Goal: Information Seeking & Learning: Check status

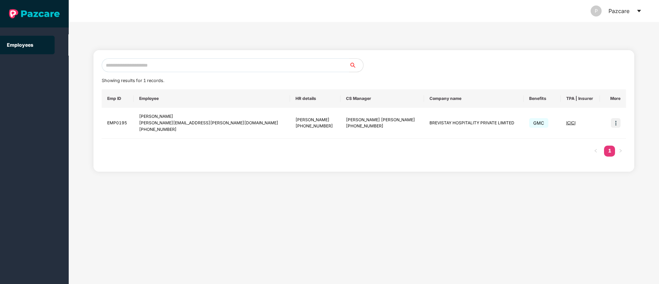
click at [146, 68] on input "text" at bounding box center [226, 65] width 248 height 14
click at [134, 69] on input "text" at bounding box center [226, 65] width 248 height 14
paste input "**********"
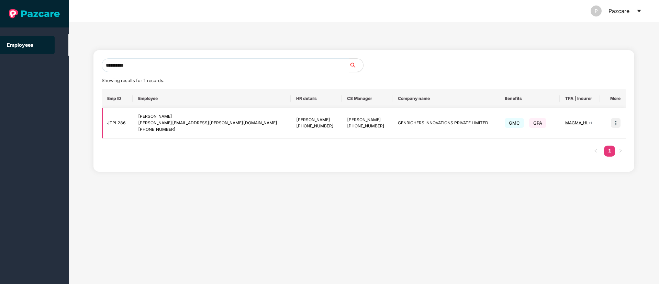
type input "**********"
click at [616, 121] on img at bounding box center [616, 123] width 10 height 10
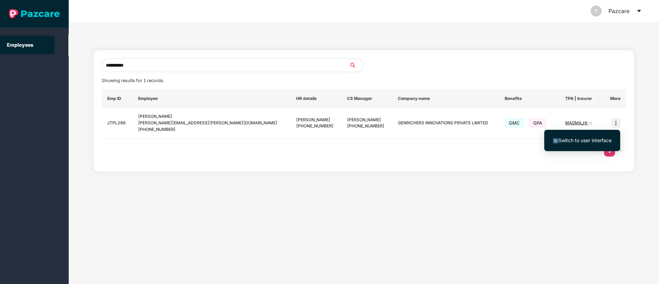
click at [571, 140] on span "Switch to user interface" at bounding box center [584, 140] width 53 height 6
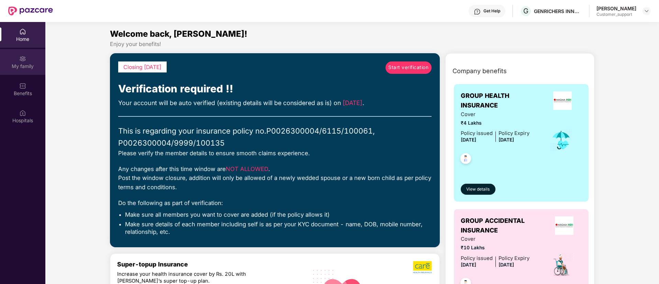
click at [23, 66] on div "My family" at bounding box center [22, 66] width 45 height 7
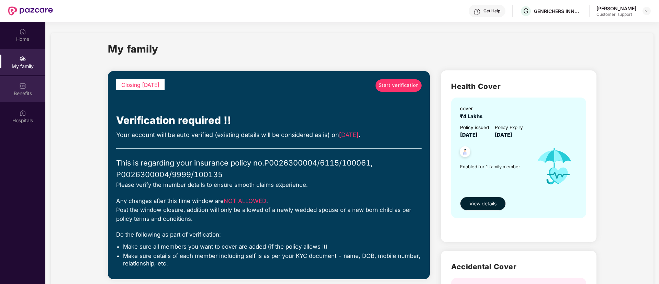
click at [14, 90] on div "Benefits" at bounding box center [22, 93] width 45 height 7
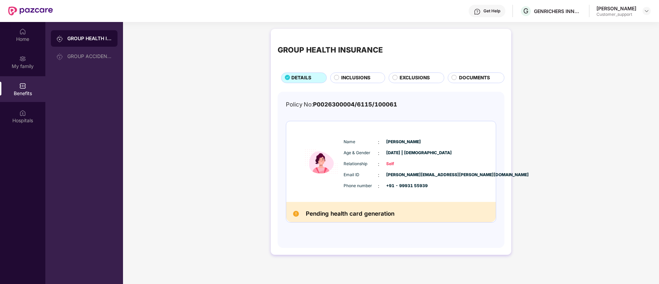
click at [350, 76] on span "INCLUSIONS" at bounding box center [355, 78] width 29 height 8
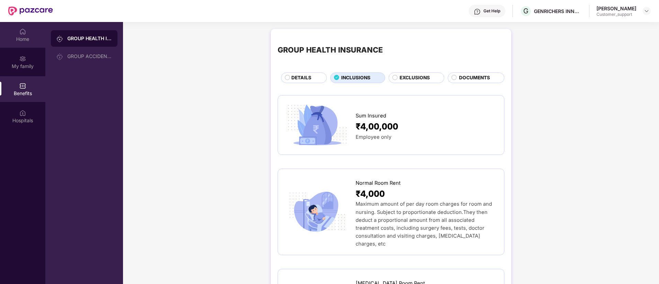
click at [21, 31] on img at bounding box center [22, 31] width 7 height 7
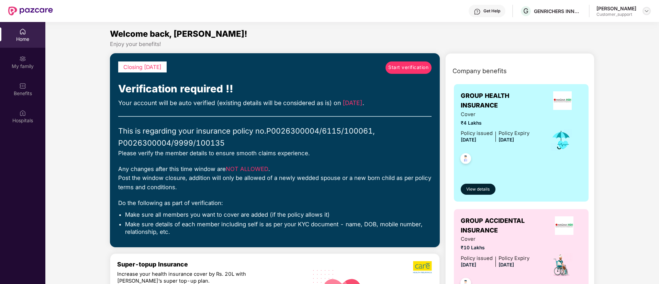
click at [646, 9] on img at bounding box center [646, 10] width 5 height 5
click at [599, 26] on div "Switch to support view" at bounding box center [614, 27] width 89 height 13
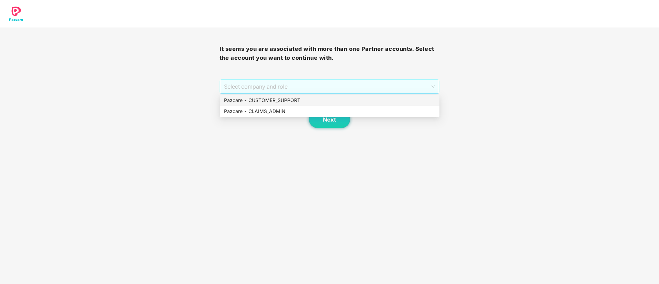
click at [313, 86] on span "Select company and role" at bounding box center [329, 86] width 211 height 13
click at [290, 100] on div "Pazcare - CUSTOMER_SUPPORT" at bounding box center [329, 101] width 211 height 8
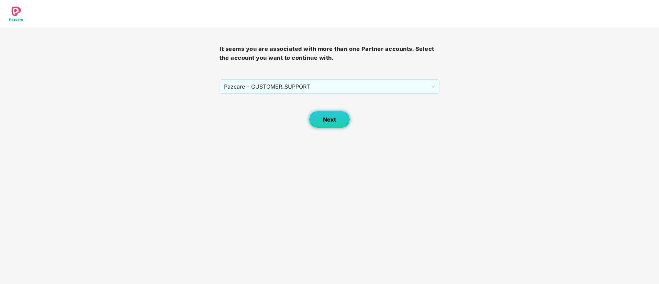
click at [327, 114] on button "Next" at bounding box center [329, 119] width 41 height 17
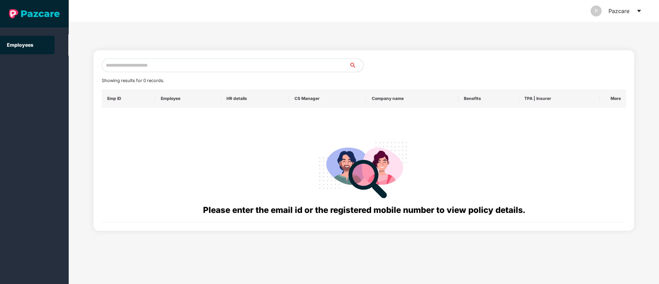
click at [114, 70] on input "text" at bounding box center [226, 65] width 248 height 14
paste input "**********"
type input "*"
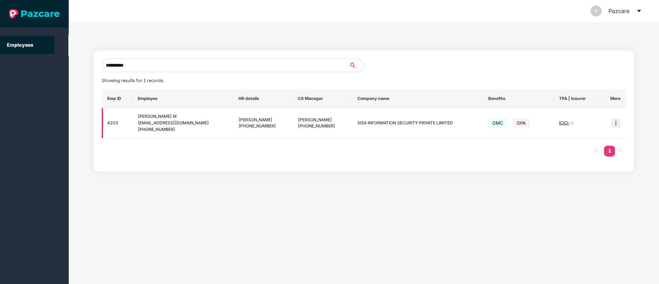
type input "**********"
click at [617, 124] on img at bounding box center [616, 123] width 10 height 10
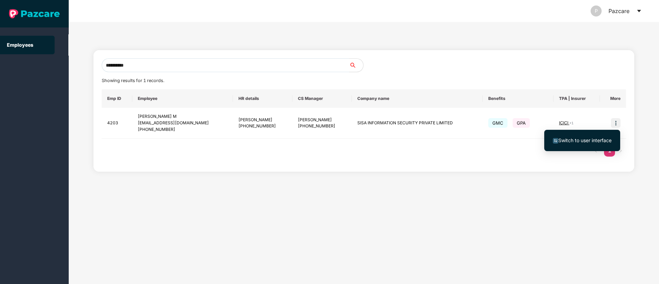
click at [575, 143] on span "Switch to user interface" at bounding box center [584, 140] width 53 height 6
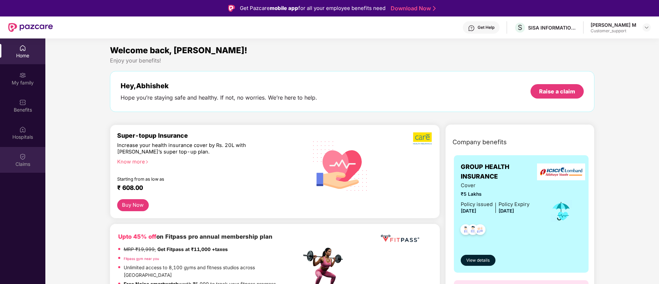
click at [18, 163] on div "Claims" at bounding box center [22, 164] width 45 height 7
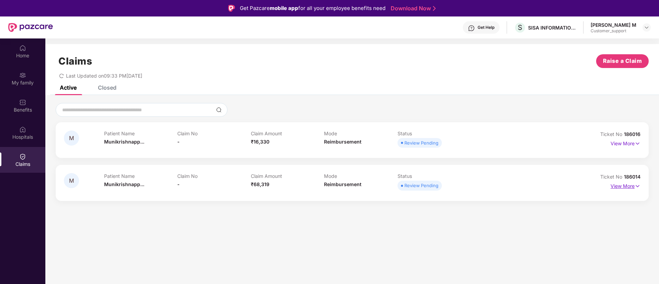
click at [638, 186] on img at bounding box center [638, 186] width 6 height 8
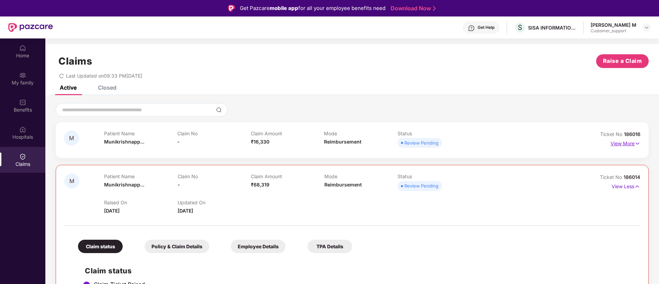
click at [636, 138] on p "View More" at bounding box center [626, 142] width 30 height 9
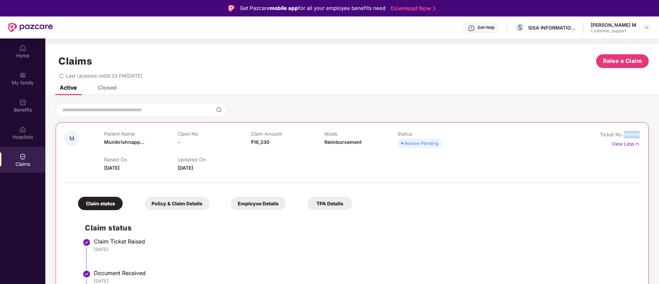
drag, startPoint x: 640, startPoint y: 133, endPoint x: 623, endPoint y: 134, distance: 17.6
click at [623, 134] on div "M Patient Name [PERSON_NAME]... Claim No - Claim Amount ₹16,330 Mode Reimbursem…" at bounding box center [352, 225] width 593 height 207
copy span "186016"
click at [644, 27] on img at bounding box center [646, 27] width 5 height 5
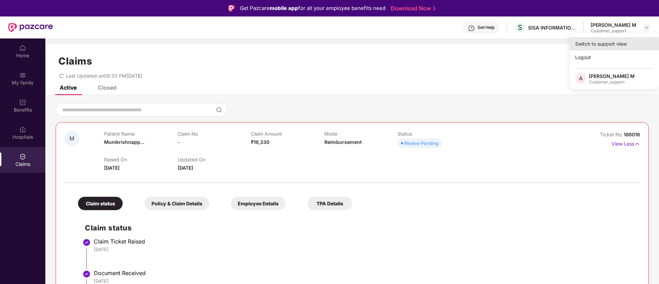
click at [614, 41] on div "Switch to support view" at bounding box center [614, 43] width 89 height 13
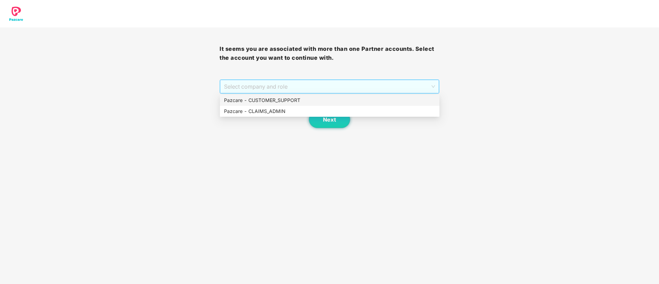
click at [348, 85] on span "Select company and role" at bounding box center [329, 86] width 211 height 13
click at [283, 98] on div "Pazcare - CUSTOMER_SUPPORT" at bounding box center [329, 101] width 211 height 8
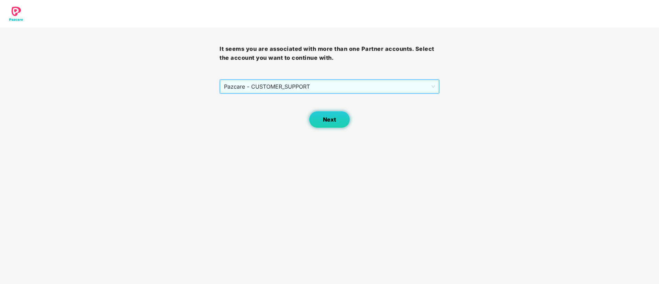
click at [334, 117] on span "Next" at bounding box center [329, 119] width 13 height 7
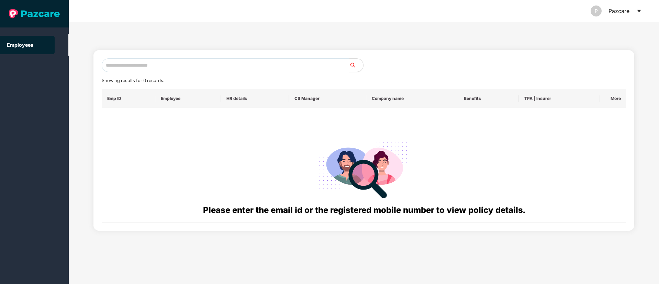
click at [130, 62] on input "text" at bounding box center [226, 65] width 248 height 14
paste input "**********"
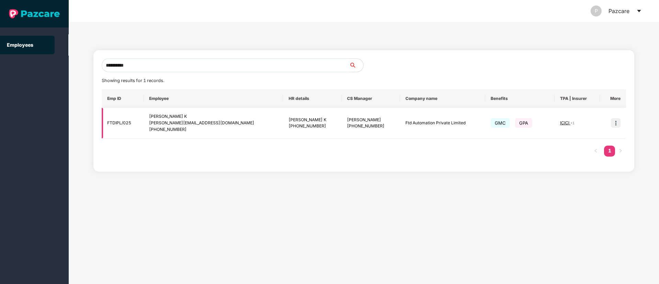
type input "**********"
click at [561, 123] on span "ICICI" at bounding box center [565, 122] width 10 height 5
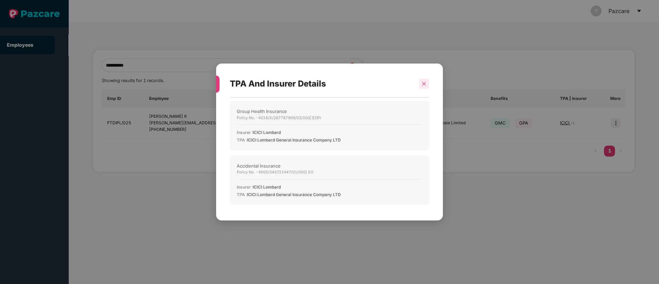
click at [422, 83] on icon "close" at bounding box center [424, 83] width 5 height 5
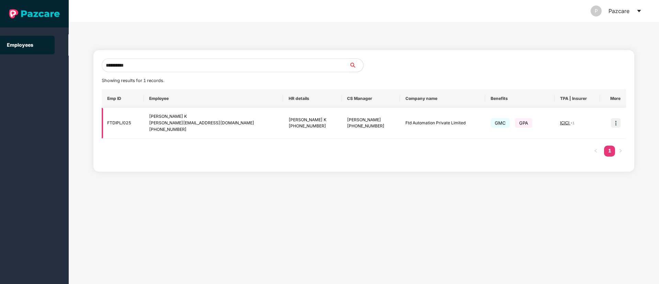
click at [616, 125] on img at bounding box center [616, 123] width 10 height 10
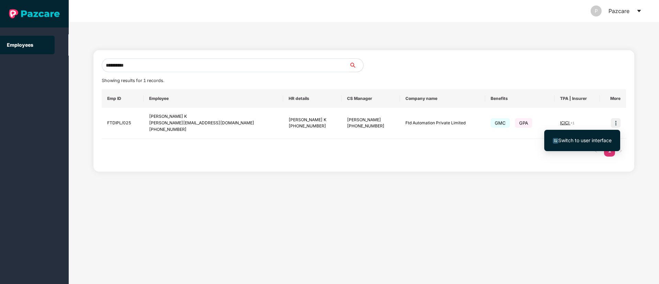
click at [584, 141] on span "Switch to user interface" at bounding box center [584, 140] width 53 height 6
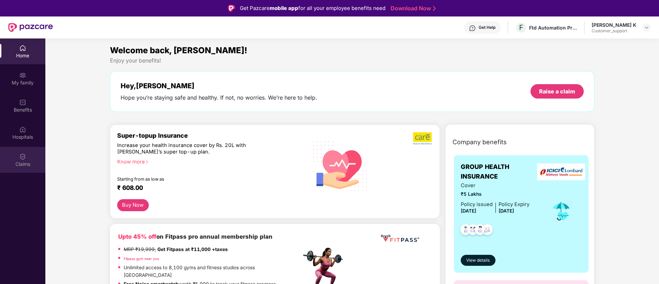
click at [20, 163] on div "Claims" at bounding box center [22, 164] width 45 height 7
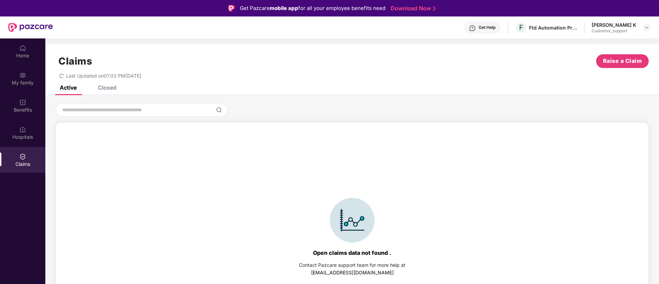
click at [107, 88] on div "Closed" at bounding box center [107, 87] width 19 height 7
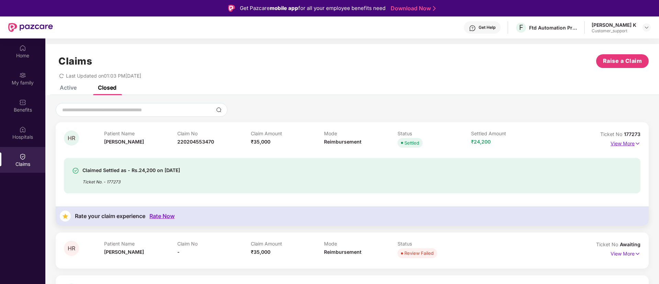
click at [638, 146] on img at bounding box center [638, 144] width 6 height 8
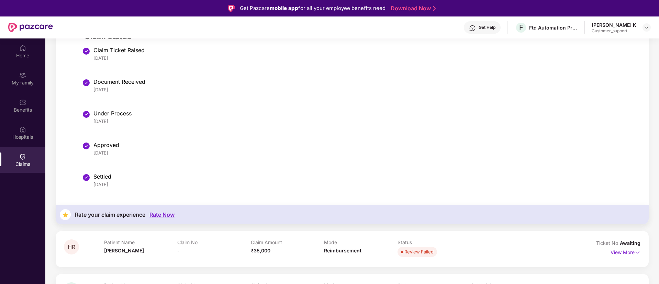
scroll to position [234, 0]
click at [19, 161] on div "Claims" at bounding box center [22, 164] width 45 height 7
click at [24, 48] on img at bounding box center [22, 48] width 7 height 7
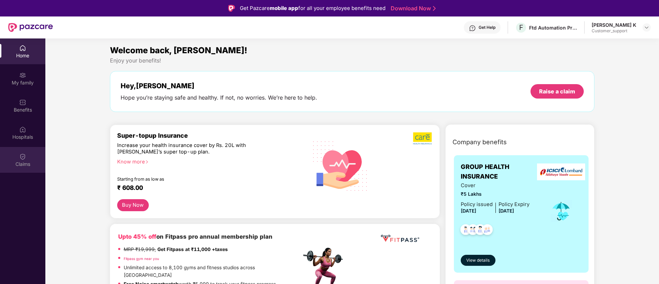
click at [21, 157] on img at bounding box center [22, 156] width 7 height 7
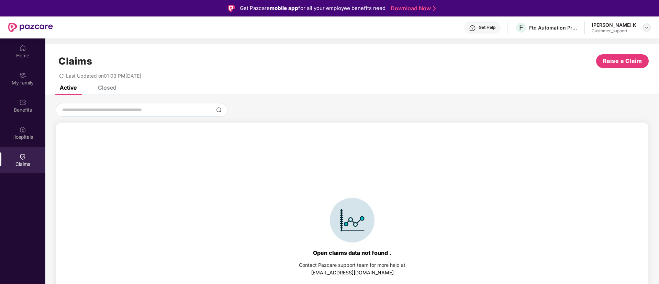
click at [646, 32] on div "[PERSON_NAME] K Customer_support" at bounding box center [621, 28] width 59 height 12
click at [646, 28] on img at bounding box center [646, 27] width 5 height 5
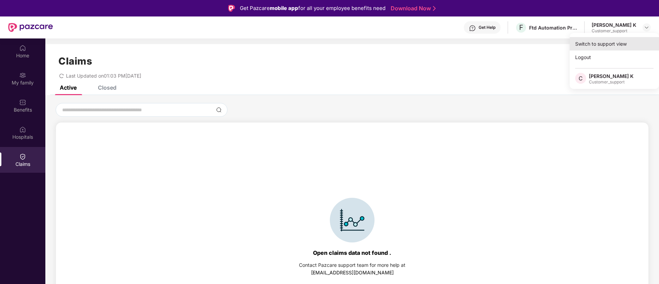
click at [611, 43] on div "Switch to support view" at bounding box center [614, 43] width 89 height 13
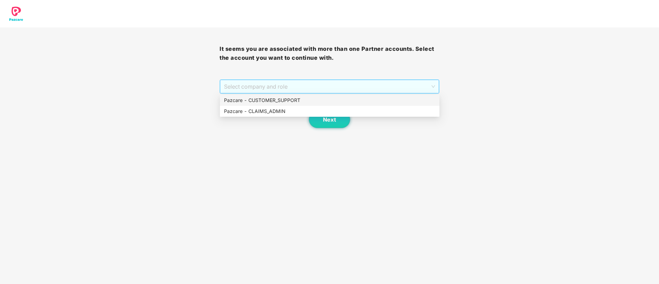
click at [305, 83] on span "Select company and role" at bounding box center [329, 86] width 211 height 13
click at [275, 101] on div "Pazcare - CUSTOMER_SUPPORT" at bounding box center [329, 101] width 211 height 8
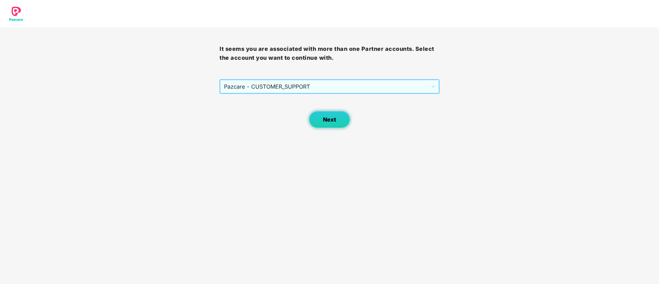
click at [333, 119] on span "Next" at bounding box center [329, 119] width 13 height 7
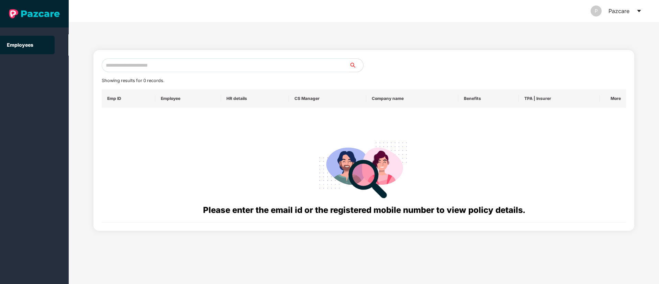
click at [120, 63] on input "text" at bounding box center [226, 65] width 248 height 14
paste input "**********"
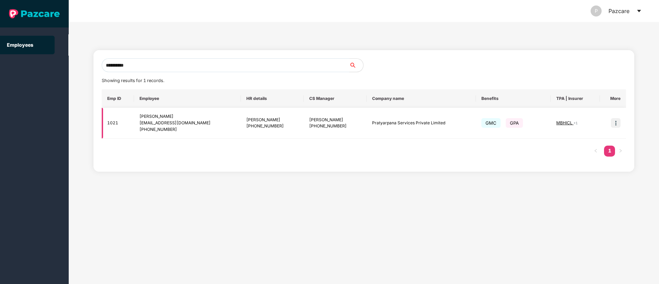
type input "**********"
click at [615, 124] on img at bounding box center [616, 123] width 10 height 10
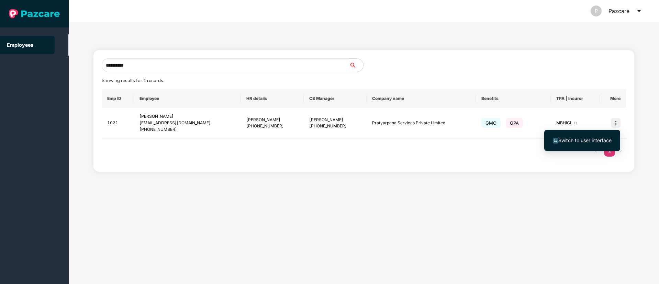
click at [601, 138] on span "Switch to user interface" at bounding box center [584, 140] width 53 height 6
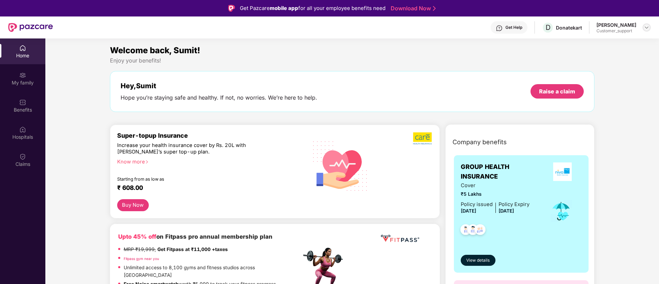
click at [647, 27] on img at bounding box center [646, 27] width 5 height 5
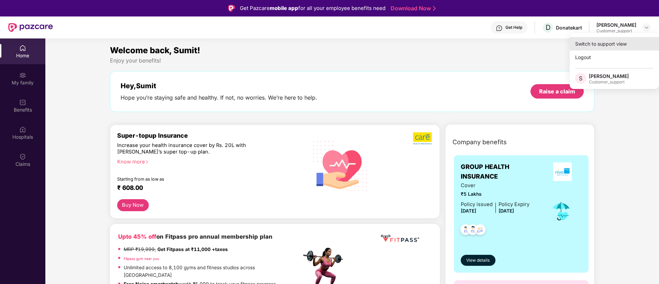
click at [611, 46] on div "Switch to support view" at bounding box center [614, 43] width 89 height 13
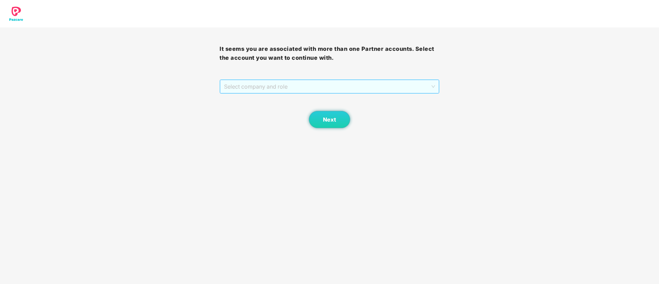
click at [315, 89] on span "Select company and role" at bounding box center [329, 86] width 211 height 13
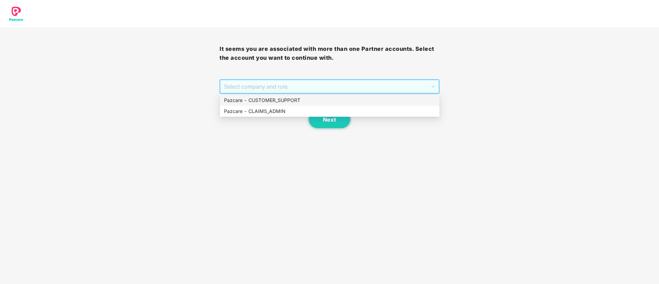
click at [270, 99] on div "Pazcare - CUSTOMER_SUPPORT" at bounding box center [329, 101] width 211 height 8
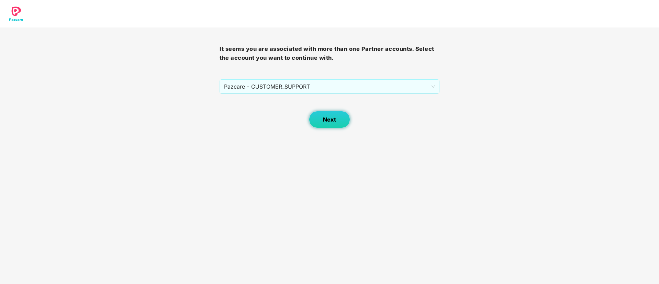
click at [321, 121] on button "Next" at bounding box center [329, 119] width 41 height 17
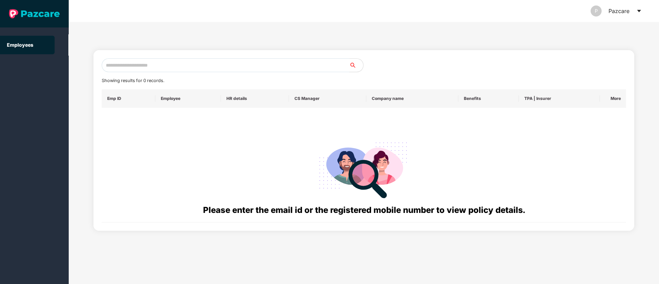
click at [114, 63] on input "text" at bounding box center [226, 65] width 248 height 14
paste input "**********"
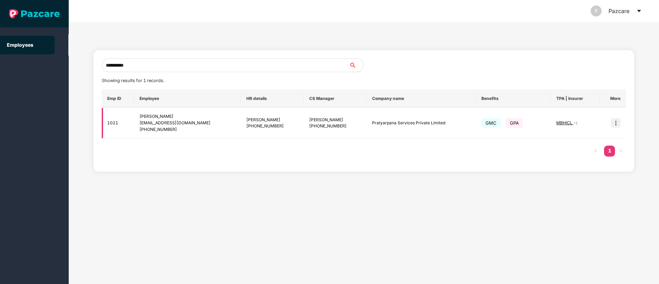
type input "**********"
click at [616, 124] on img at bounding box center [616, 123] width 10 height 10
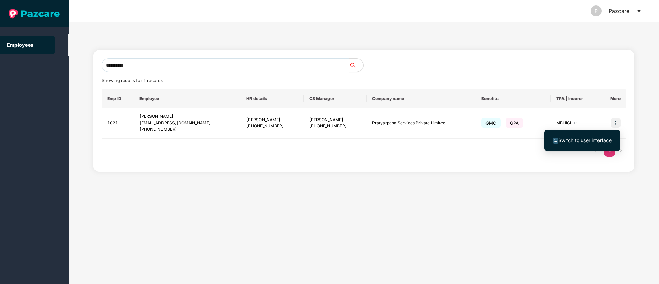
click at [575, 137] on span "Switch to user interface" at bounding box center [584, 140] width 53 height 6
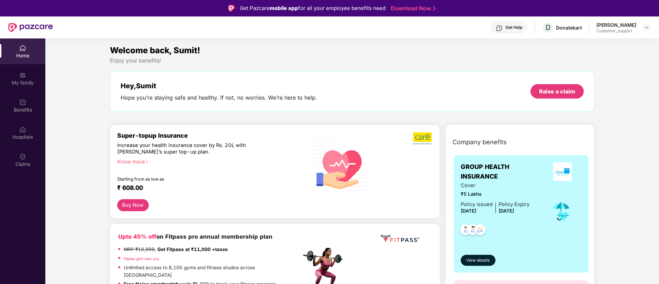
click at [144, 162] on div "Know more" at bounding box center [207, 161] width 180 height 5
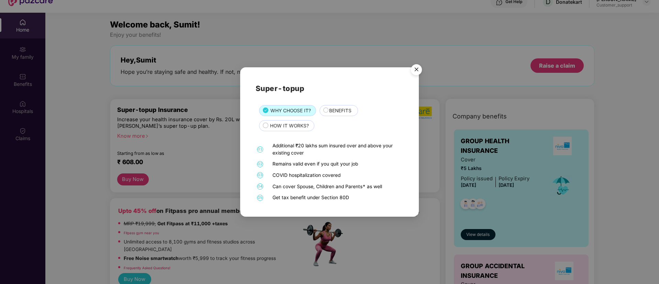
scroll to position [38, 0]
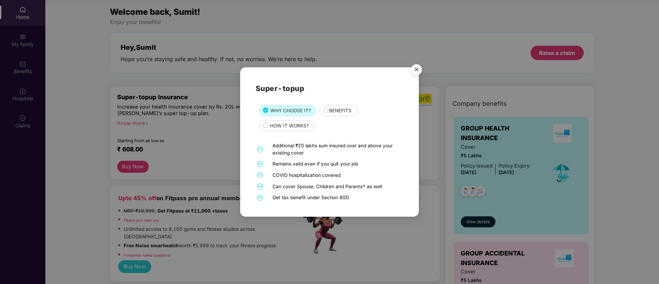
click at [415, 70] on img "Close" at bounding box center [416, 70] width 19 height 19
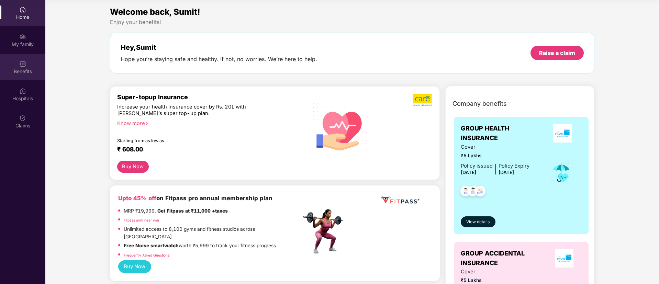
click at [24, 66] on img at bounding box center [22, 63] width 7 height 7
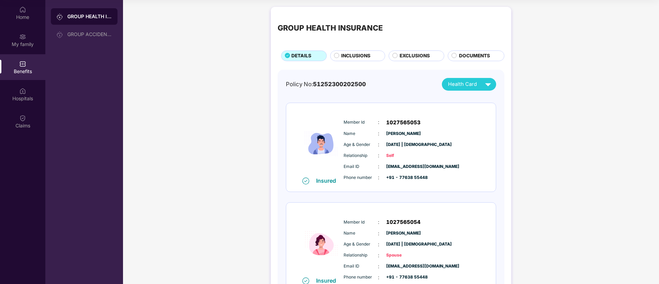
click at [357, 55] on span "INCLUSIONS" at bounding box center [355, 56] width 29 height 8
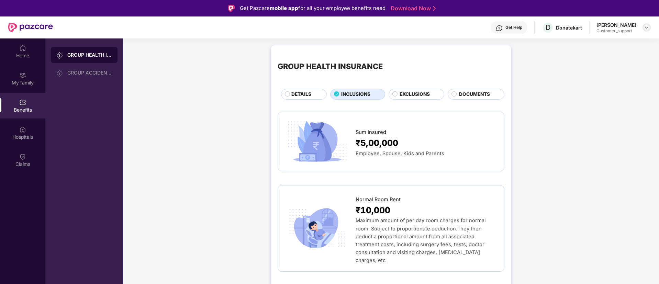
click at [647, 25] on img at bounding box center [646, 27] width 5 height 5
click at [591, 39] on div "Switch to support view" at bounding box center [614, 43] width 89 height 13
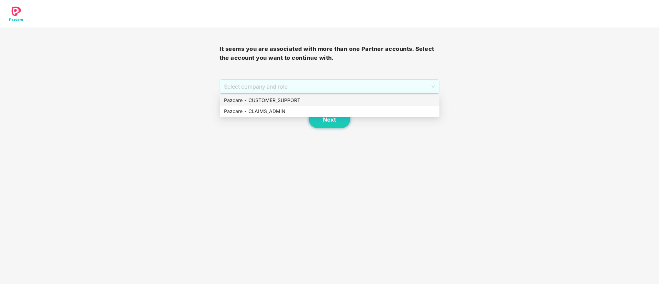
click at [267, 85] on span "Select company and role" at bounding box center [329, 86] width 211 height 13
click at [265, 97] on div "Pazcare - CUSTOMER_SUPPORT" at bounding box center [329, 101] width 211 height 8
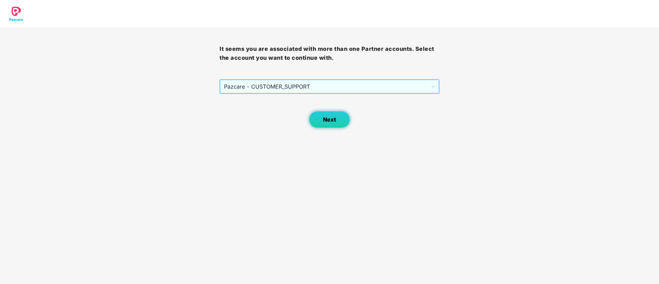
click at [338, 120] on button "Next" at bounding box center [329, 119] width 41 height 17
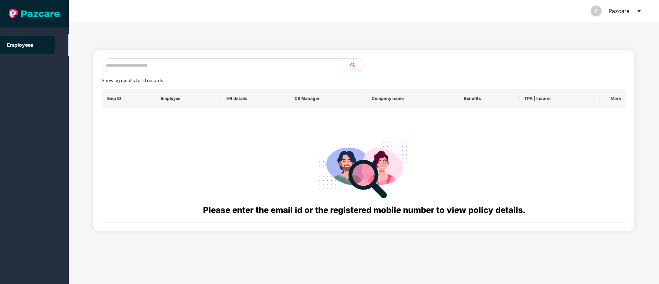
click at [135, 64] on input "text" at bounding box center [226, 65] width 248 height 14
paste input "**********"
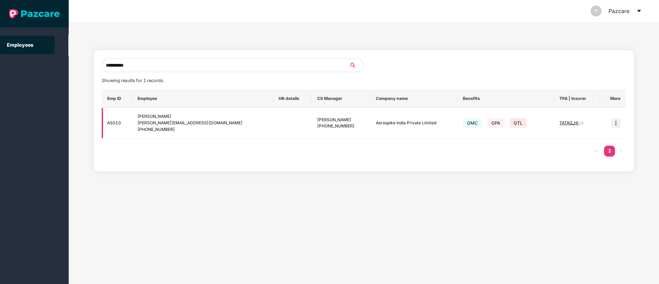
click at [566, 122] on span "TATAG_HI" at bounding box center [569, 122] width 20 height 5
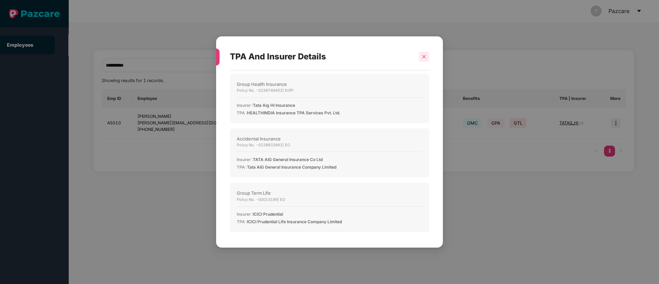
click at [425, 58] on icon "close" at bounding box center [424, 57] width 4 height 4
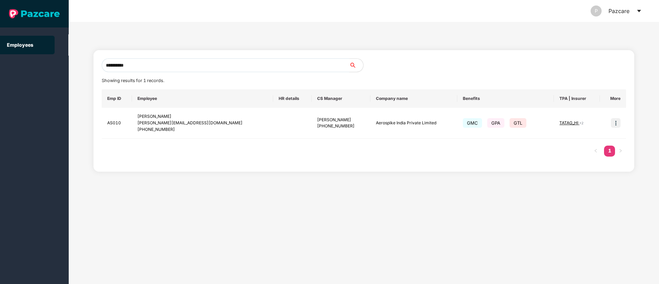
click at [156, 64] on input "**********" at bounding box center [226, 65] width 248 height 14
type input "*"
click at [135, 62] on input "text" at bounding box center [226, 65] width 248 height 14
paste input "**********"
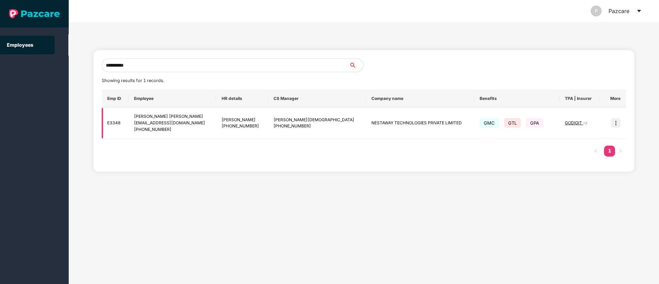
type input "**********"
click at [617, 126] on img at bounding box center [616, 123] width 10 height 10
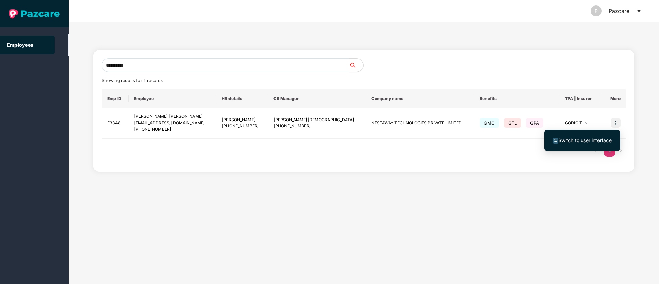
click at [595, 139] on span "Switch to user interface" at bounding box center [584, 140] width 53 height 6
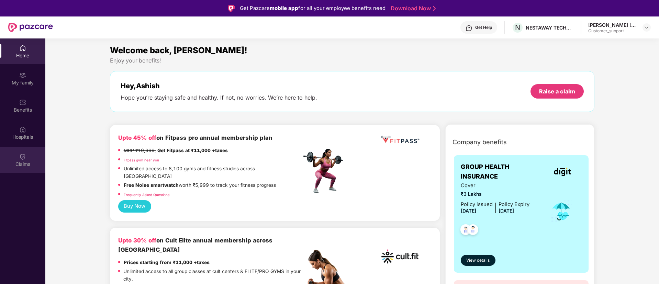
click at [24, 158] on img at bounding box center [22, 156] width 7 height 7
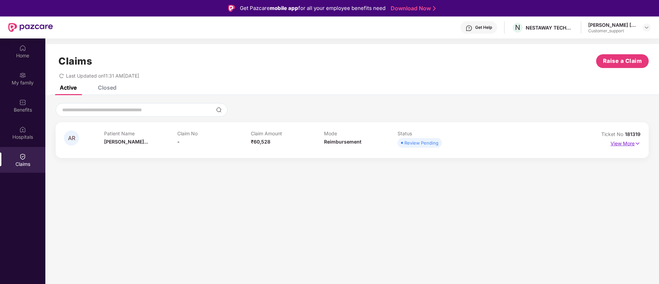
click at [636, 144] on img at bounding box center [638, 144] width 6 height 8
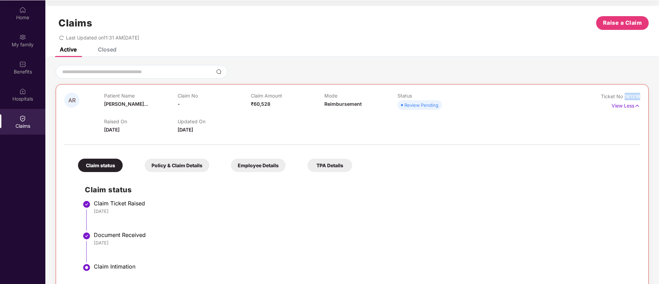
drag, startPoint x: 639, startPoint y: 97, endPoint x: 624, endPoint y: 95, distance: 14.9
click at [625, 95] on span "181319" at bounding box center [632, 96] width 15 height 6
drag, startPoint x: 641, startPoint y: 95, endPoint x: 622, endPoint y: 95, distance: 19.2
click at [622, 95] on div "AR Patient Name [PERSON_NAME]... Claim No - Claim Amount ₹60,528 Mode Reimburse…" at bounding box center [352, 187] width 593 height 207
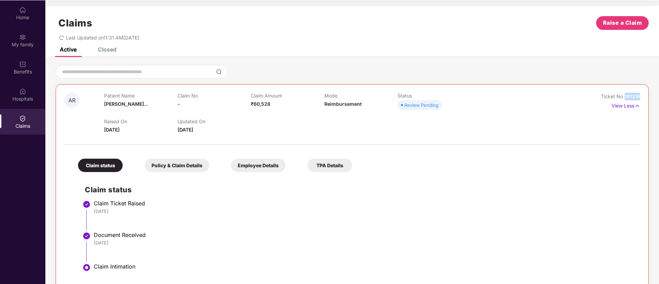
copy span "181319"
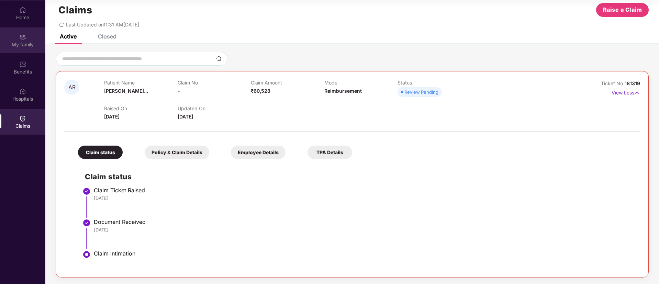
click at [24, 43] on div "My family" at bounding box center [22, 44] width 45 height 7
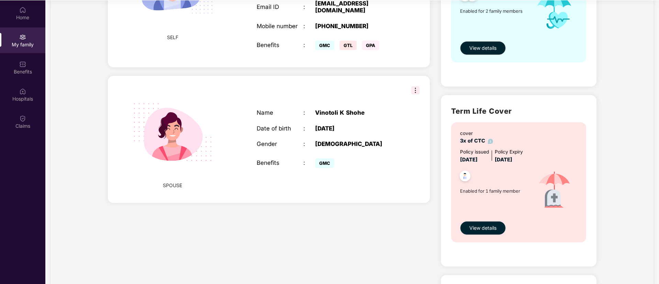
scroll to position [139, 0]
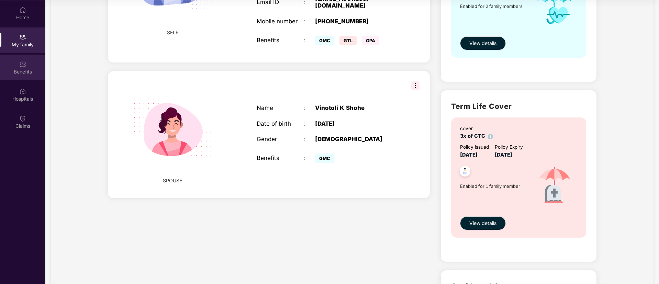
click at [18, 64] on div "Benefits" at bounding box center [22, 68] width 45 height 26
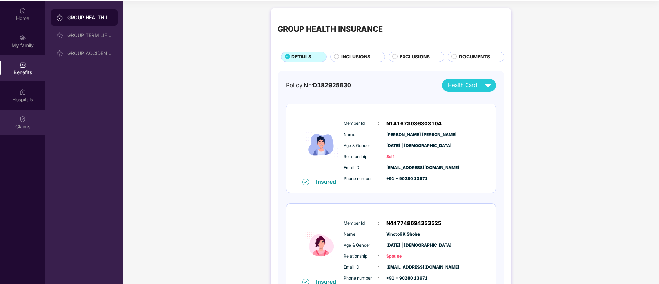
click at [29, 112] on div "Claims" at bounding box center [22, 123] width 45 height 26
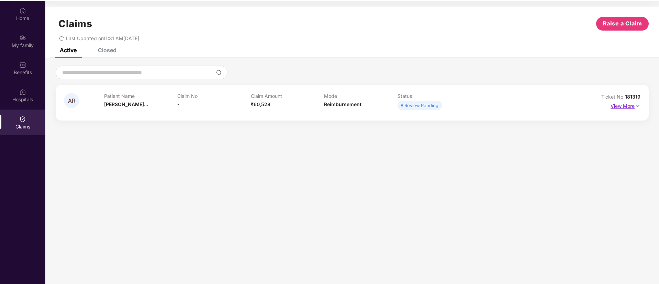
click at [636, 106] on img at bounding box center [638, 106] width 6 height 8
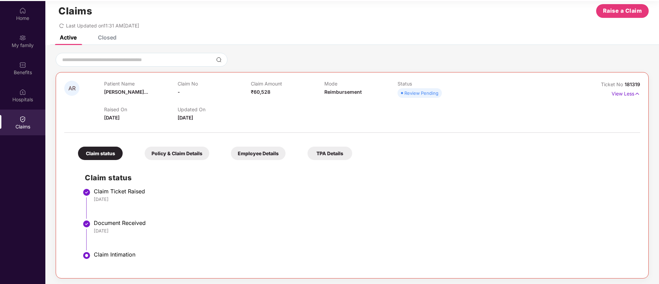
scroll to position [12, 0]
click at [628, 86] on span "181319" at bounding box center [632, 85] width 15 height 6
click at [624, 84] on span "Ticket No" at bounding box center [613, 85] width 24 height 6
drag, startPoint x: 624, startPoint y: 84, endPoint x: 650, endPoint y: 82, distance: 26.5
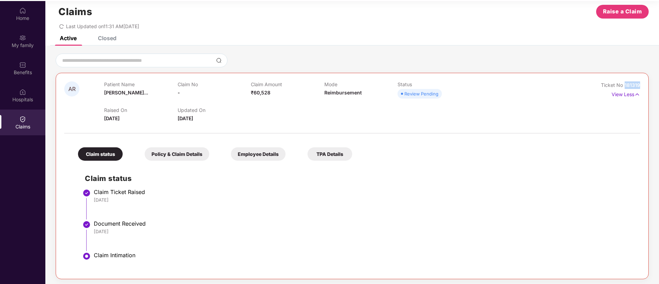
click at [650, 82] on div "AR Patient Name [PERSON_NAME]... Claim No - Claim Amount ₹60,528 Mode Reimburse…" at bounding box center [352, 167] width 614 height 226
copy span "181319"
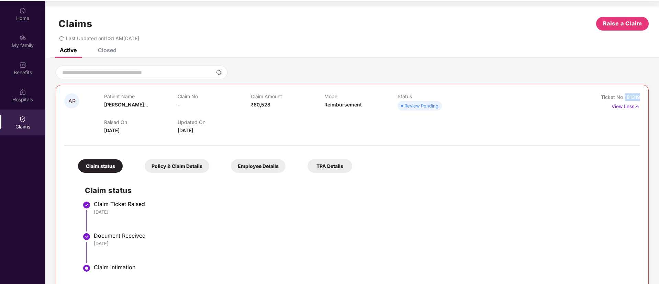
scroll to position [0, 0]
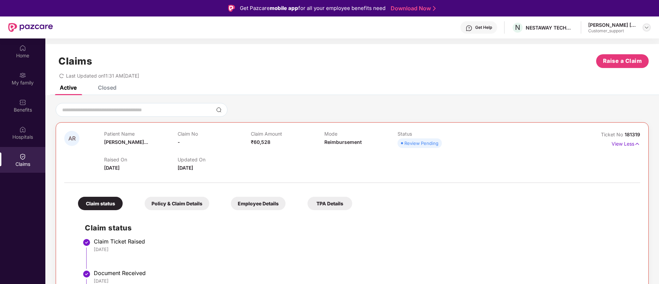
click at [643, 28] on div at bounding box center [647, 27] width 8 height 8
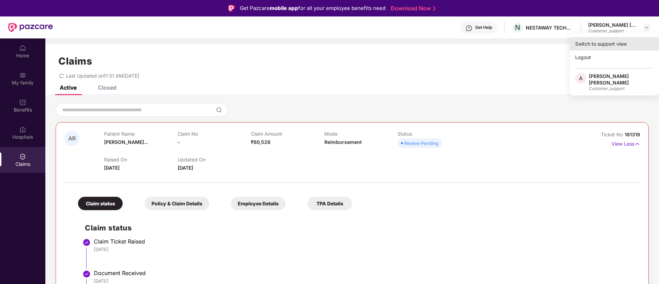
click at [581, 44] on div "Switch to support view" at bounding box center [614, 43] width 89 height 13
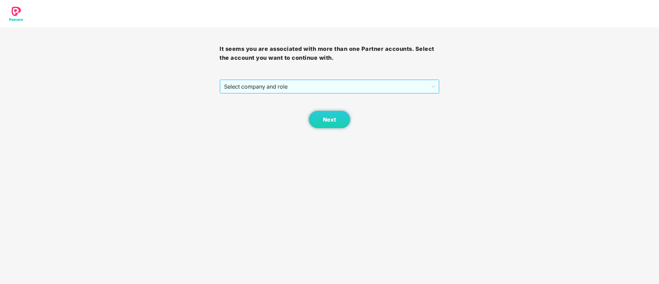
click at [344, 85] on span "Select company and role" at bounding box center [329, 86] width 211 height 13
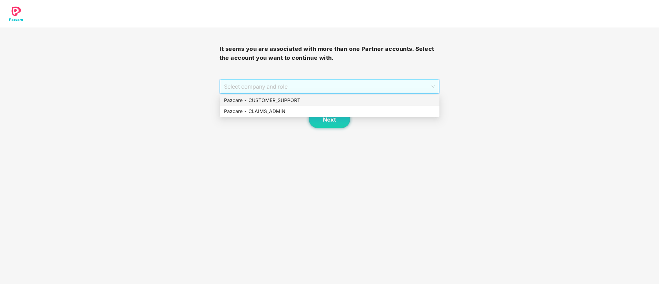
drag, startPoint x: 291, startPoint y: 99, endPoint x: 309, endPoint y: 99, distance: 18.2
click at [309, 99] on div "Pazcare - CUSTOMER_SUPPORT" at bounding box center [329, 101] width 211 height 8
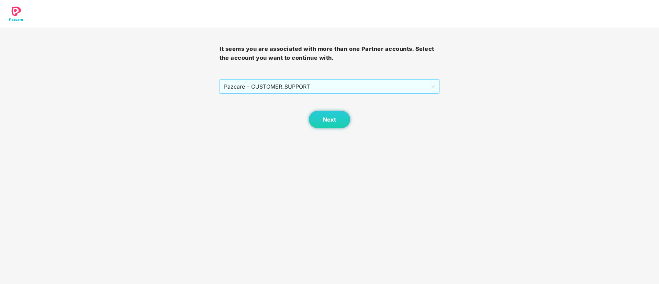
click at [309, 99] on div "Next" at bounding box center [330, 111] width 220 height 34
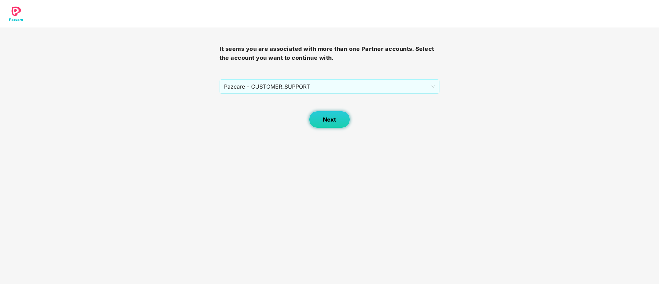
click at [326, 116] on span "Next" at bounding box center [329, 119] width 13 height 7
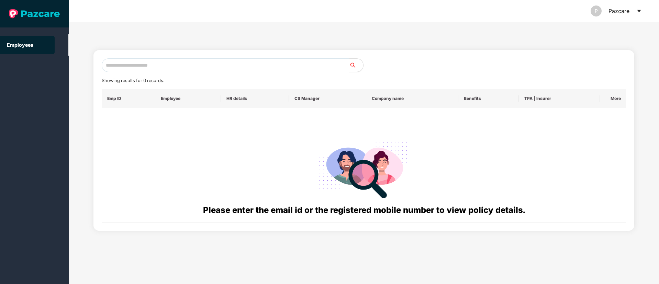
click at [125, 63] on input "text" at bounding box center [226, 65] width 248 height 14
paste input "**********"
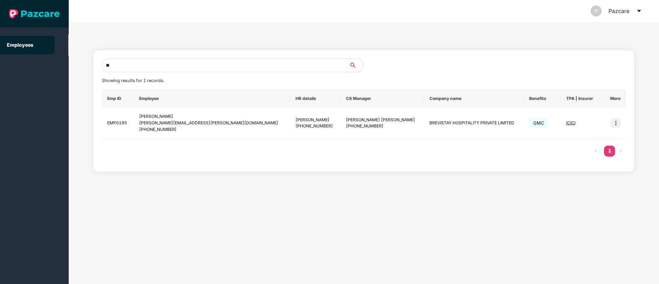
type input "*"
click at [117, 64] on input "text" at bounding box center [226, 65] width 248 height 14
paste input "**********"
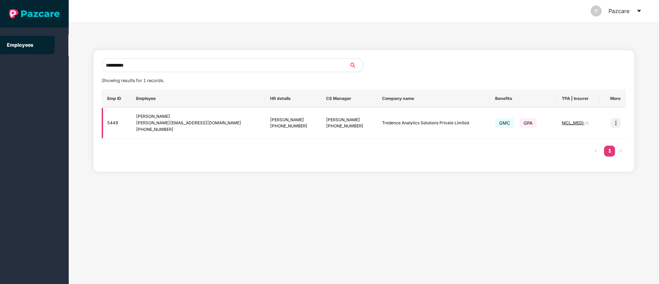
type input "**********"
click at [617, 122] on img at bounding box center [616, 123] width 10 height 10
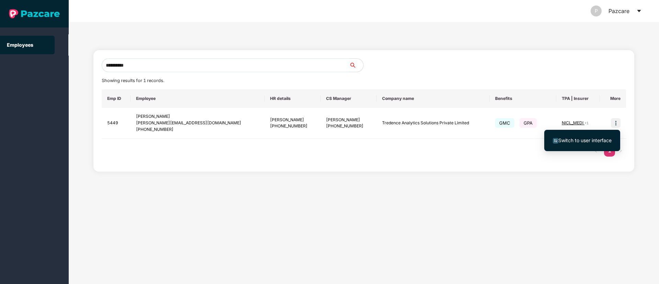
click at [592, 137] on span "Switch to user interface" at bounding box center [584, 140] width 53 height 6
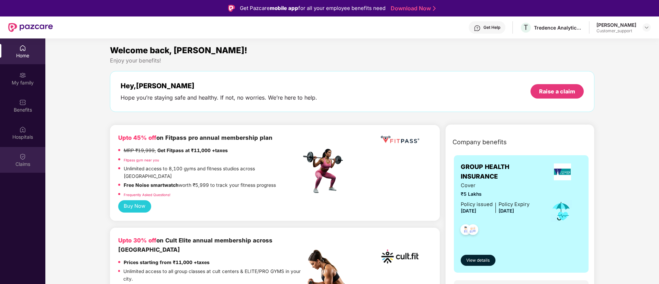
click at [24, 161] on div "Claims" at bounding box center [22, 164] width 45 height 7
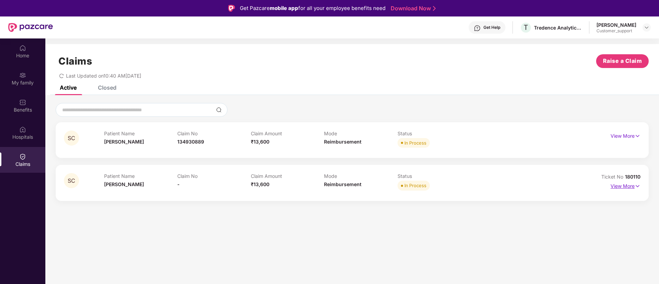
click at [638, 185] on img at bounding box center [638, 186] width 6 height 8
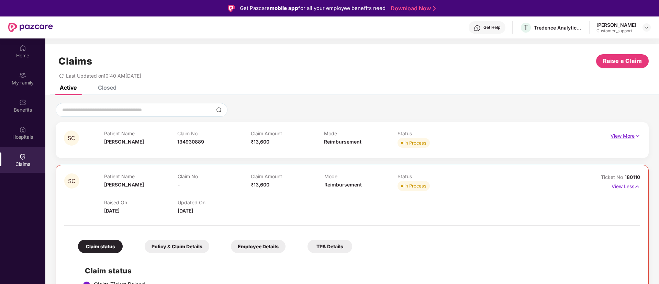
click at [635, 136] on img at bounding box center [638, 136] width 6 height 8
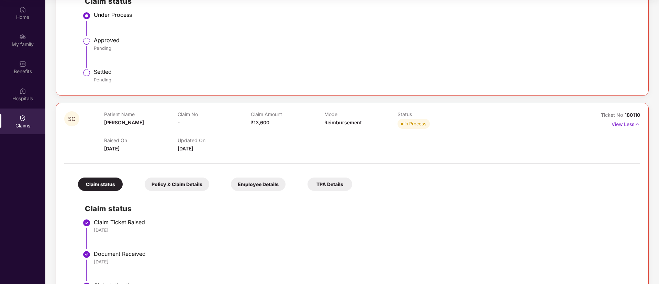
scroll to position [187, 0]
drag, startPoint x: 642, startPoint y: 114, endPoint x: 624, endPoint y: 116, distance: 18.7
click at [624, 116] on div "SC Patient Name [PERSON_NAME] Claim No - Claim Amount ₹13,600 Mode Reimbursemen…" at bounding box center [352, 251] width 593 height 295
copy span "180110"
click at [625, 116] on span "180110" at bounding box center [632, 116] width 15 height 6
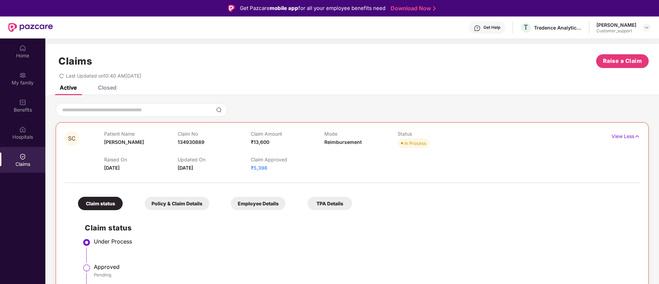
scroll to position [1, 0]
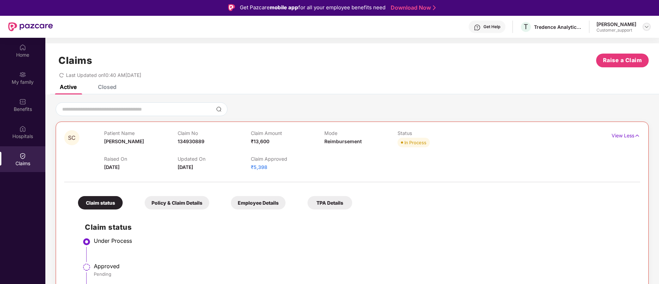
click at [648, 26] on img at bounding box center [646, 26] width 5 height 5
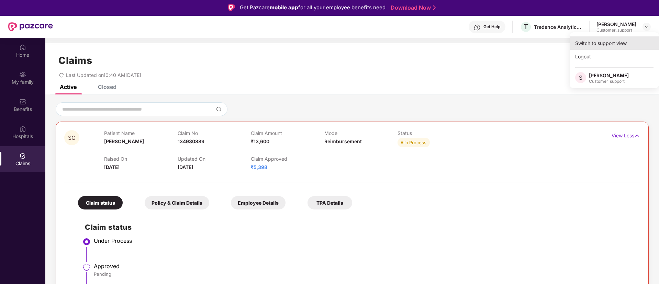
click at [611, 44] on div "Switch to support view" at bounding box center [614, 42] width 89 height 13
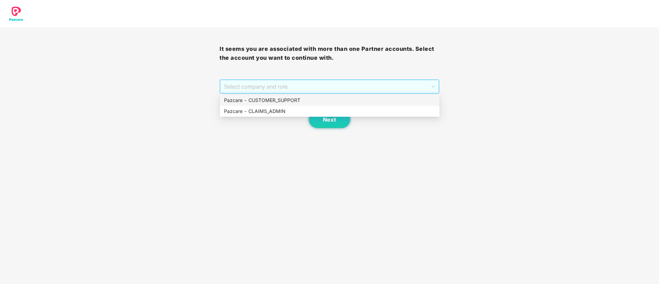
click at [302, 86] on span "Select company and role" at bounding box center [329, 86] width 211 height 13
click at [293, 99] on div "Pazcare - CUSTOMER_SUPPORT" at bounding box center [329, 101] width 211 height 8
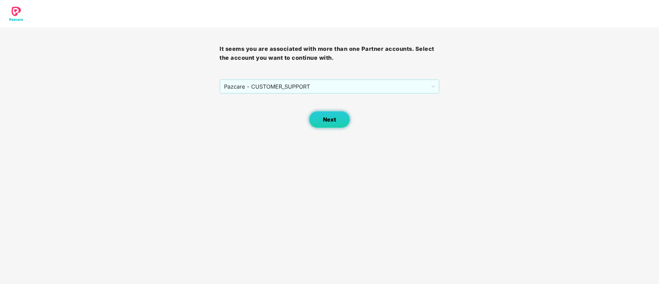
click at [325, 122] on span "Next" at bounding box center [329, 119] width 13 height 7
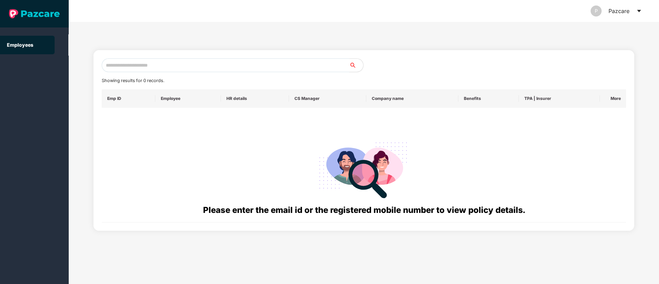
click at [149, 65] on input "text" at bounding box center [226, 65] width 248 height 14
paste input "**********"
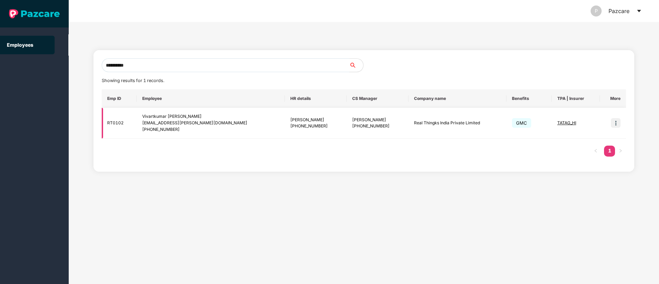
type input "**********"
click at [562, 122] on span "TATAG_HI" at bounding box center [566, 122] width 19 height 5
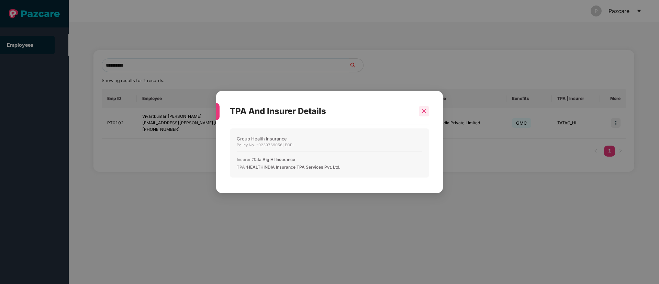
click at [423, 109] on icon "close" at bounding box center [424, 111] width 5 height 5
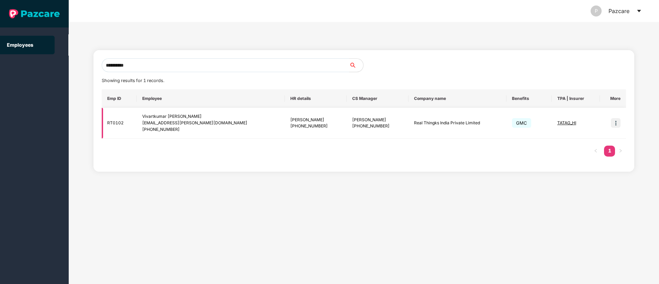
click at [557, 121] on span "TATAG_HI" at bounding box center [566, 122] width 19 height 5
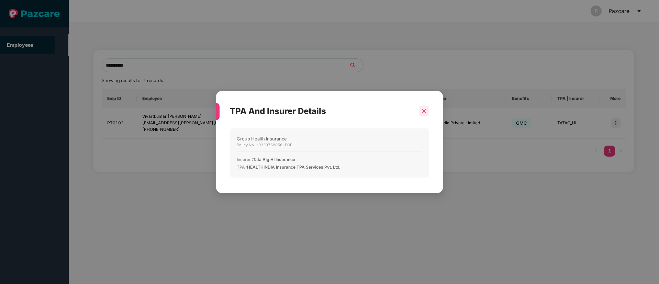
click at [424, 111] on icon "close" at bounding box center [424, 111] width 4 height 4
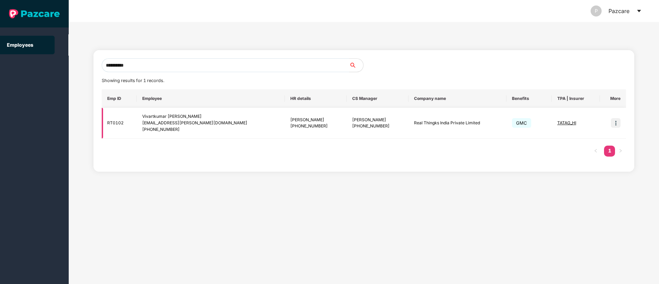
click at [616, 125] on img at bounding box center [616, 123] width 10 height 10
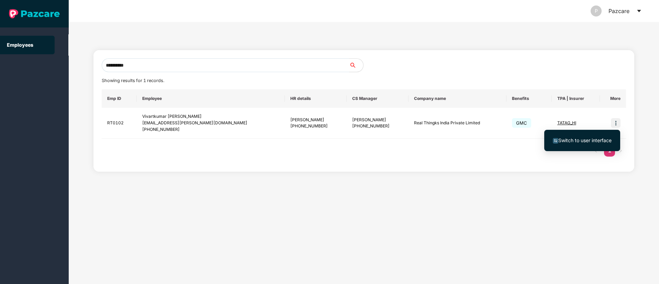
click at [576, 136] on li "Switch to user interface" at bounding box center [582, 140] width 76 height 14
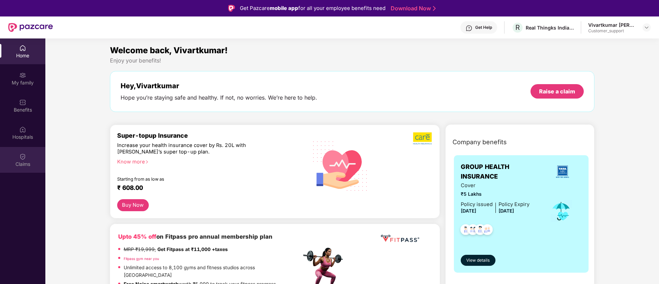
click at [25, 156] on img at bounding box center [22, 156] width 7 height 7
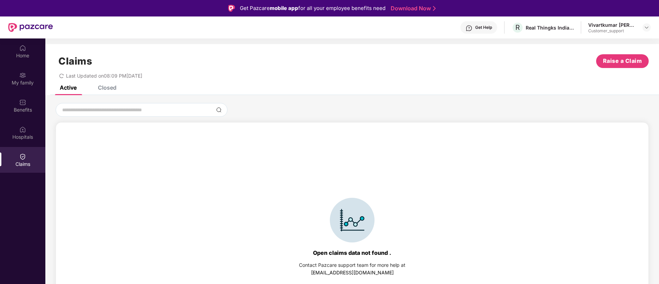
click at [107, 88] on div "Closed" at bounding box center [107, 87] width 19 height 7
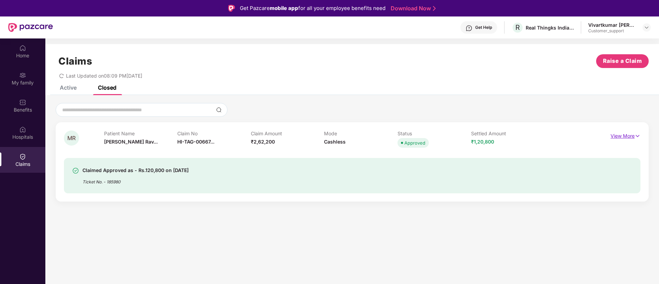
click at [639, 137] on img at bounding box center [638, 136] width 6 height 8
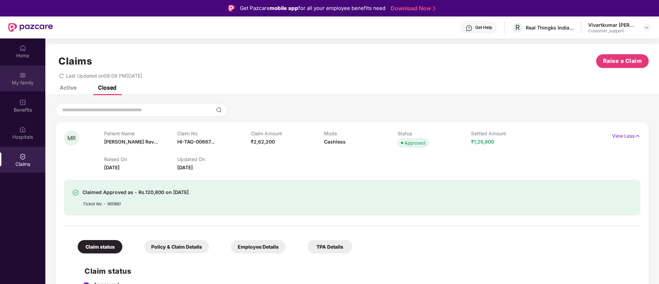
click at [21, 78] on img at bounding box center [22, 75] width 7 height 7
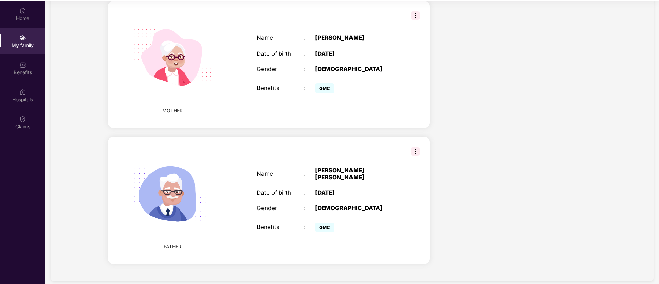
scroll to position [37, 0]
click at [21, 69] on div "Benefits" at bounding box center [22, 69] width 45 height 26
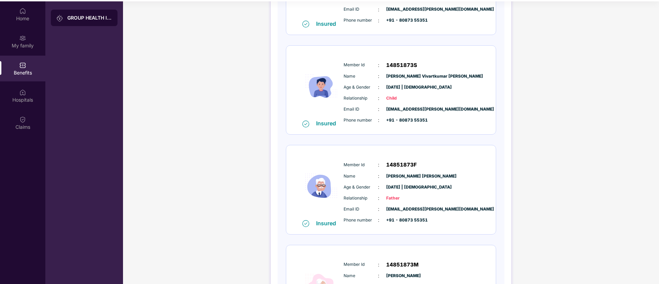
scroll to position [319, 0]
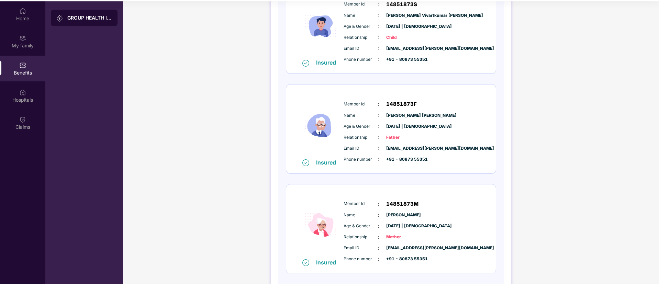
click at [345, 103] on span "Member Id" at bounding box center [361, 104] width 34 height 7
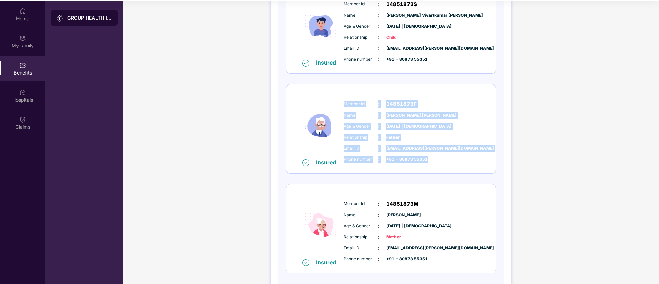
drag, startPoint x: 343, startPoint y: 103, endPoint x: 428, endPoint y: 164, distance: 104.7
click at [428, 164] on div "Member Id : 14851873F Name : [PERSON_NAME] [PERSON_NAME] Age & Gender : [DATE] …" at bounding box center [412, 132] width 140 height 70
copy div "Member Id : 14851873F Name : [PERSON_NAME] [PERSON_NAME] Age & Gender : [DATE] …"
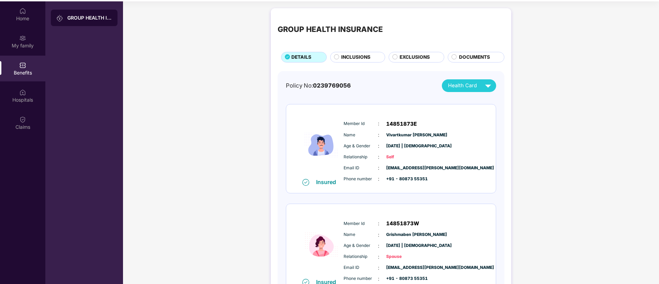
scroll to position [0, 0]
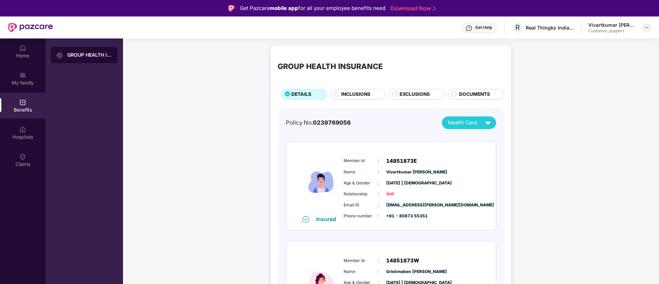
click at [646, 28] on img at bounding box center [646, 27] width 5 height 5
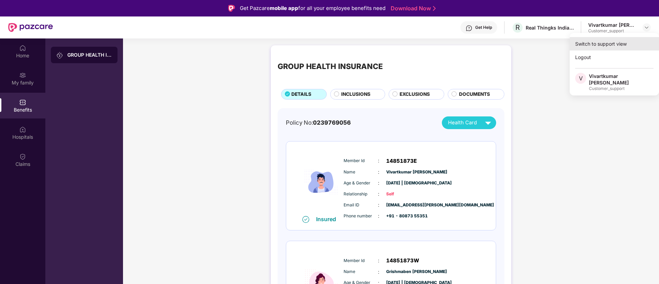
click at [583, 46] on div "Switch to support view" at bounding box center [614, 43] width 89 height 13
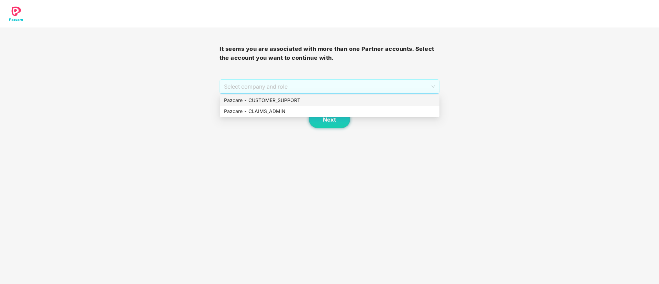
click at [292, 87] on span "Select company and role" at bounding box center [329, 86] width 211 height 13
click at [276, 103] on div "Pazcare - CUSTOMER_SUPPORT" at bounding box center [329, 101] width 211 height 8
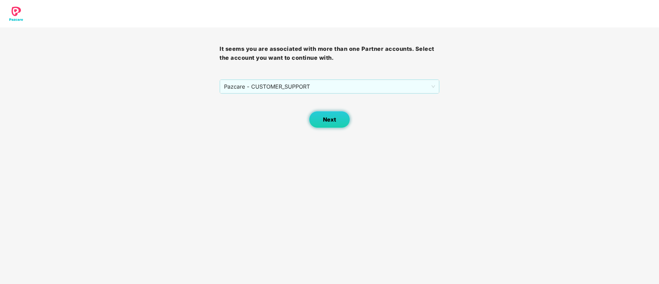
click at [335, 121] on span "Next" at bounding box center [329, 119] width 13 height 7
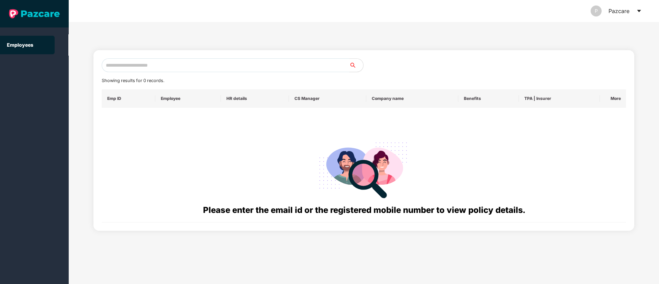
click at [108, 66] on input "text" at bounding box center [226, 65] width 248 height 14
paste input "**********"
type input "*"
paste input "**********"
type input "*"
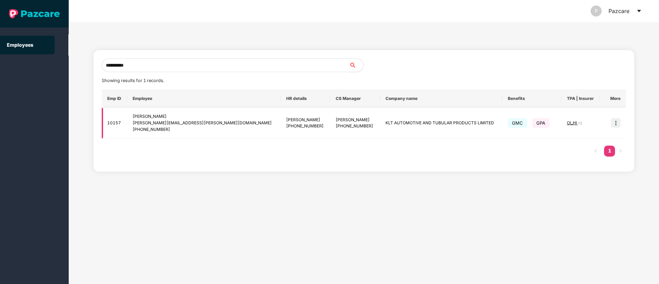
type input "**********"
click at [614, 122] on img at bounding box center [616, 123] width 10 height 10
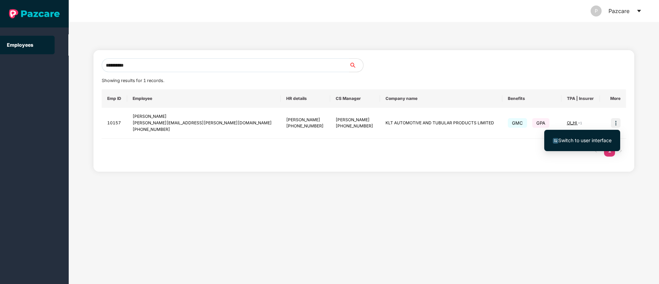
click at [586, 137] on span "Switch to user interface" at bounding box center [582, 141] width 59 height 8
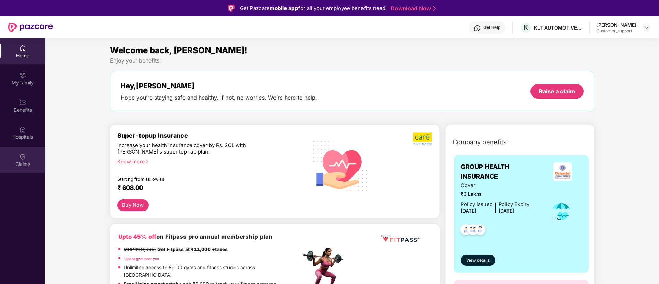
click at [20, 158] on img at bounding box center [22, 156] width 7 height 7
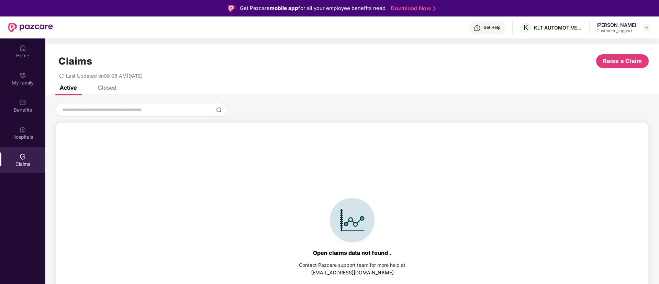
click at [113, 85] on div "Closed" at bounding box center [107, 87] width 19 height 7
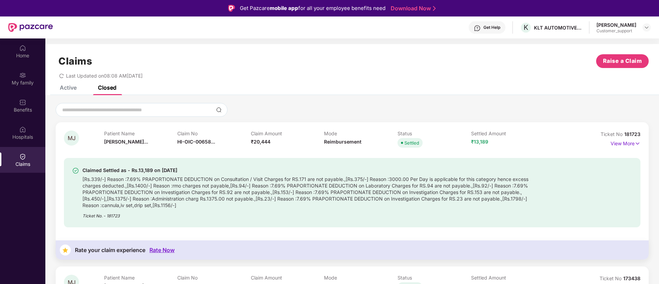
click at [26, 158] on div "Claims" at bounding box center [22, 160] width 45 height 26
click at [74, 86] on div "Active" at bounding box center [68, 87] width 17 height 7
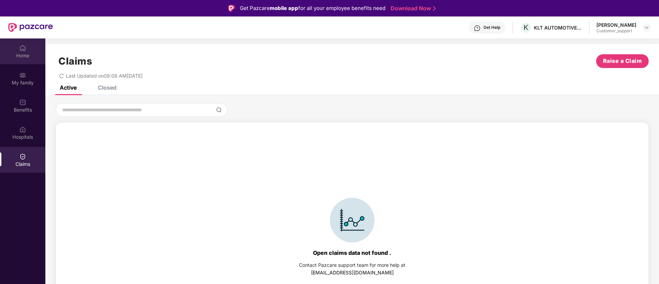
click at [17, 51] on div "Home" at bounding box center [22, 51] width 45 height 26
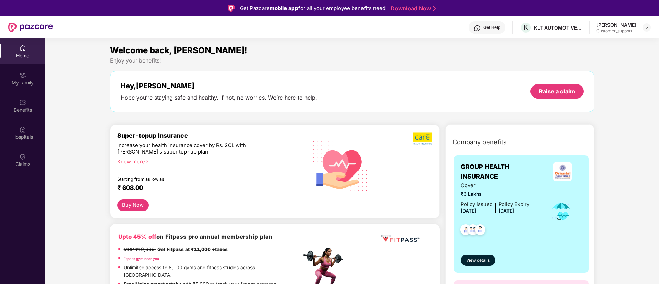
scroll to position [1, 0]
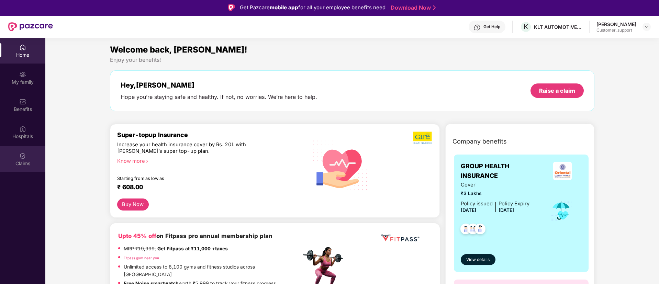
click at [22, 161] on div "Claims" at bounding box center [22, 163] width 45 height 7
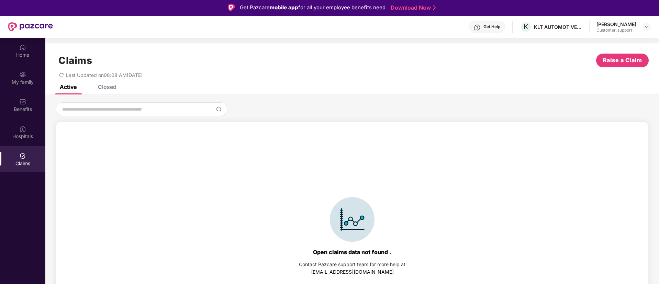
click at [114, 86] on div "Closed" at bounding box center [107, 86] width 19 height 7
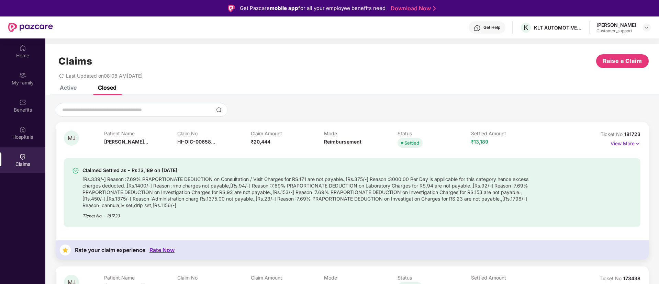
click at [70, 87] on div "Active" at bounding box center [68, 87] width 17 height 7
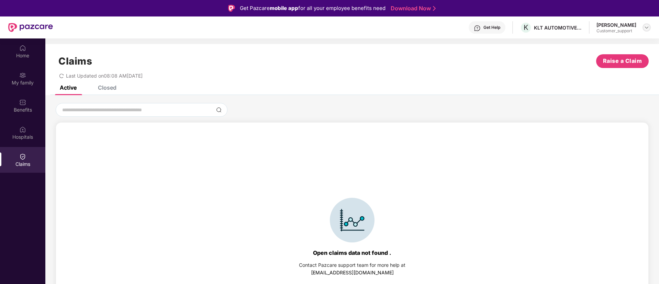
click at [645, 24] on div at bounding box center [647, 27] width 8 height 8
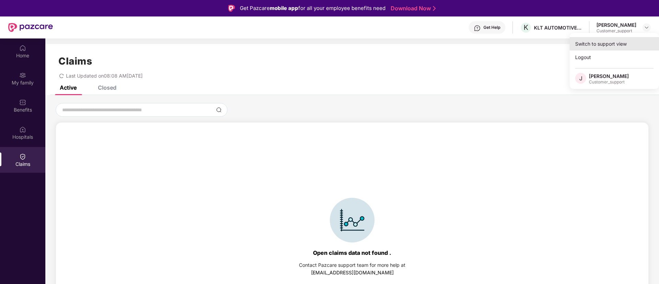
click at [604, 47] on div "Switch to support view" at bounding box center [614, 43] width 89 height 13
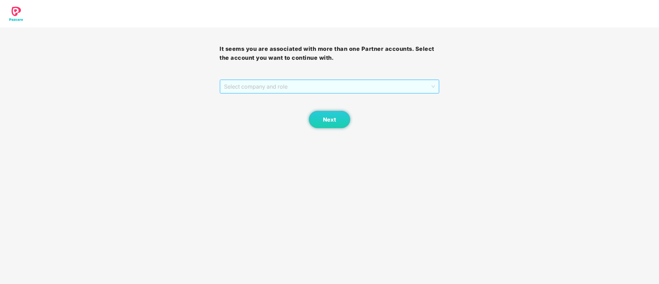
click at [272, 82] on span "Select company and role" at bounding box center [329, 86] width 211 height 13
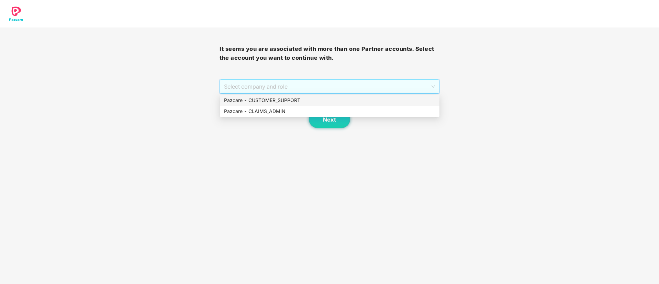
click at [266, 102] on div "Pazcare - CUSTOMER_SUPPORT" at bounding box center [329, 101] width 211 height 8
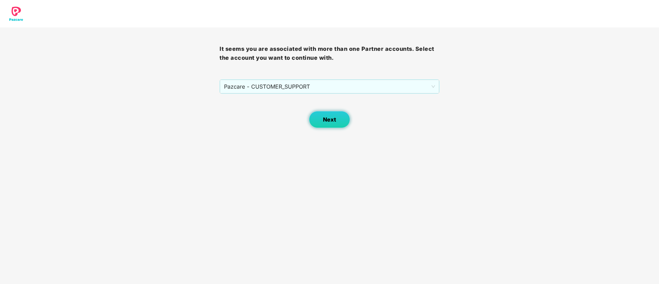
click at [321, 119] on button "Next" at bounding box center [329, 119] width 41 height 17
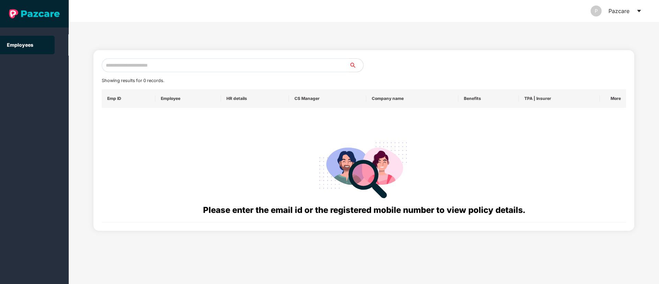
click at [118, 65] on input "text" at bounding box center [226, 65] width 248 height 14
paste input "**********"
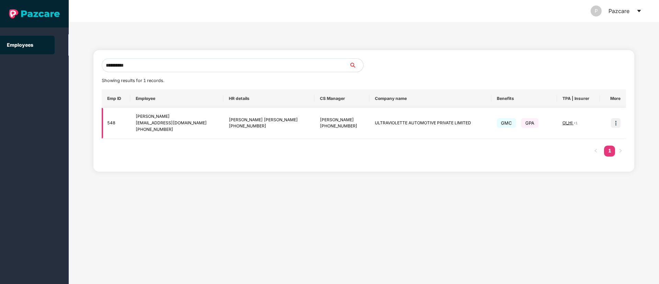
type input "**********"
click at [617, 126] on img at bounding box center [616, 123] width 10 height 10
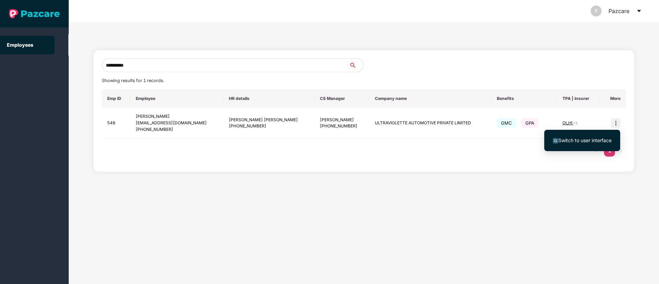
click at [580, 143] on span "Switch to user interface" at bounding box center [584, 140] width 53 height 6
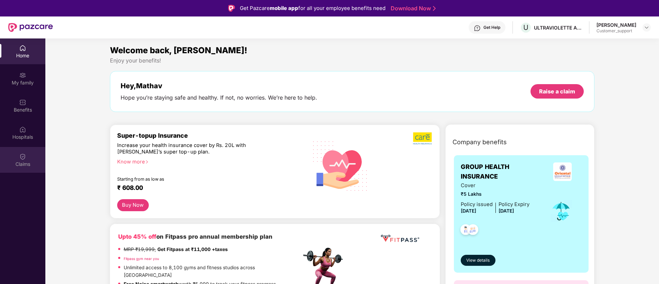
click at [20, 159] on img at bounding box center [22, 156] width 7 height 7
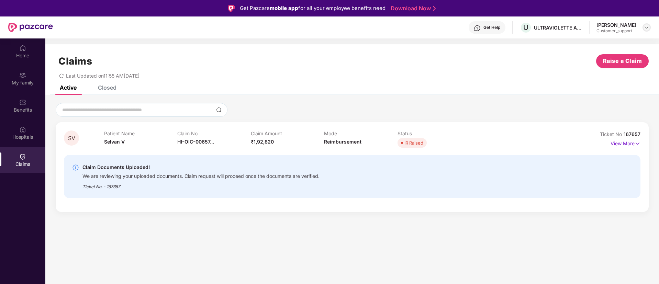
click at [645, 25] on img at bounding box center [646, 27] width 5 height 5
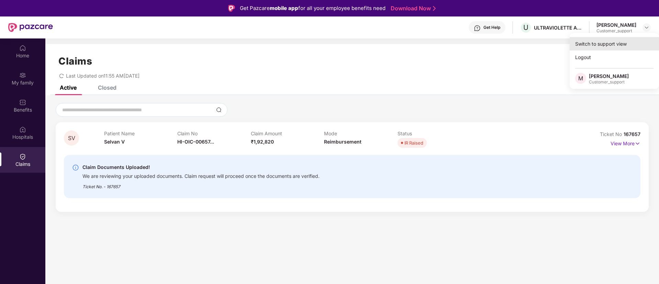
click at [608, 42] on div "Switch to support view" at bounding box center [614, 43] width 89 height 13
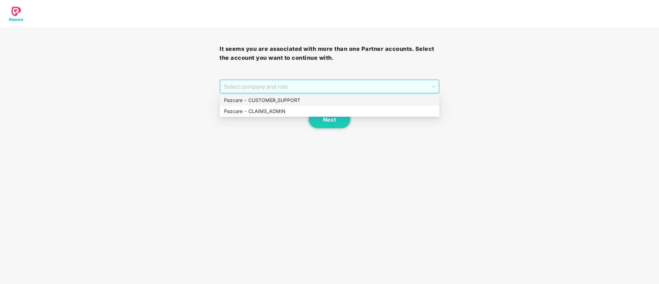
click at [335, 89] on span "Select company and role" at bounding box center [329, 86] width 211 height 13
click at [286, 101] on div "Pazcare - CUSTOMER_SUPPORT" at bounding box center [329, 101] width 211 height 8
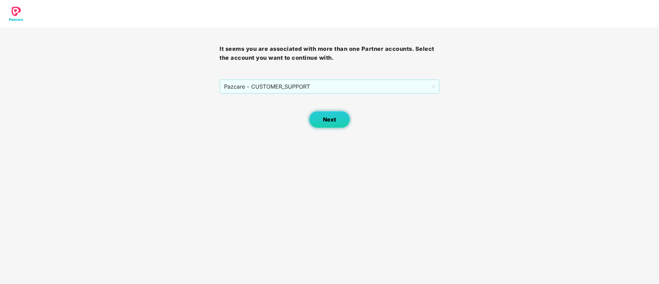
click at [328, 117] on span "Next" at bounding box center [329, 119] width 13 height 7
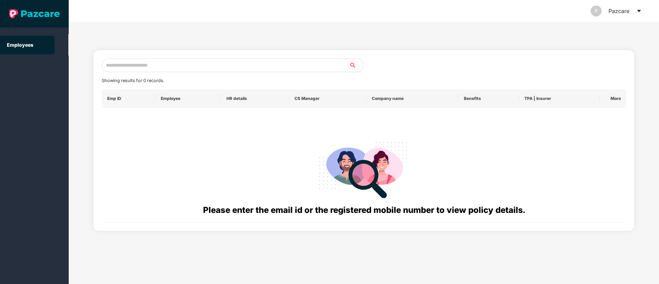
click at [131, 62] on input "text" at bounding box center [226, 65] width 248 height 14
paste input "**********"
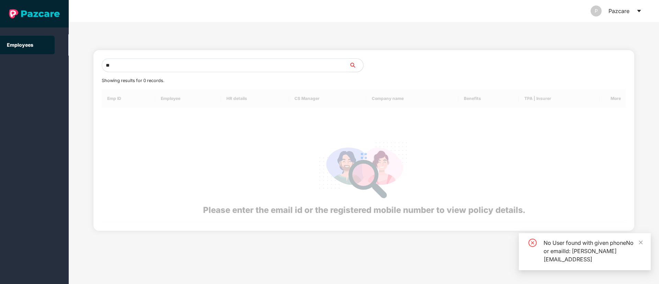
type input "*"
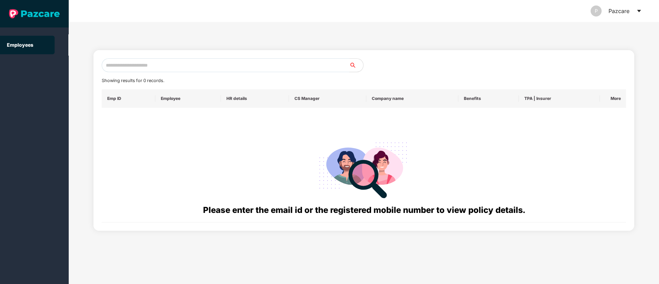
click at [142, 64] on input "text" at bounding box center [226, 65] width 248 height 14
paste input "**********"
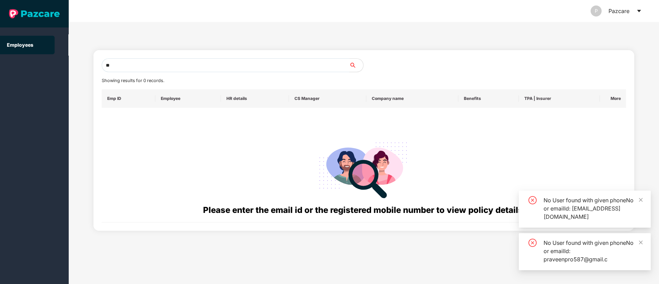
type input "*"
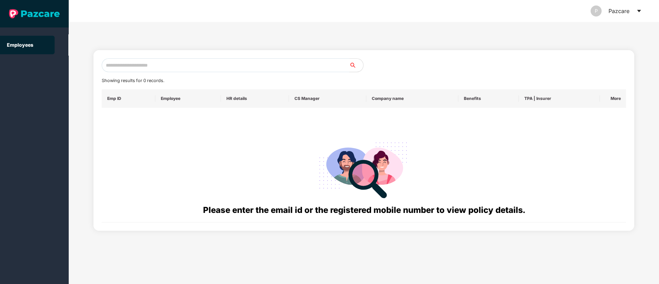
click at [143, 68] on input "text" at bounding box center [226, 65] width 248 height 14
paste input "**********"
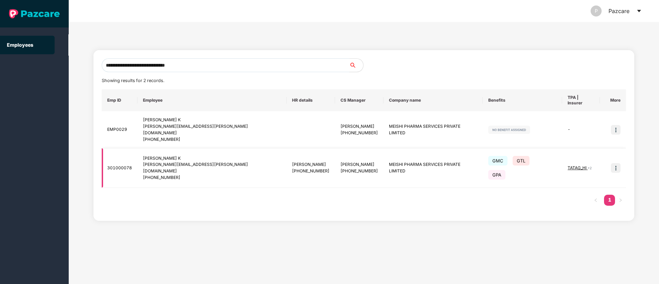
type input "**********"
click at [616, 163] on img at bounding box center [616, 168] width 10 height 10
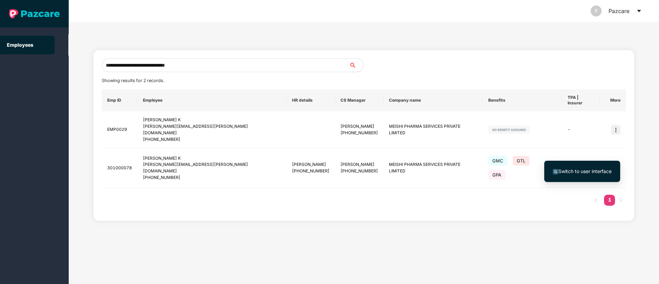
click at [572, 169] on span "Switch to user interface" at bounding box center [584, 171] width 53 height 6
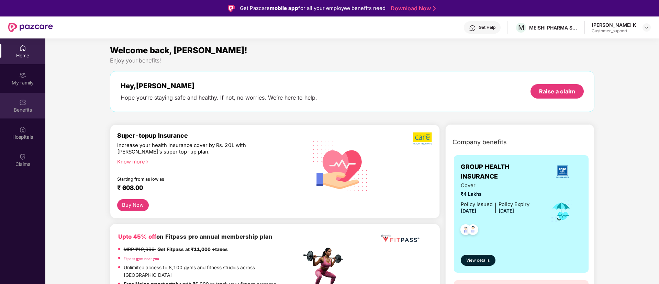
click at [20, 108] on div "Benefits" at bounding box center [22, 110] width 45 height 7
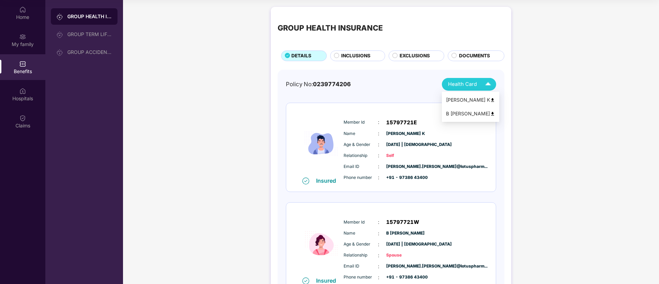
click at [490, 99] on img at bounding box center [492, 100] width 5 height 5
click at [484, 87] on img at bounding box center [488, 84] width 12 height 12
click at [490, 114] on img at bounding box center [492, 113] width 5 height 5
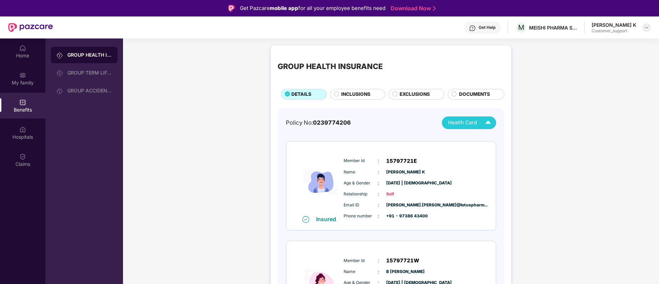
click at [646, 26] on img at bounding box center [646, 27] width 5 height 5
click at [603, 44] on div "Switch to support view" at bounding box center [614, 43] width 89 height 13
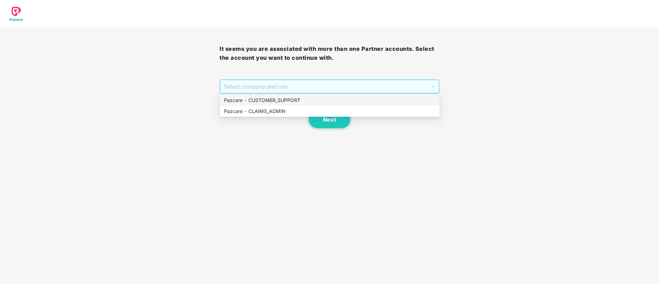
click at [346, 86] on span "Select company and role" at bounding box center [329, 86] width 211 height 13
click at [277, 99] on div "Pazcare - CUSTOMER_SUPPORT" at bounding box center [329, 101] width 211 height 8
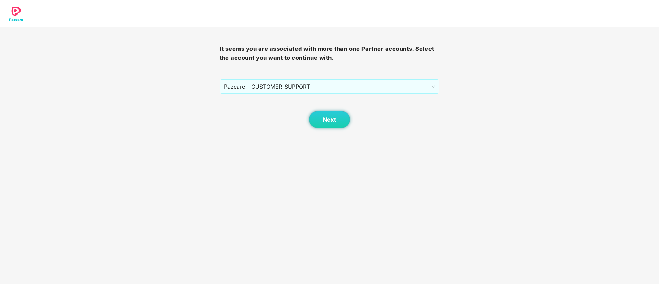
click at [277, 99] on div "Next" at bounding box center [330, 111] width 220 height 34
click at [325, 118] on span "Next" at bounding box center [329, 119] width 13 height 7
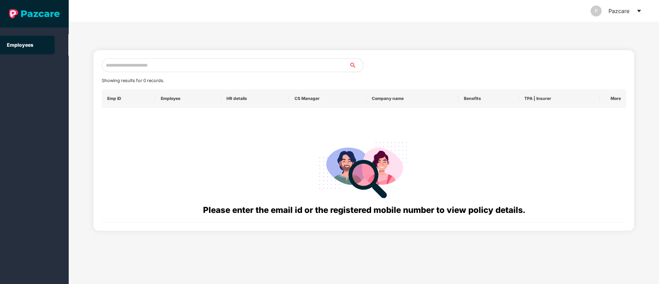
click at [187, 61] on input "text" at bounding box center [226, 65] width 248 height 14
paste input "**********"
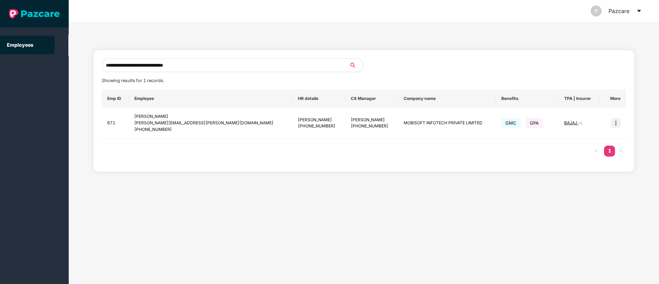
type input "**********"
click at [613, 122] on img at bounding box center [616, 123] width 10 height 10
click at [584, 144] on span "Switch to user interface" at bounding box center [582, 141] width 59 height 8
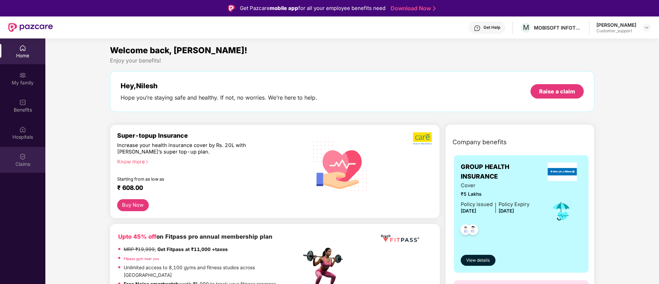
click at [25, 158] on img at bounding box center [22, 156] width 7 height 7
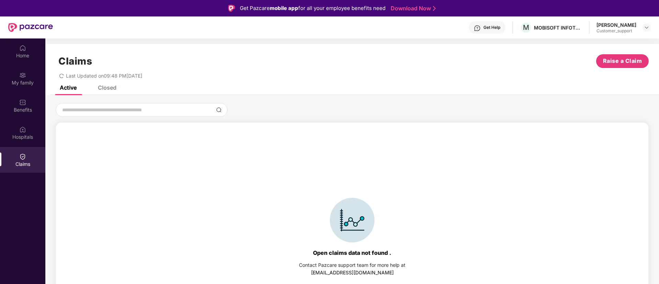
click at [106, 86] on div "Closed" at bounding box center [107, 87] width 19 height 7
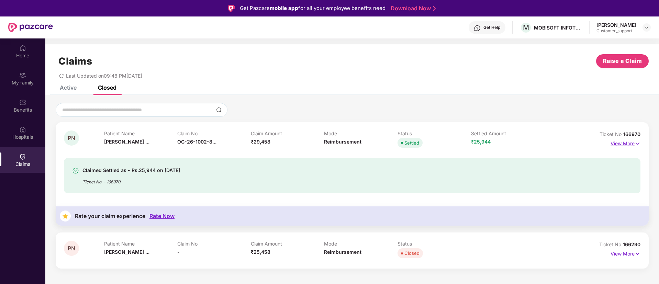
click at [639, 144] on img at bounding box center [638, 144] width 6 height 8
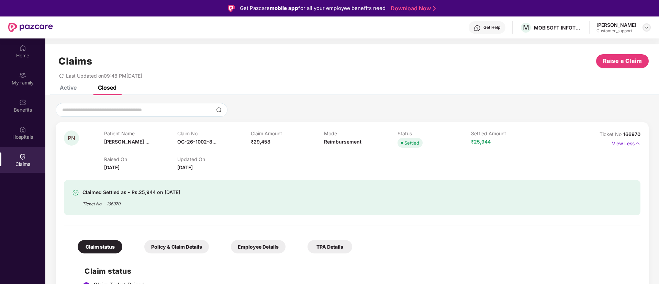
click at [648, 27] on img at bounding box center [646, 27] width 5 height 5
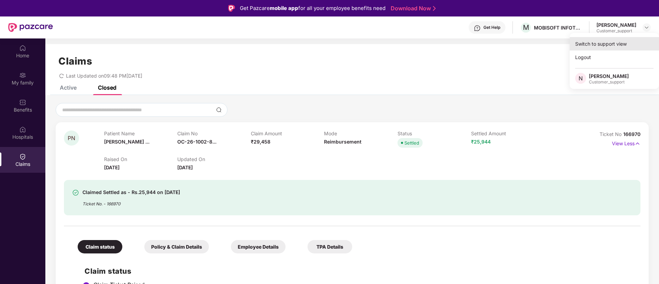
click at [609, 43] on div "Switch to support view" at bounding box center [614, 43] width 89 height 13
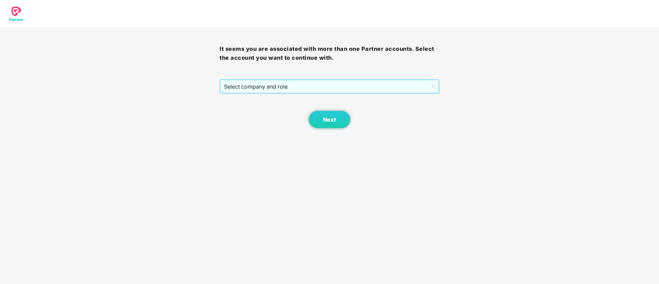
click at [305, 88] on span "Select company and role" at bounding box center [329, 86] width 211 height 13
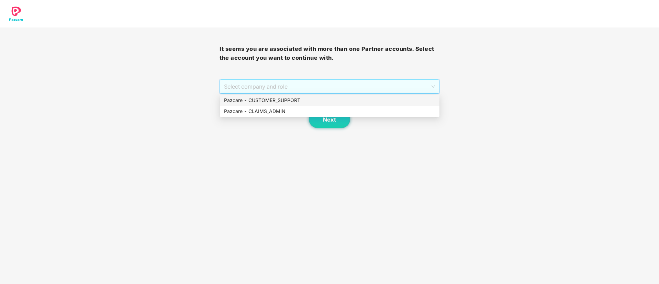
drag, startPoint x: 280, startPoint y: 98, endPoint x: 291, endPoint y: 100, distance: 11.2
click at [291, 100] on div "Pazcare - CUSTOMER_SUPPORT" at bounding box center [329, 101] width 211 height 8
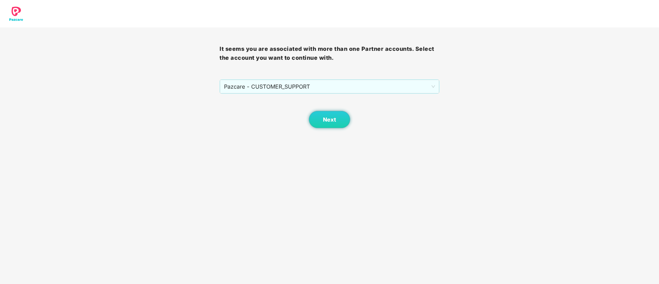
click at [291, 100] on div "Next" at bounding box center [330, 111] width 220 height 34
click at [332, 123] on span "Next" at bounding box center [329, 119] width 13 height 7
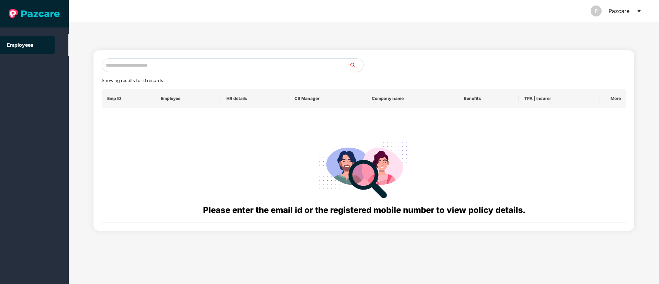
click at [163, 69] on input "text" at bounding box center [226, 65] width 248 height 14
paste input "**********"
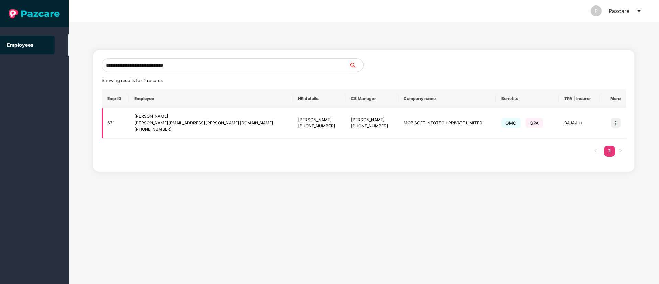
click at [570, 122] on span "BAJAJ" at bounding box center [571, 122] width 14 height 5
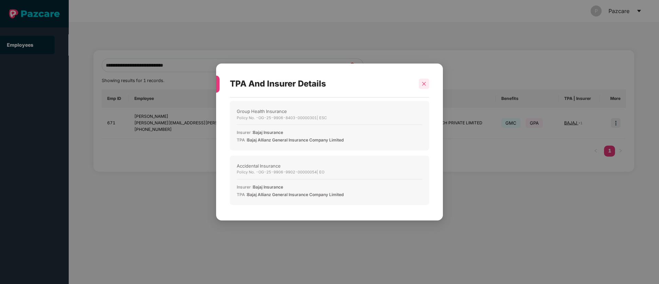
click at [423, 84] on icon "close" at bounding box center [424, 83] width 5 height 5
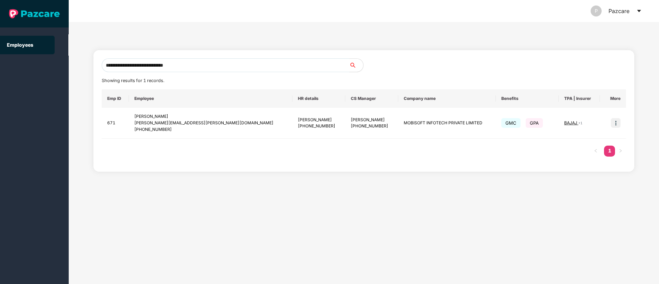
click at [209, 63] on input "**********" at bounding box center [226, 65] width 248 height 14
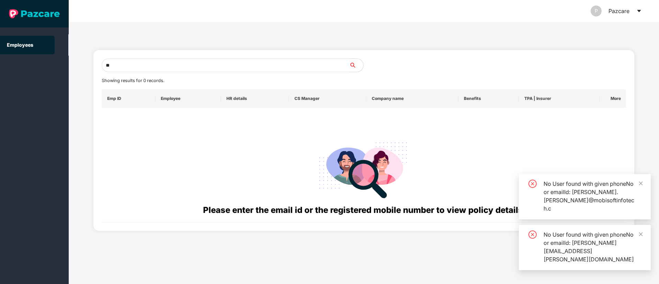
type input "*"
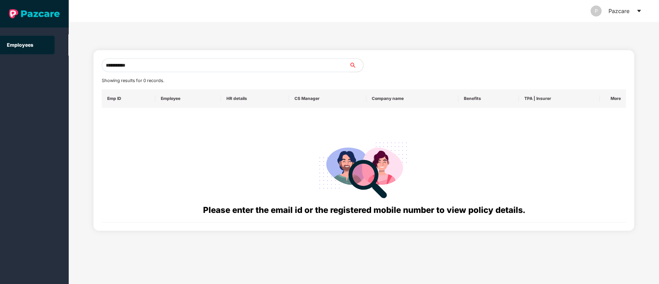
click at [145, 60] on input "**********" at bounding box center [226, 65] width 248 height 14
type input "*"
paste input "**********"
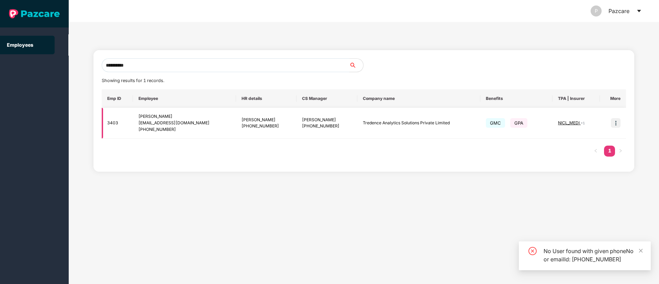
type input "**********"
click at [618, 125] on img at bounding box center [616, 123] width 10 height 10
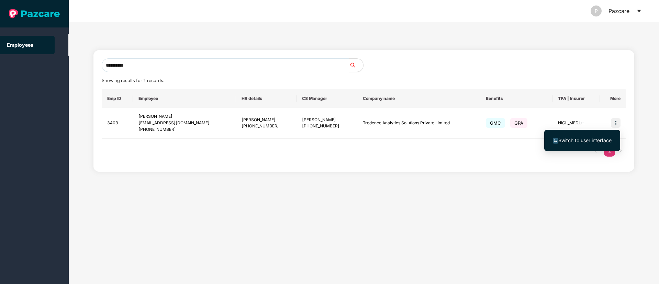
click at [582, 141] on span "Switch to user interface" at bounding box center [584, 140] width 53 height 6
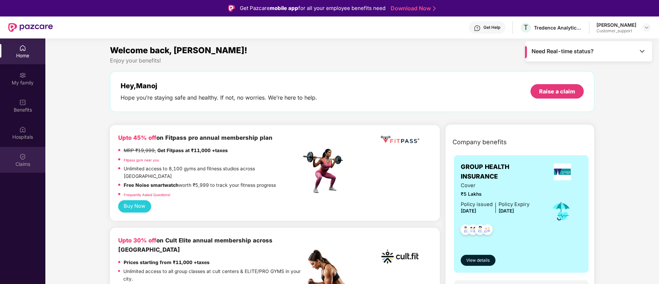
click at [23, 158] on img at bounding box center [22, 156] width 7 height 7
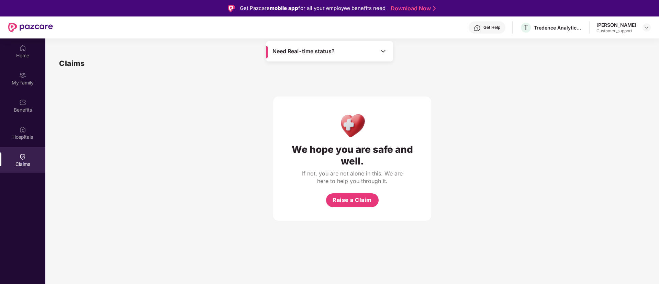
click at [384, 53] on img at bounding box center [383, 51] width 7 height 7
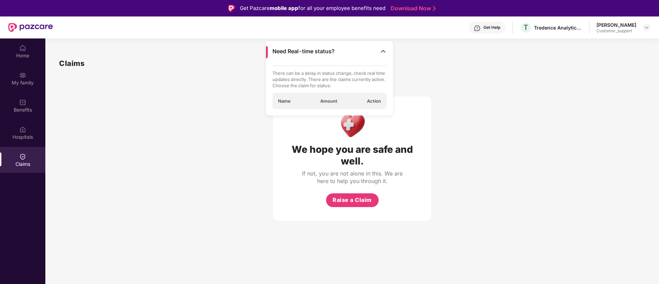
click at [190, 80] on div "We hope you are safe and well. If not, you are not alone in this. We are here t…" at bounding box center [352, 145] width 586 height 152
click at [15, 50] on div "Home" at bounding box center [22, 51] width 45 height 26
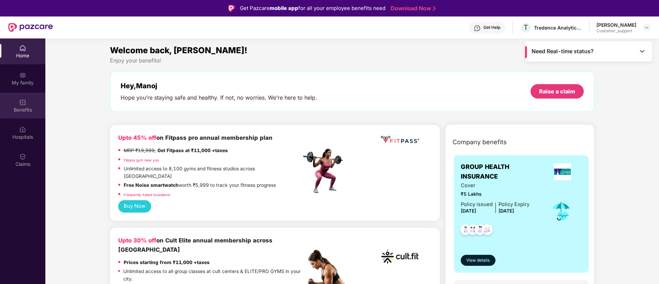
click at [26, 110] on div "Benefits" at bounding box center [22, 110] width 45 height 7
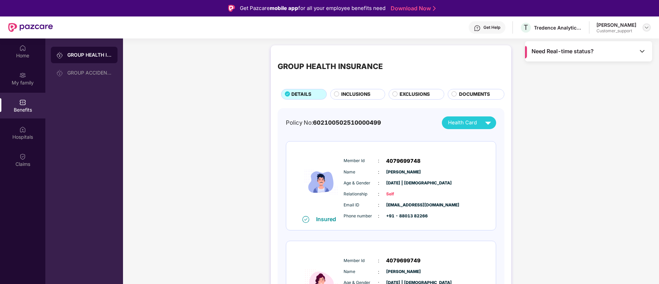
click at [646, 27] on img at bounding box center [646, 27] width 5 height 5
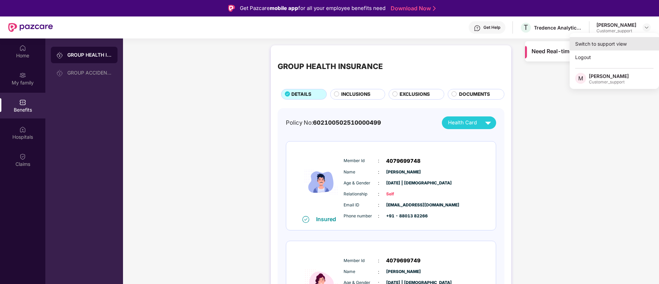
click at [584, 43] on div "Switch to support view" at bounding box center [614, 43] width 89 height 13
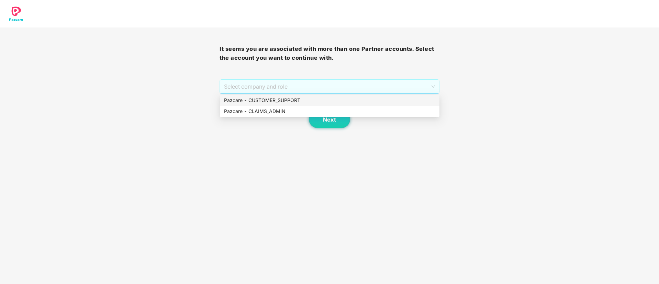
click at [339, 90] on span "Select company and role" at bounding box center [329, 86] width 211 height 13
click at [288, 99] on div "Pazcare - CUSTOMER_SUPPORT" at bounding box center [329, 101] width 211 height 8
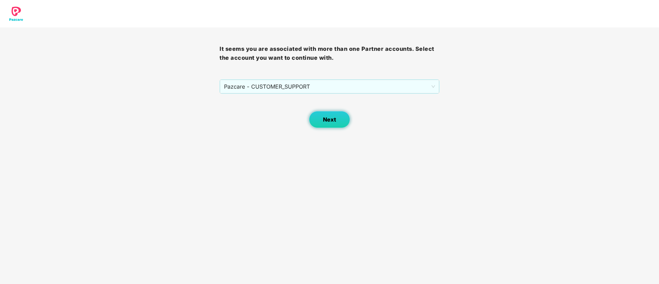
click at [332, 115] on button "Next" at bounding box center [329, 119] width 41 height 17
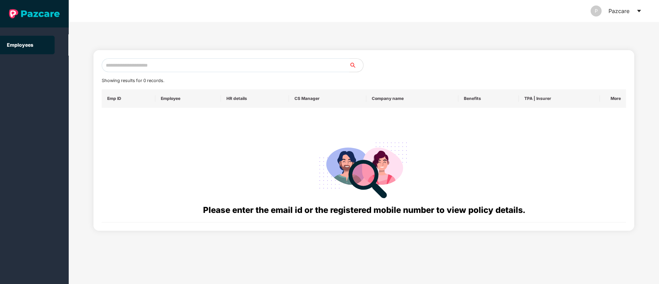
click at [167, 68] on input "text" at bounding box center [226, 65] width 248 height 14
paste input "**********"
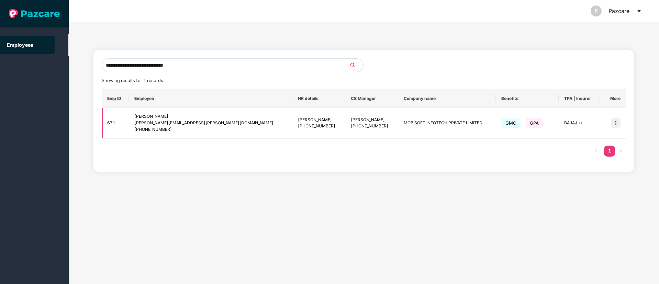
type input "**********"
click at [618, 125] on img at bounding box center [616, 123] width 10 height 10
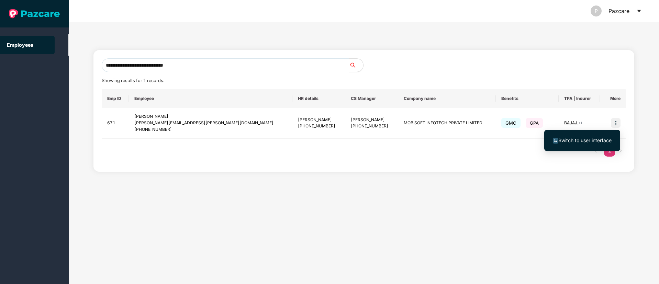
click at [587, 137] on span "Switch to user interface" at bounding box center [584, 140] width 53 height 6
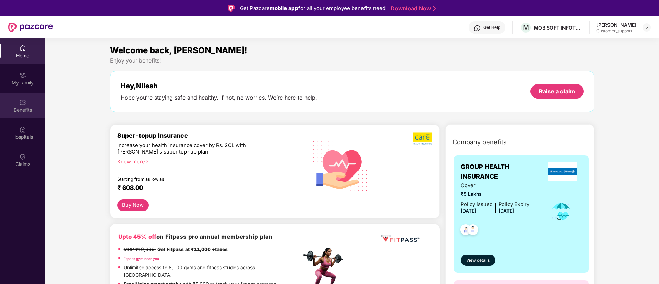
click at [22, 108] on div "Benefits" at bounding box center [22, 110] width 45 height 7
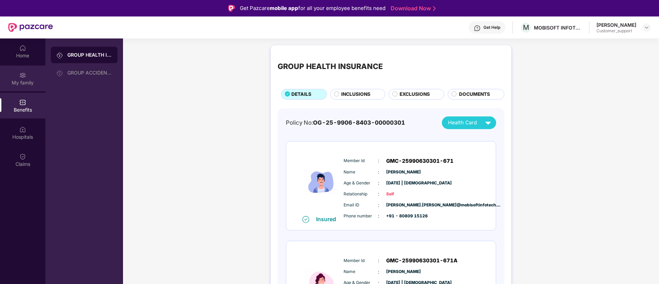
click at [22, 76] on img at bounding box center [22, 75] width 7 height 7
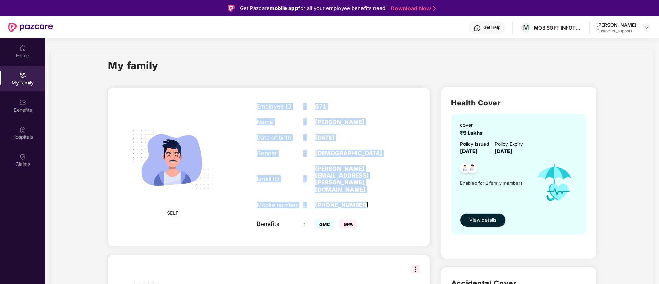
drag, startPoint x: 253, startPoint y: 105, endPoint x: 365, endPoint y: 188, distance: 139.4
click at [365, 188] on div "Employee ID : 671 Name : [PERSON_NAME] Date of birth : [DEMOGRAPHIC_DATA] Gende…" at bounding box center [327, 166] width 154 height 145
copy div "Employee ID : 671 Name : [PERSON_NAME] Date of birth : [DEMOGRAPHIC_DATA] Gende…"
click at [646, 28] on img at bounding box center [646, 27] width 5 height 5
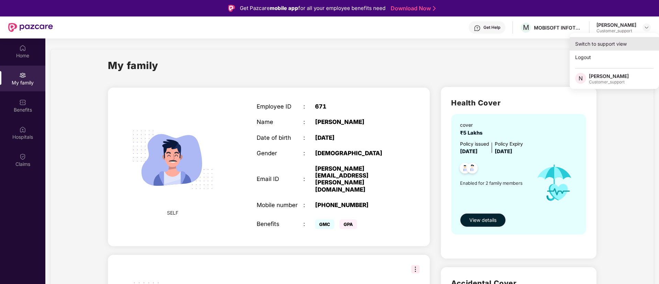
click at [584, 47] on div "Switch to support view" at bounding box center [614, 43] width 89 height 13
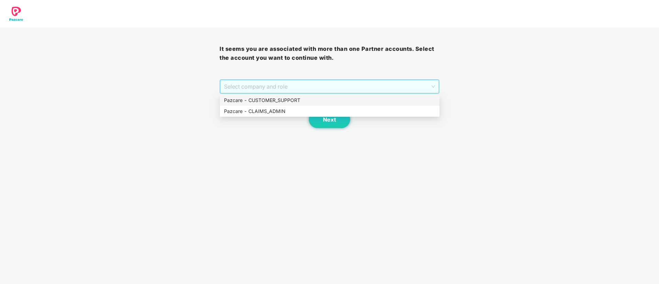
click at [325, 90] on span "Select company and role" at bounding box center [329, 86] width 211 height 13
click at [299, 98] on div "Pazcare - CUSTOMER_SUPPORT" at bounding box center [329, 101] width 211 height 8
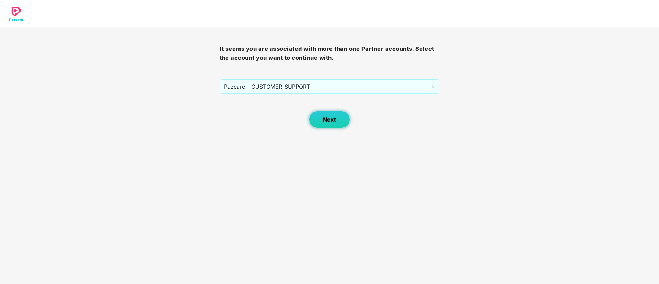
click at [332, 123] on button "Next" at bounding box center [329, 119] width 41 height 17
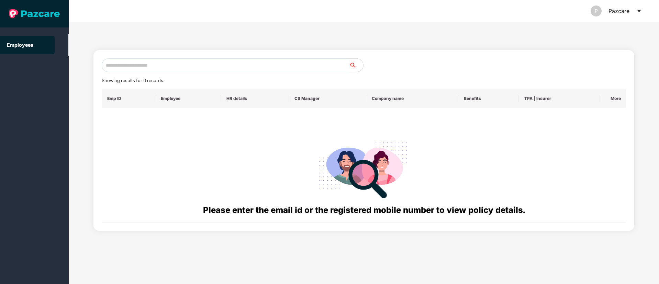
click at [125, 66] on input "text" at bounding box center [226, 65] width 248 height 14
paste input "**********"
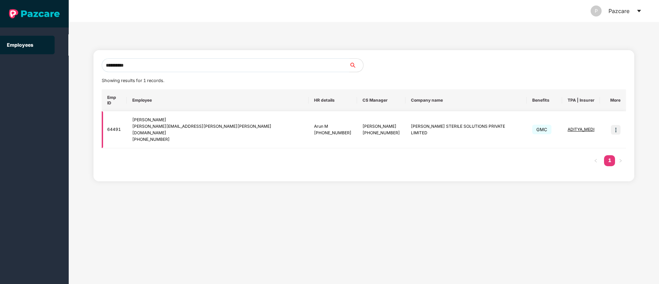
type input "**********"
click at [568, 127] on span "ADITYA_MEDI" at bounding box center [581, 129] width 27 height 5
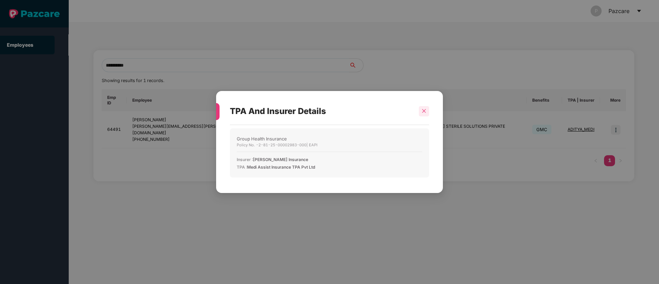
click at [427, 110] on div at bounding box center [424, 111] width 10 height 10
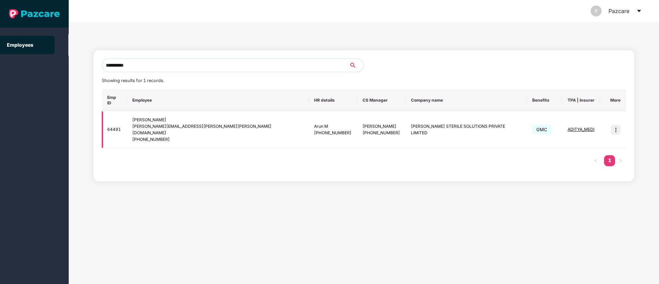
click at [615, 125] on img at bounding box center [616, 130] width 10 height 10
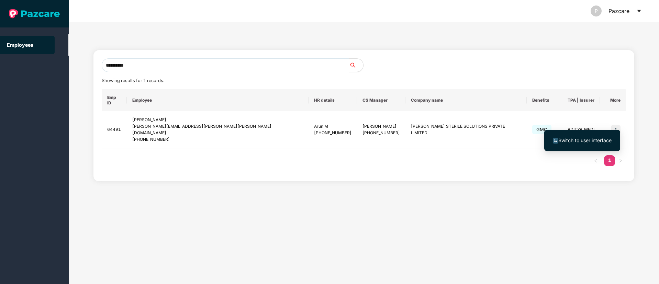
click at [576, 137] on span "Switch to user interface" at bounding box center [582, 141] width 59 height 8
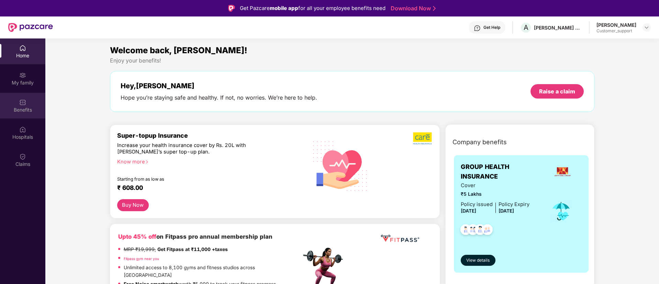
click at [24, 107] on div "Benefits" at bounding box center [22, 110] width 45 height 7
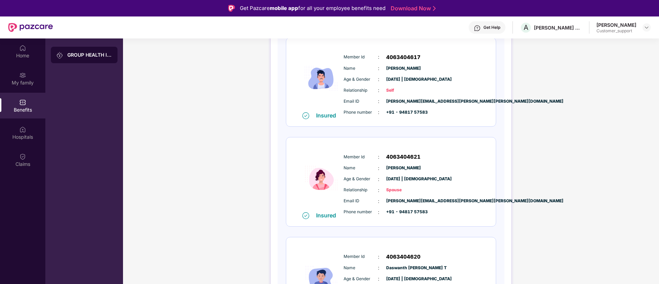
scroll to position [103, 0]
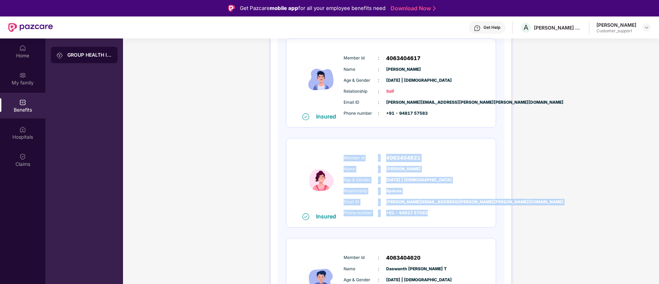
drag, startPoint x: 342, startPoint y: 156, endPoint x: 427, endPoint y: 210, distance: 100.2
click at [427, 210] on div "Member Id : 4063404621 Name : [PERSON_NAME] Age & Gender : [DATE] | [DEMOGRAPHI…" at bounding box center [412, 186] width 140 height 70
copy div "Member Id : 4063404621 Name : [PERSON_NAME] Age & Gender : [DATE] | [DEMOGRAPHI…"
click at [647, 29] on img at bounding box center [646, 27] width 5 height 5
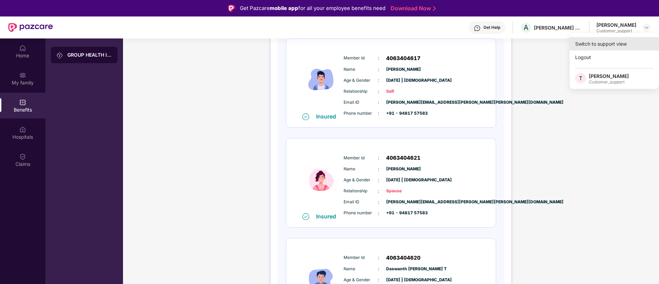
click at [609, 40] on div "Switch to support view" at bounding box center [614, 43] width 89 height 13
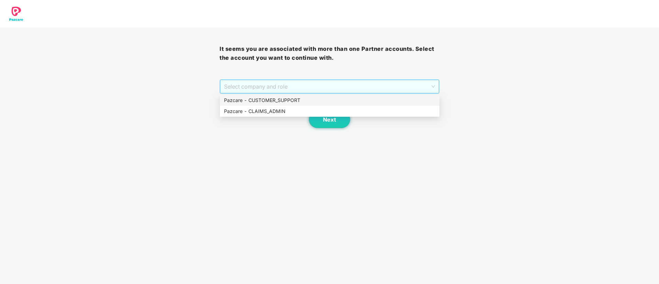
click at [338, 82] on span "Select company and role" at bounding box center [329, 86] width 211 height 13
click at [288, 98] on div "Pazcare - CUSTOMER_SUPPORT" at bounding box center [329, 101] width 211 height 8
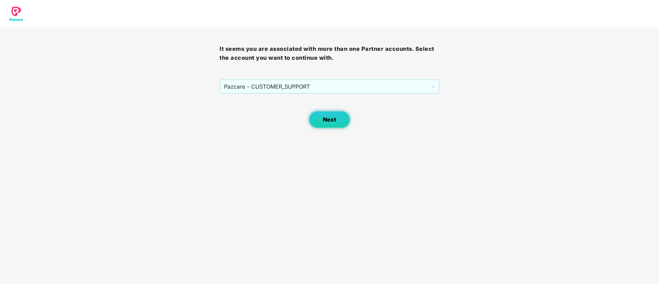
click at [324, 121] on span "Next" at bounding box center [329, 119] width 13 height 7
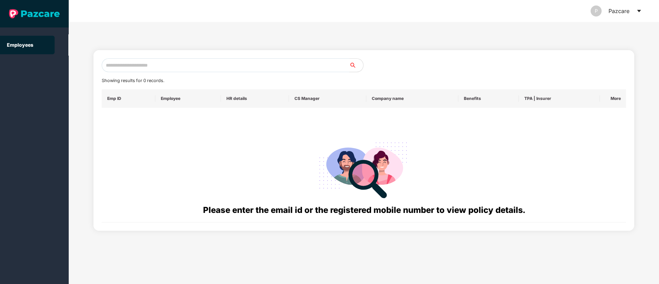
click at [124, 66] on input "text" at bounding box center [226, 65] width 248 height 14
paste input "**********"
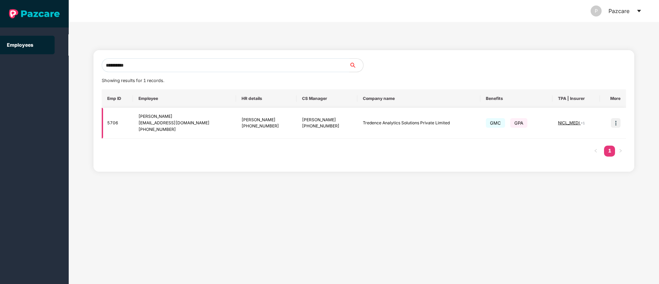
type input "**********"
click at [617, 124] on img at bounding box center [616, 123] width 10 height 10
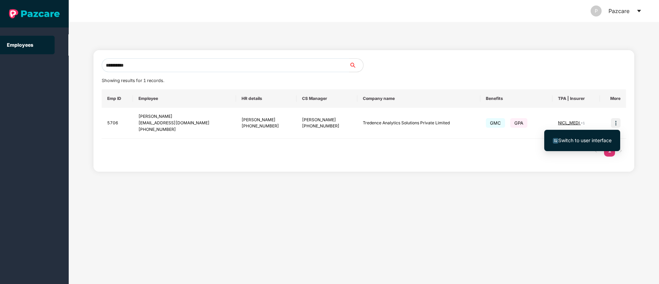
click at [590, 137] on span "Switch to user interface" at bounding box center [584, 140] width 53 height 6
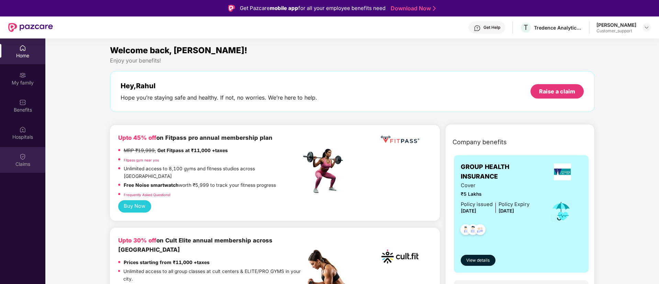
click at [20, 159] on img at bounding box center [22, 156] width 7 height 7
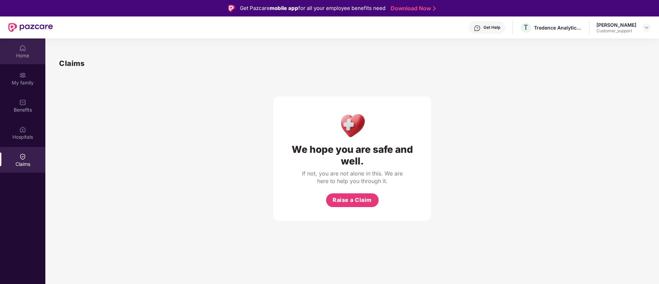
click at [23, 53] on div "Home" at bounding box center [22, 55] width 45 height 7
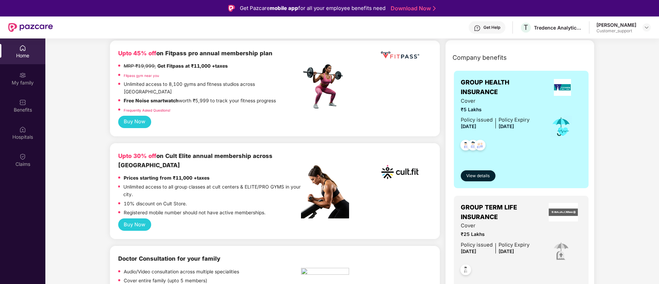
scroll to position [83, 0]
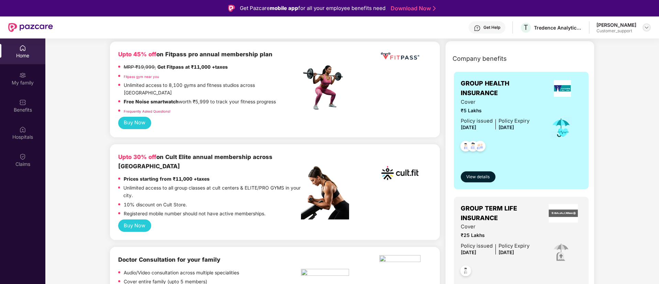
click at [645, 27] on img at bounding box center [646, 27] width 5 height 5
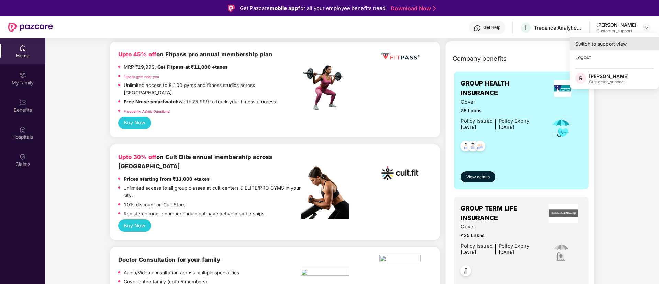
click at [599, 46] on div "Switch to support view" at bounding box center [614, 43] width 89 height 13
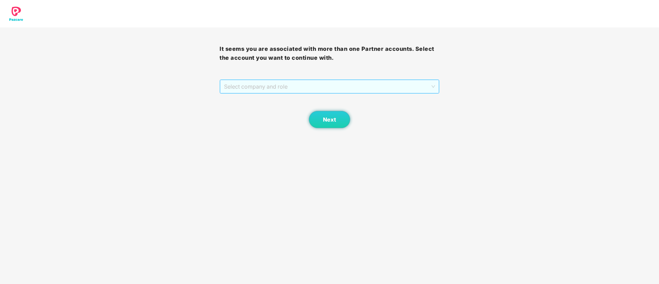
click at [347, 90] on span "Select company and role" at bounding box center [329, 86] width 211 height 13
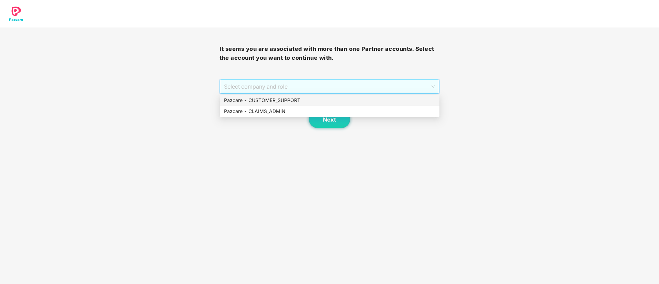
click at [298, 101] on div "Pazcare - CUSTOMER_SUPPORT" at bounding box center [329, 101] width 211 height 8
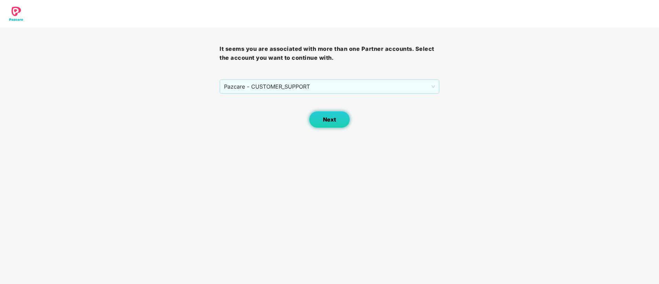
click at [327, 118] on span "Next" at bounding box center [329, 119] width 13 height 7
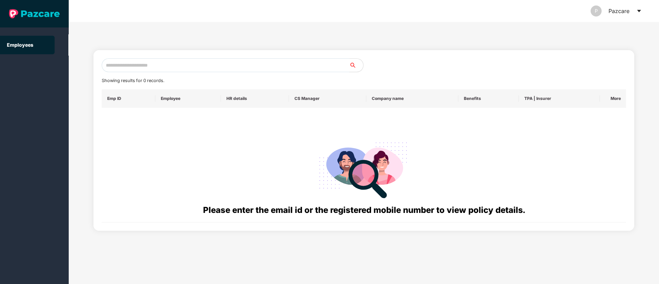
click at [157, 64] on input "text" at bounding box center [226, 65] width 248 height 14
paste input "**********"
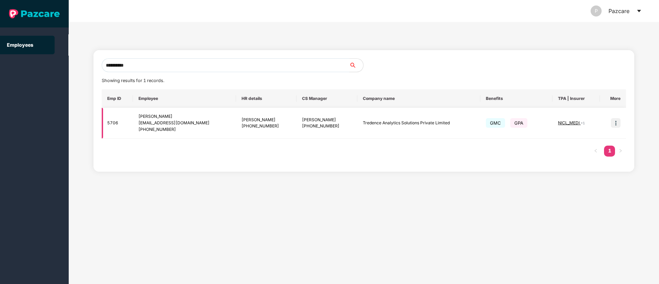
type input "**********"
click at [579, 122] on span "NICL_MEDI" at bounding box center [569, 122] width 23 height 5
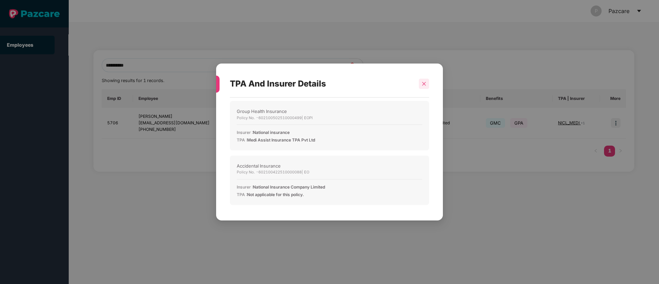
click at [425, 84] on icon "close" at bounding box center [424, 83] width 5 height 5
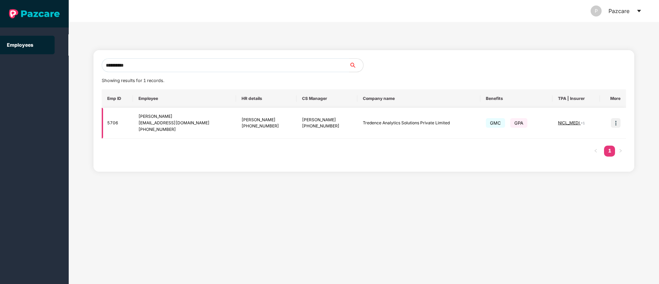
click at [613, 123] on img at bounding box center [616, 123] width 10 height 10
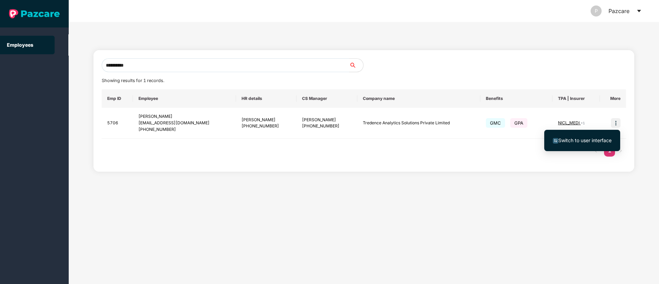
click at [583, 141] on span "Switch to user interface" at bounding box center [584, 140] width 53 height 6
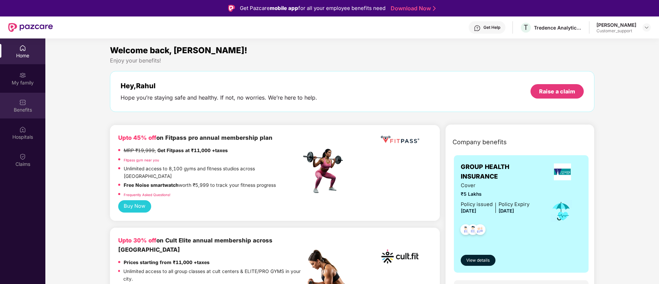
click at [23, 102] on img at bounding box center [22, 102] width 7 height 7
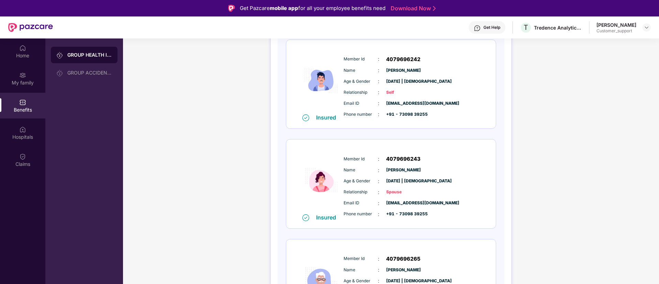
scroll to position [101, 0]
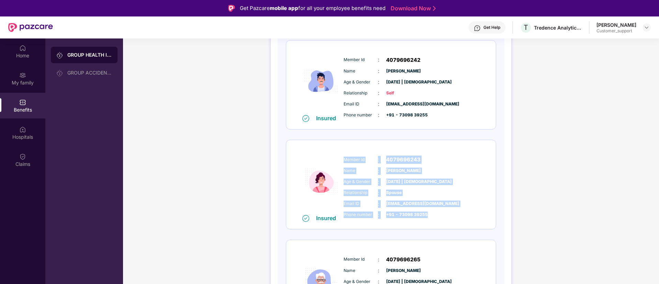
drag, startPoint x: 343, startPoint y: 160, endPoint x: 426, endPoint y: 213, distance: 98.9
click at [426, 213] on div "Member Id : 4079696243 Name : [PERSON_NAME] Age & Gender : [DATE] | [DEMOGRAPHI…" at bounding box center [412, 187] width 140 height 70
copy div "Member Id : 4079696243 Name : [PERSON_NAME] Age & Gender : [DATE] | [DEMOGRAPHI…"
click at [647, 26] on img at bounding box center [646, 27] width 5 height 5
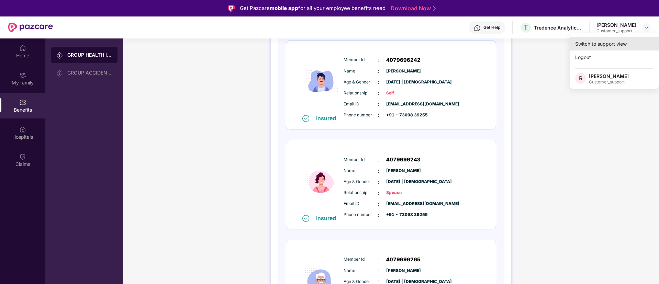
click at [591, 42] on div "Switch to support view" at bounding box center [614, 43] width 89 height 13
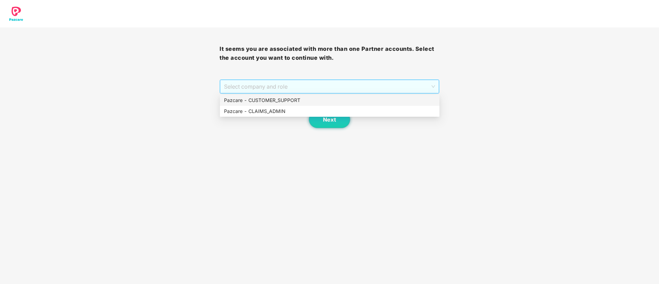
click at [325, 86] on span "Select company and role" at bounding box center [329, 86] width 211 height 13
click at [288, 99] on div "Pazcare - CUSTOMER_SUPPORT" at bounding box center [329, 101] width 211 height 8
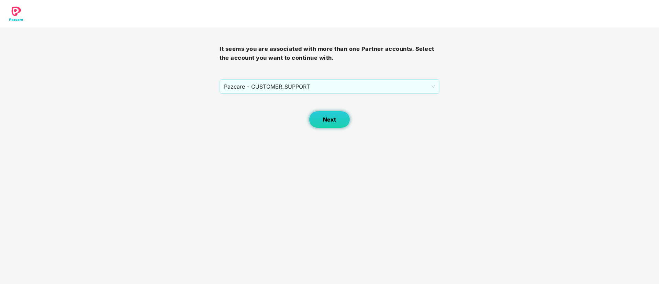
click at [325, 119] on span "Next" at bounding box center [329, 119] width 13 height 7
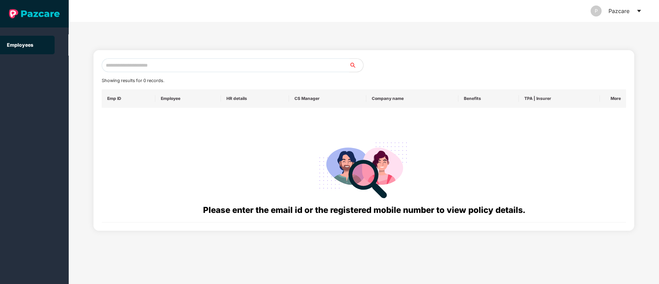
click at [171, 66] on input "text" at bounding box center [226, 65] width 248 height 14
paste input "**********"
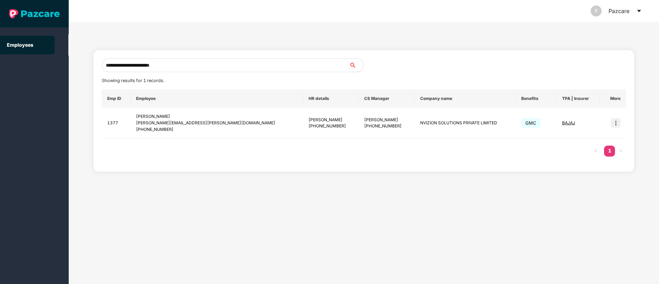
click at [595, 191] on div "**********" at bounding box center [364, 153] width 590 height 262
click at [187, 65] on input "**********" at bounding box center [226, 65] width 248 height 14
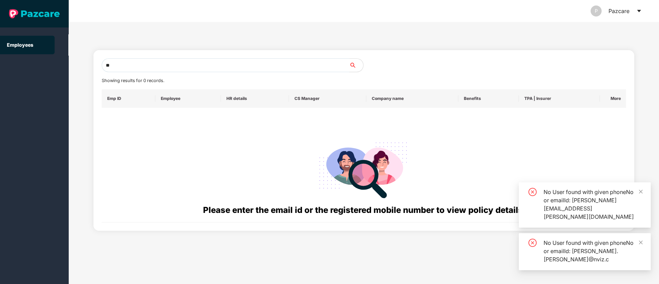
type input "*"
paste input "**********"
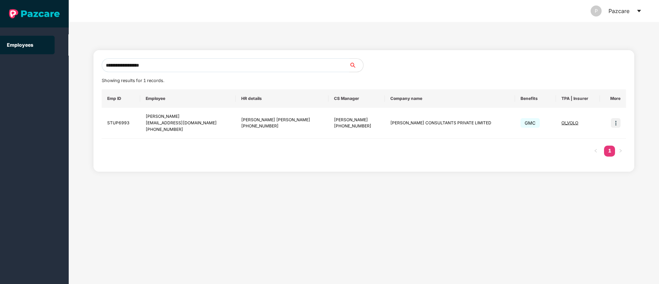
click at [160, 65] on input "**********" at bounding box center [226, 65] width 248 height 14
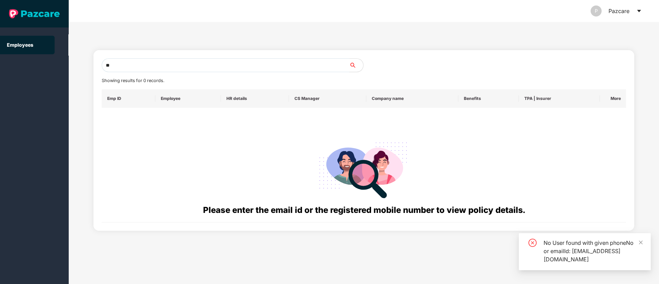
type input "*"
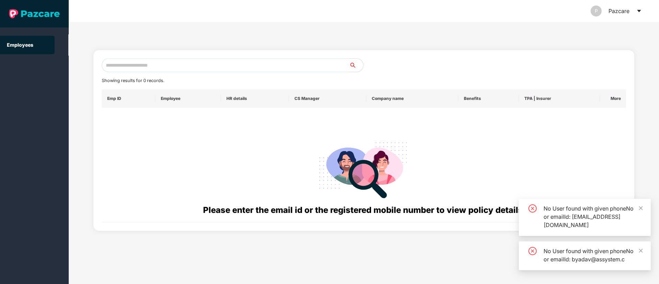
paste input "**********"
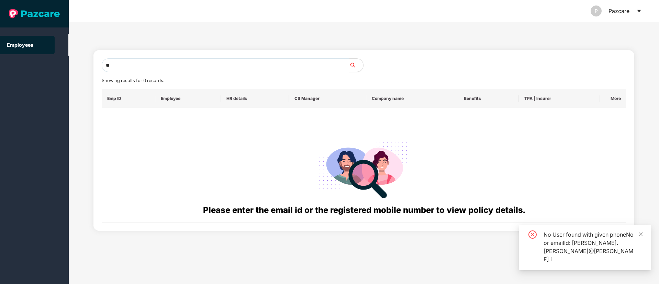
type input "*"
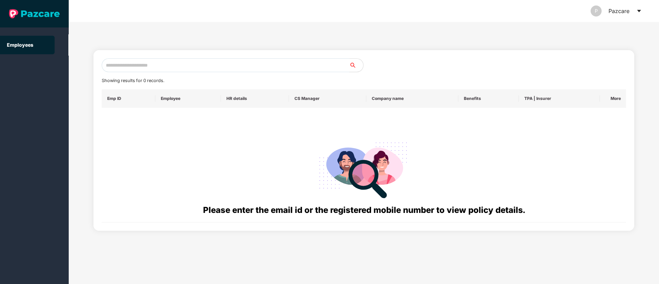
click at [113, 66] on input "text" at bounding box center [226, 65] width 248 height 14
paste input "**********"
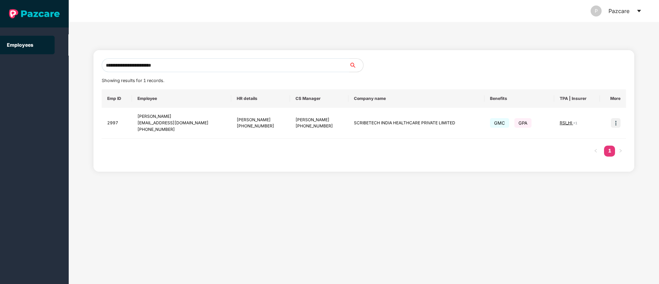
click at [178, 64] on input "**********" at bounding box center [226, 65] width 248 height 14
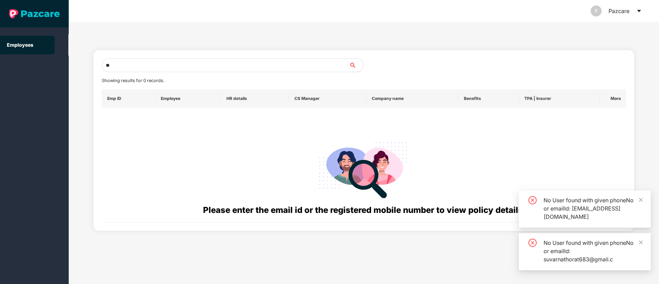
type input "*"
paste input "**********"
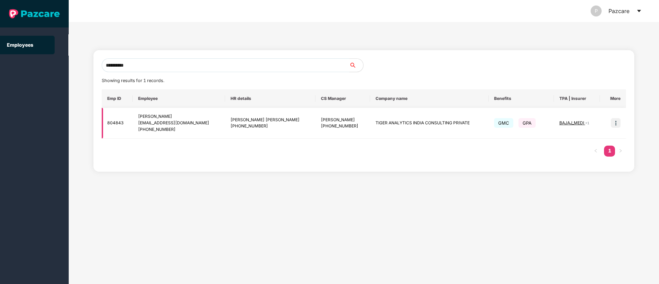
type input "**********"
click at [613, 125] on img at bounding box center [616, 123] width 10 height 10
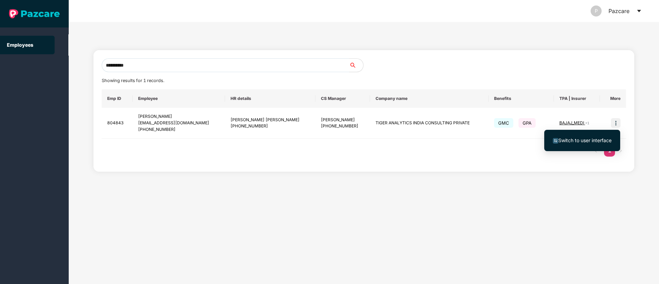
click at [574, 141] on span "Switch to user interface" at bounding box center [584, 140] width 53 height 6
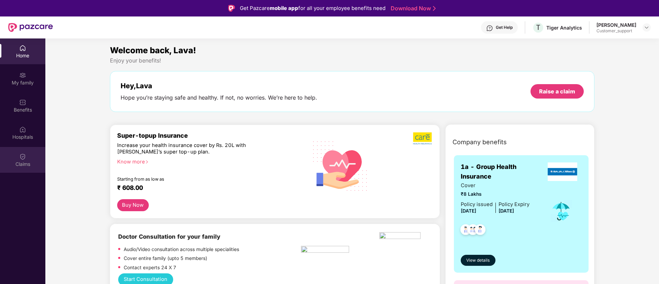
click at [18, 159] on div "Claims" at bounding box center [22, 160] width 45 height 26
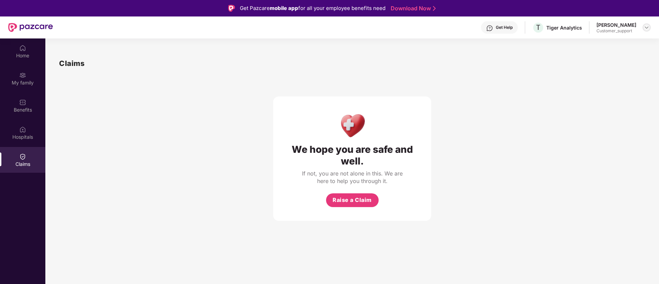
click at [645, 26] on img at bounding box center [646, 27] width 5 height 5
click at [599, 42] on div "Switch to support view" at bounding box center [614, 43] width 89 height 13
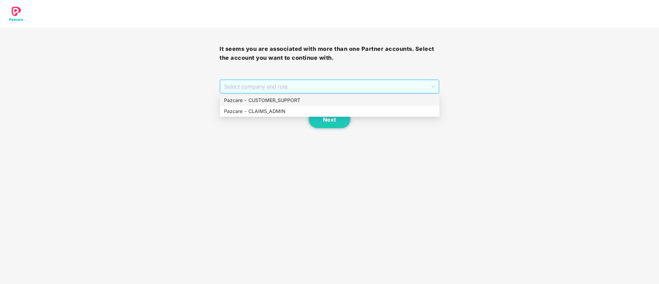
click at [313, 85] on span "Select company and role" at bounding box center [329, 86] width 211 height 13
click at [274, 102] on div "Pazcare - CUSTOMER_SUPPORT" at bounding box center [329, 101] width 211 height 8
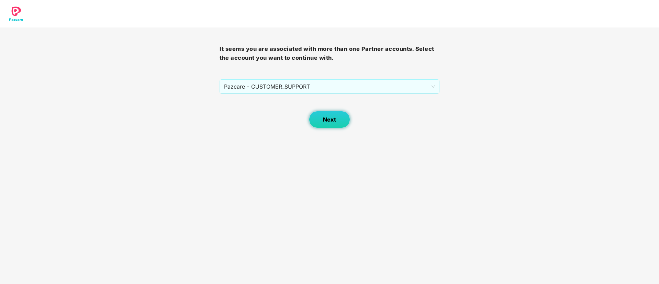
click at [326, 118] on span "Next" at bounding box center [329, 119] width 13 height 7
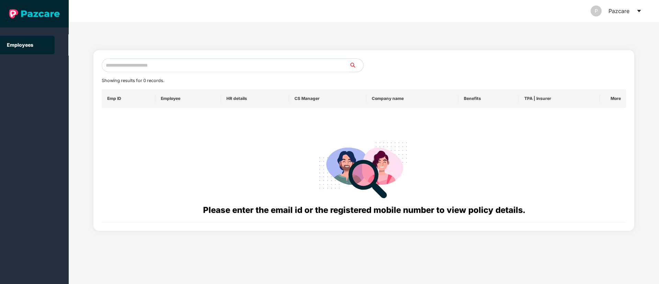
click at [133, 69] on input "text" at bounding box center [226, 65] width 248 height 14
paste input "**********"
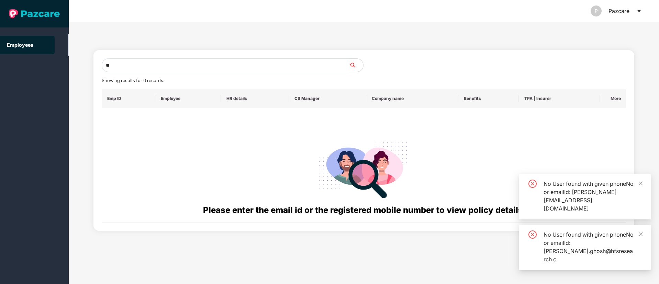
type input "*"
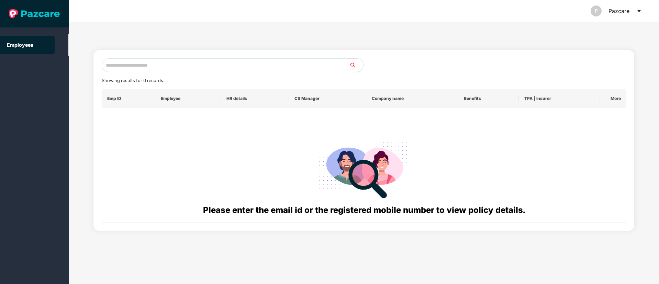
click at [129, 66] on input "text" at bounding box center [226, 65] width 248 height 14
paste input "**********"
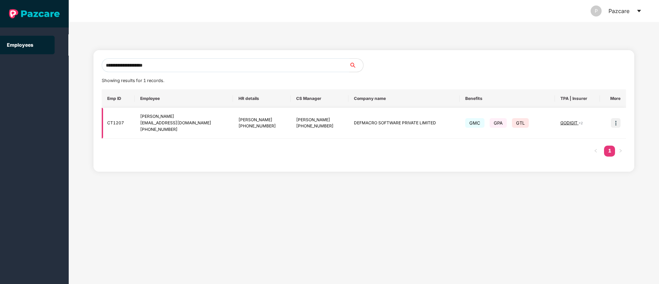
type input "**********"
click at [616, 123] on img at bounding box center [616, 123] width 10 height 10
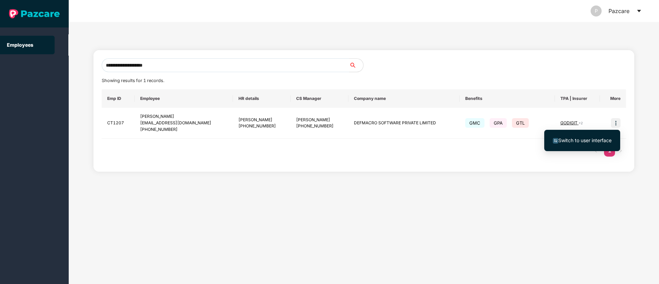
click at [581, 138] on span "Switch to user interface" at bounding box center [584, 140] width 53 height 6
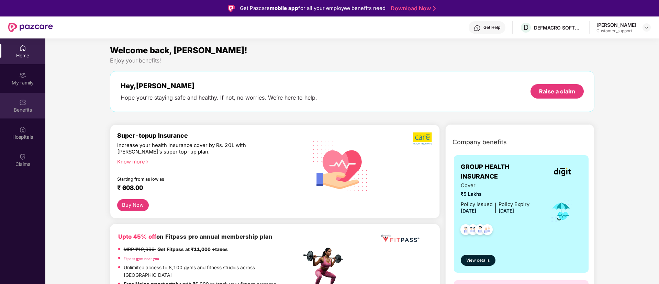
click at [25, 107] on div "Benefits" at bounding box center [22, 110] width 45 height 7
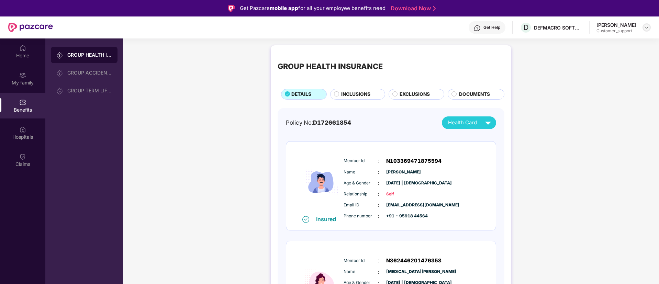
click at [647, 26] on img at bounding box center [646, 27] width 5 height 5
click at [606, 42] on div "Switch to support view" at bounding box center [614, 43] width 89 height 13
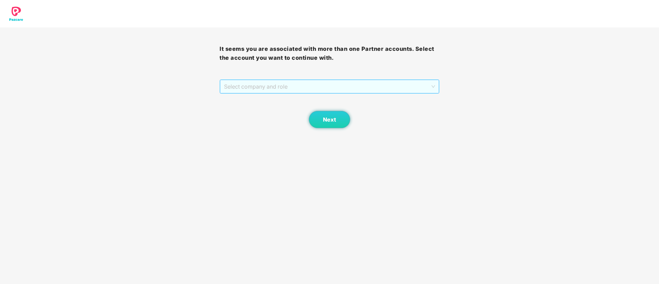
click at [319, 90] on span "Select company and role" at bounding box center [329, 86] width 211 height 13
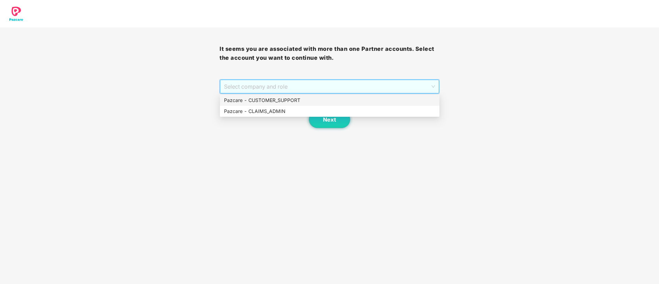
click at [275, 102] on div "Pazcare - CUSTOMER_SUPPORT" at bounding box center [329, 101] width 211 height 8
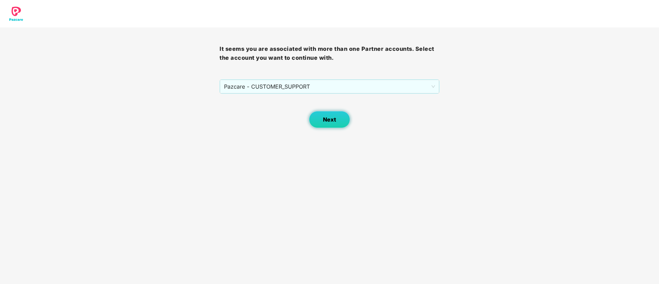
click at [331, 120] on span "Next" at bounding box center [329, 119] width 13 height 7
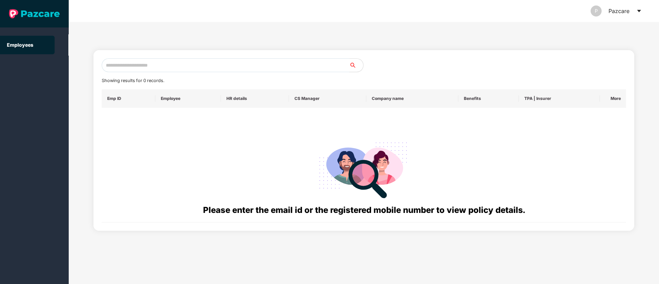
click at [124, 63] on input "text" at bounding box center [226, 65] width 248 height 14
paste input "**********"
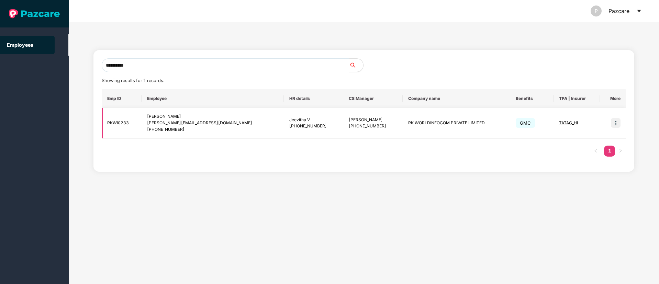
type input "**********"
click at [614, 124] on img at bounding box center [616, 123] width 10 height 10
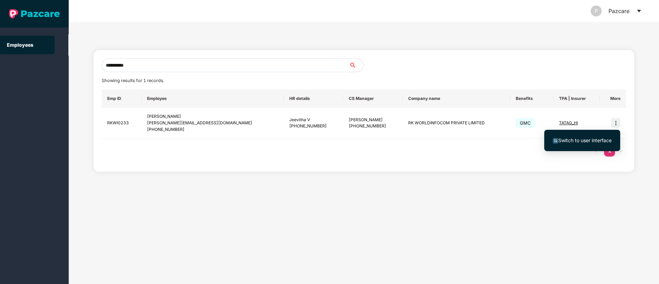
click at [575, 141] on span "Switch to user interface" at bounding box center [584, 140] width 53 height 6
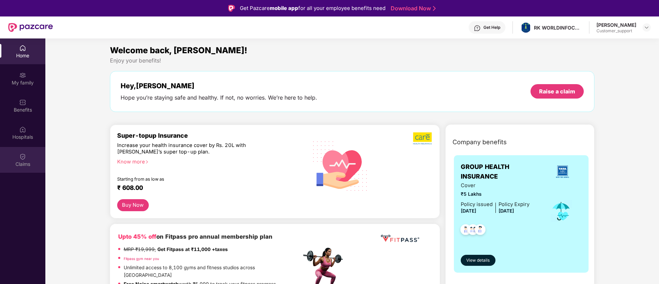
click at [20, 155] on img at bounding box center [22, 156] width 7 height 7
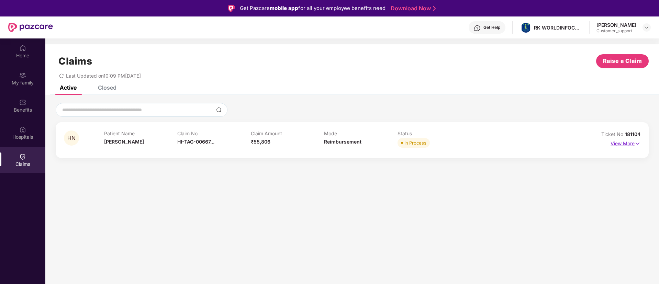
click at [637, 142] on img at bounding box center [638, 144] width 6 height 8
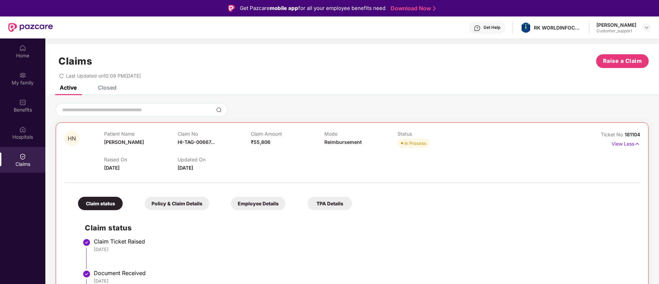
scroll to position [1, 0]
drag, startPoint x: 640, startPoint y: 134, endPoint x: 623, endPoint y: 133, distance: 16.6
click at [623, 133] on div "HN Patient Name [PERSON_NAME] N Claim No HI-TAG-00667... Claim Amount ₹55,806 M…" at bounding box center [352, 269] width 593 height 295
copy span "181104"
click at [648, 29] on img at bounding box center [646, 27] width 5 height 5
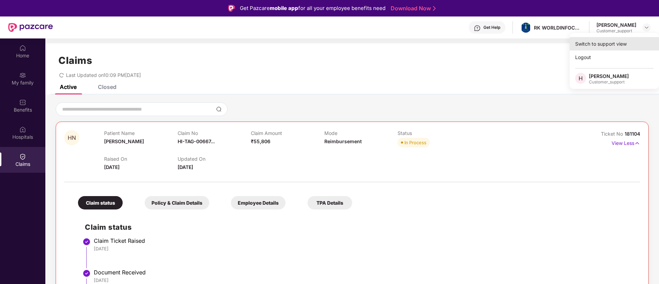
click at [603, 43] on div "Switch to support view" at bounding box center [614, 43] width 89 height 13
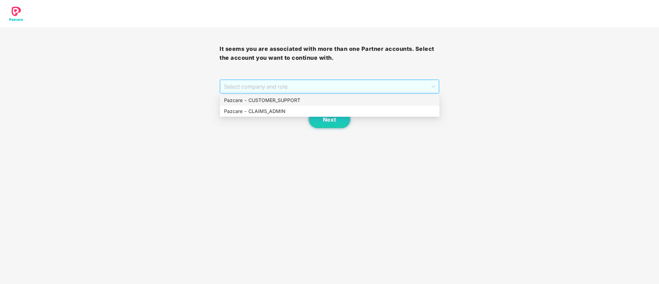
click at [337, 86] on span "Select company and role" at bounding box center [329, 86] width 211 height 13
click at [280, 99] on div "Pazcare - CUSTOMER_SUPPORT" at bounding box center [329, 101] width 211 height 8
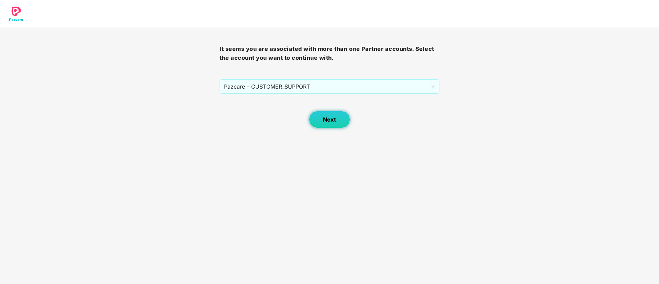
click at [327, 120] on span "Next" at bounding box center [329, 119] width 13 height 7
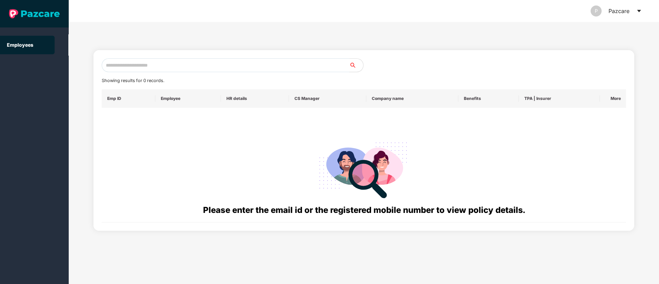
click at [137, 63] on input "text" at bounding box center [226, 65] width 248 height 14
paste input "**********"
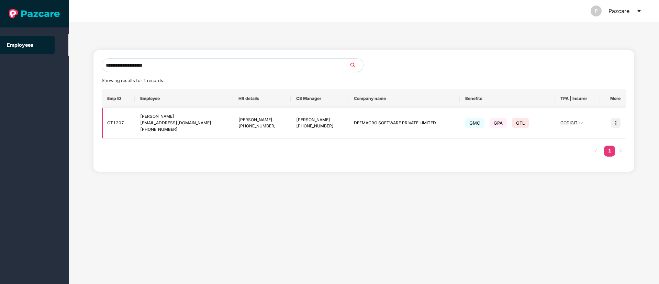
type input "**********"
click at [617, 125] on img at bounding box center [616, 123] width 10 height 10
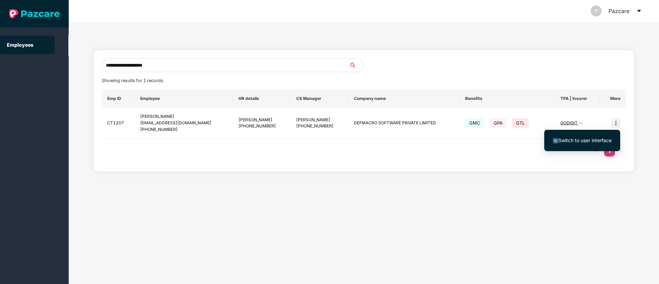
click at [591, 141] on span "Switch to user interface" at bounding box center [584, 140] width 53 height 6
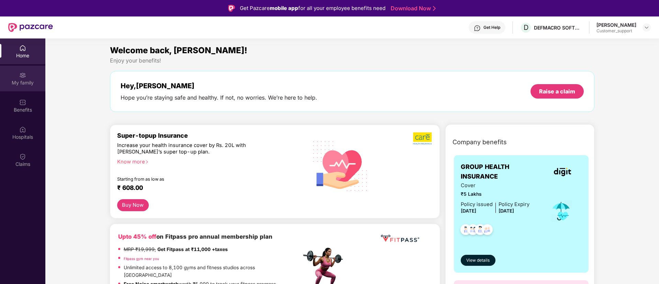
click at [27, 84] on div "My family" at bounding box center [22, 82] width 45 height 7
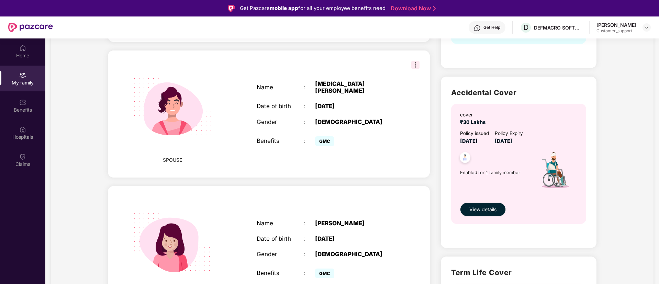
scroll to position [191, 0]
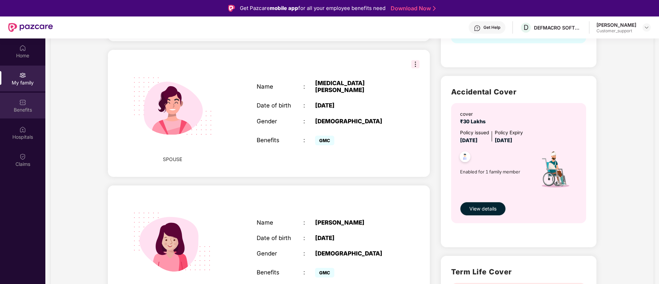
click at [30, 113] on div "Benefits" at bounding box center [22, 106] width 45 height 26
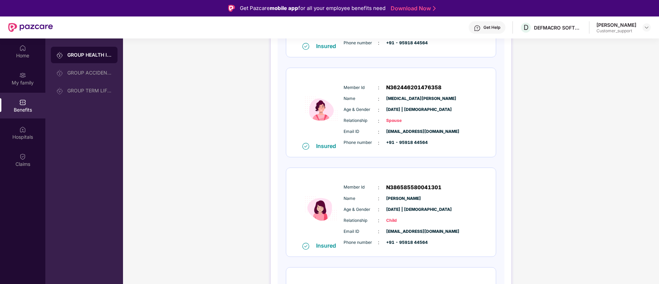
scroll to position [173, 0]
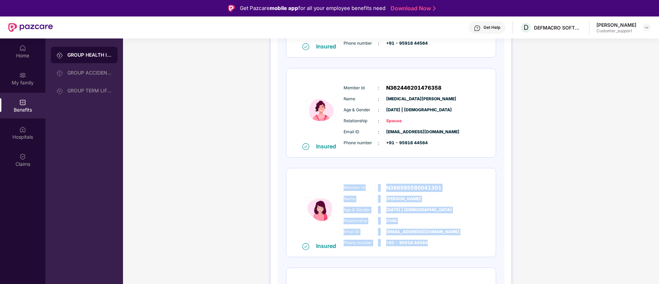
drag, startPoint x: 342, startPoint y: 185, endPoint x: 430, endPoint y: 244, distance: 106.0
click at [430, 244] on div "Member Id : N386585580041301 Name : [PERSON_NAME] Age & Gender : [DATE] | [DEMO…" at bounding box center [412, 215] width 140 height 70
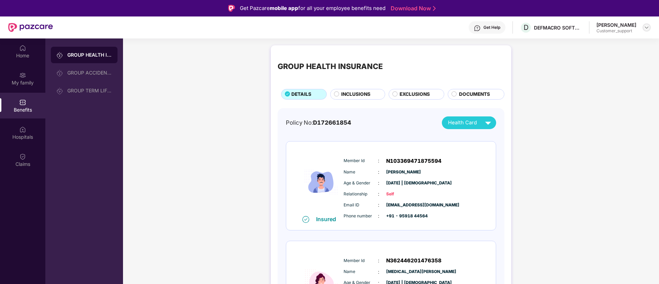
click at [645, 29] on img at bounding box center [646, 27] width 5 height 5
click at [590, 45] on div "Switch to support view" at bounding box center [614, 43] width 89 height 13
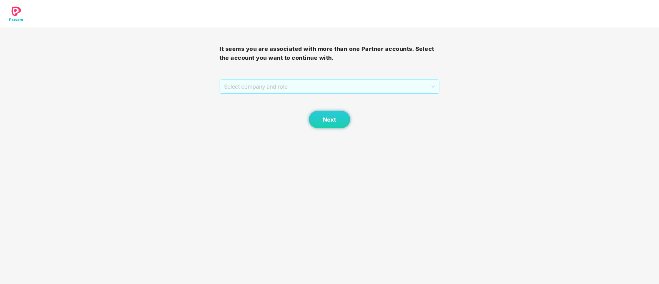
click at [306, 87] on span "Select company and role" at bounding box center [329, 86] width 211 height 13
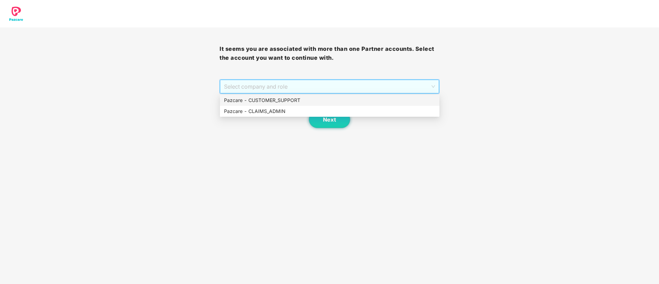
click at [270, 97] on div "Pazcare - CUSTOMER_SUPPORT" at bounding box center [329, 101] width 211 height 8
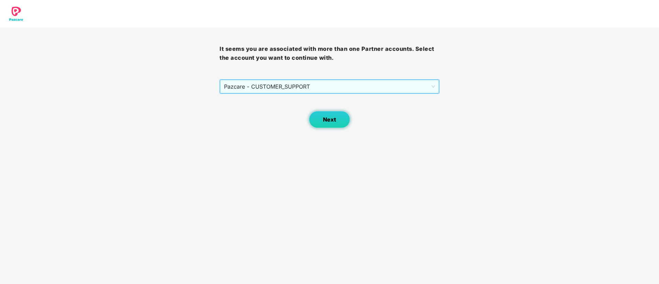
click at [326, 116] on span "Next" at bounding box center [329, 119] width 13 height 7
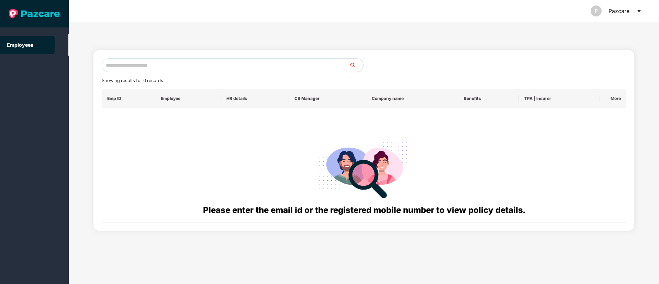
click at [127, 69] on input "text" at bounding box center [226, 65] width 248 height 14
paste input "**********"
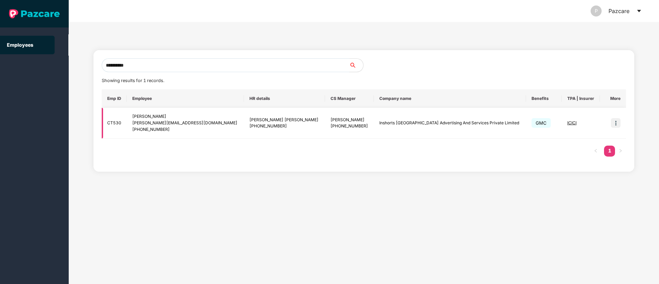
type input "**********"
click at [615, 124] on img at bounding box center [616, 123] width 10 height 10
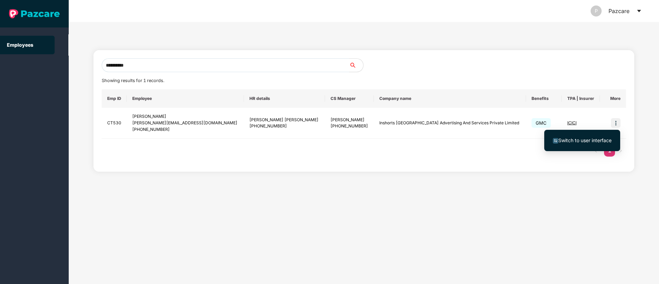
click at [581, 137] on span "Switch to user interface" at bounding box center [584, 140] width 53 height 6
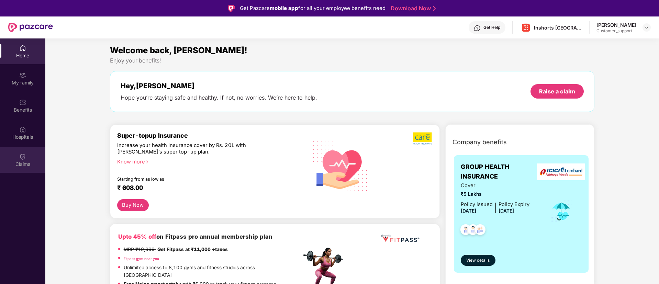
click at [18, 161] on div "Claims" at bounding box center [22, 164] width 45 height 7
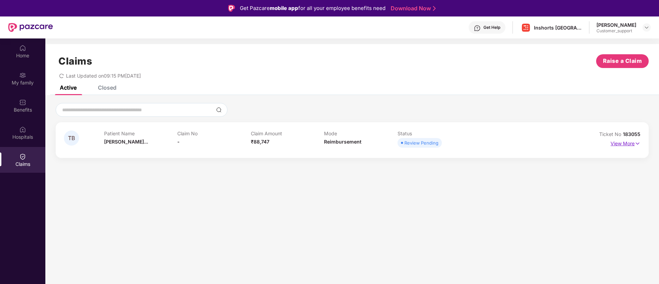
click at [638, 142] on img at bounding box center [638, 144] width 6 height 8
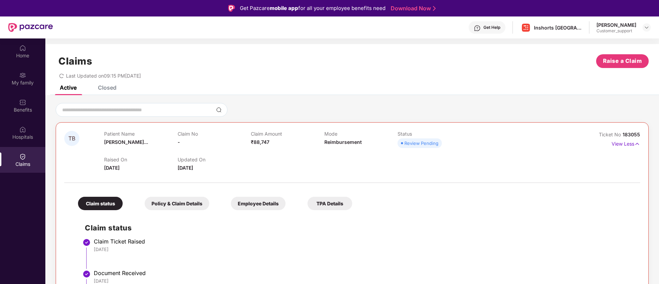
click at [633, 133] on span "183055" at bounding box center [632, 135] width 18 height 6
click at [640, 135] on div "TB Patient Name [PERSON_NAME]... Claim No - Claim Amount ₹88,747 Mode Reimburse…" at bounding box center [352, 225] width 593 height 207
drag, startPoint x: 640, startPoint y: 134, endPoint x: 621, endPoint y: 135, distance: 18.9
click at [621, 135] on div "TB Patient Name [PERSON_NAME]... Claim No - Claim Amount ₹88,747 Mode Reimburse…" at bounding box center [352, 225] width 593 height 207
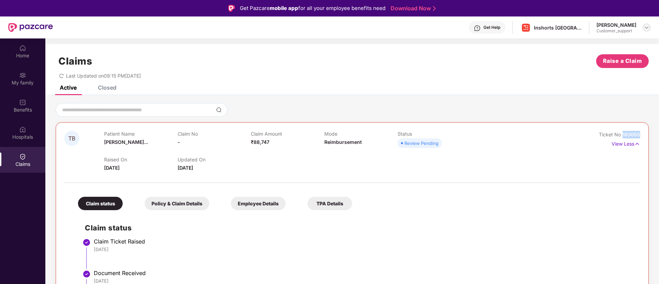
click at [646, 30] on img at bounding box center [646, 27] width 5 height 5
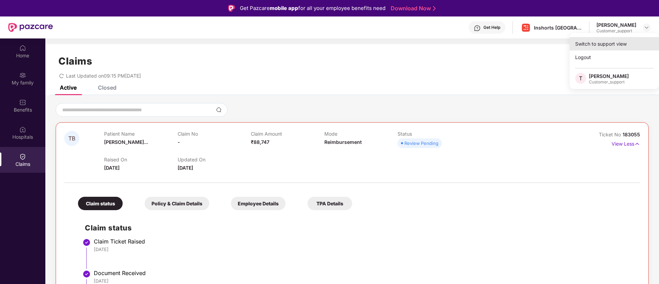
click at [600, 40] on div "Switch to support view" at bounding box center [614, 43] width 89 height 13
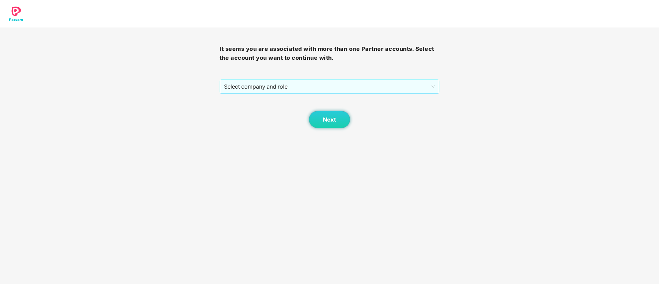
click at [308, 88] on span "Select company and role" at bounding box center [329, 86] width 211 height 13
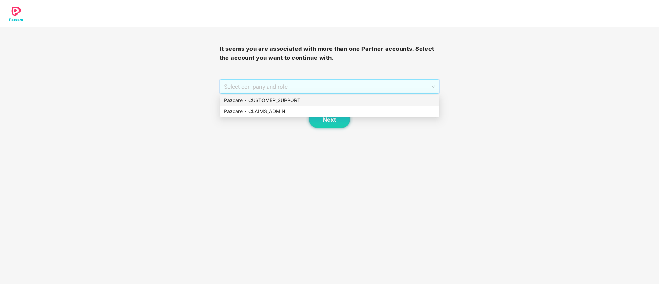
click at [282, 98] on div "Pazcare - CUSTOMER_SUPPORT" at bounding box center [329, 101] width 211 height 8
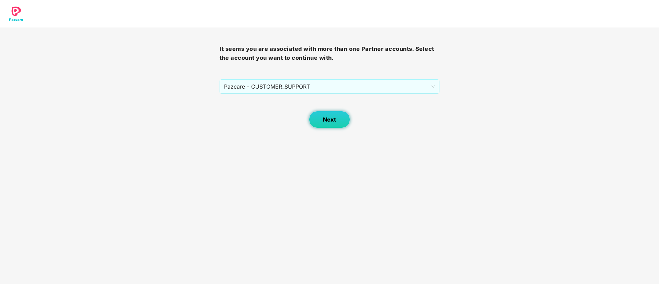
click at [321, 119] on button "Next" at bounding box center [329, 119] width 41 height 17
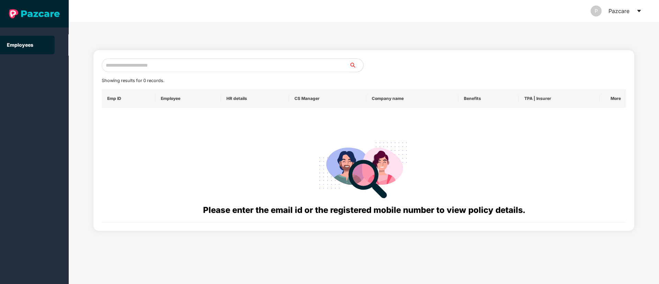
click at [134, 63] on input "text" at bounding box center [226, 65] width 248 height 14
paste input "**********"
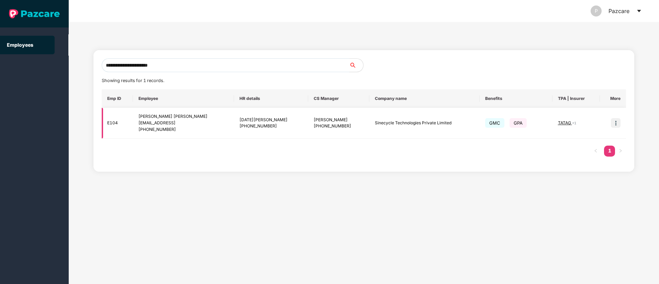
type input "**********"
click at [615, 121] on img at bounding box center [616, 123] width 10 height 10
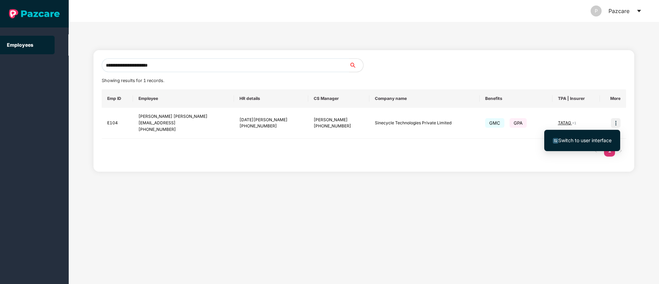
click at [586, 137] on span "Switch to user interface" at bounding box center [584, 140] width 53 height 6
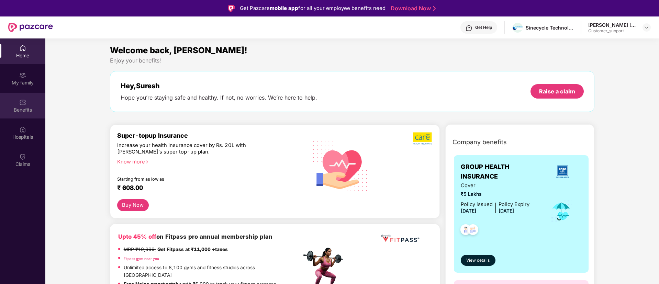
click at [20, 105] on img at bounding box center [22, 102] width 7 height 7
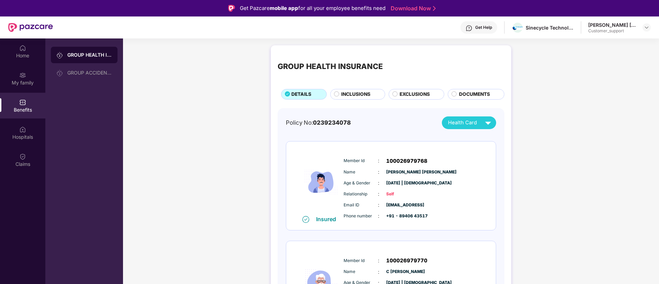
click at [404, 94] on span "EXCLUSIONS" at bounding box center [415, 95] width 30 height 8
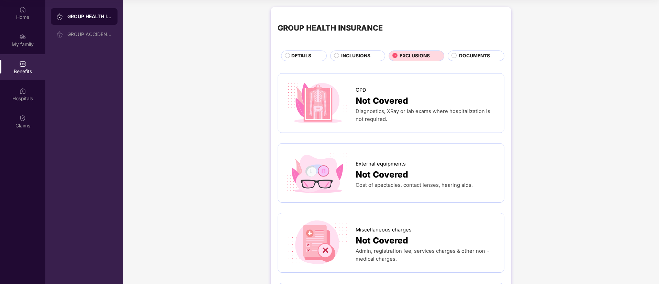
click at [347, 53] on span "INCLUSIONS" at bounding box center [355, 56] width 29 height 8
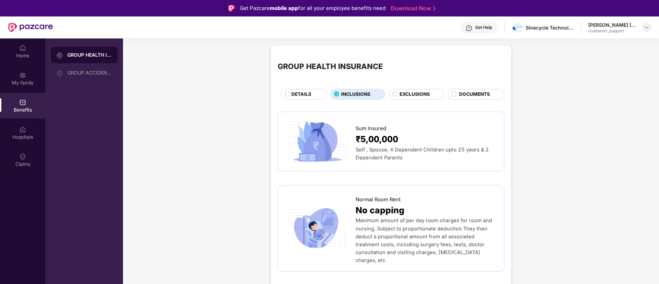
click at [646, 27] on img at bounding box center [646, 27] width 5 height 5
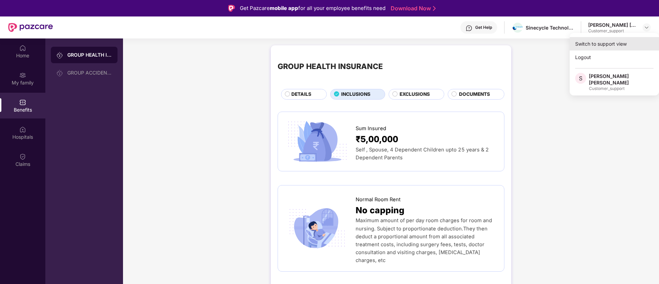
click at [600, 42] on div "Switch to support view" at bounding box center [614, 43] width 89 height 13
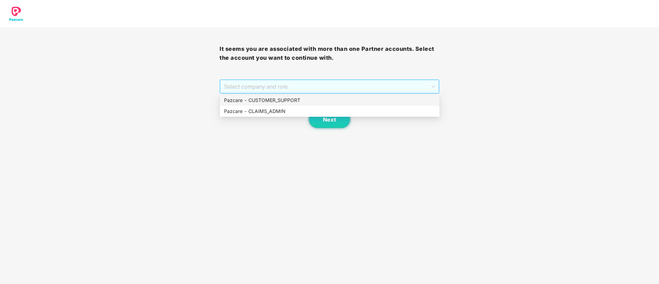
click at [309, 86] on span "Select company and role" at bounding box center [329, 86] width 211 height 13
click at [285, 98] on div "Pazcare - CUSTOMER_SUPPORT" at bounding box center [329, 101] width 211 height 8
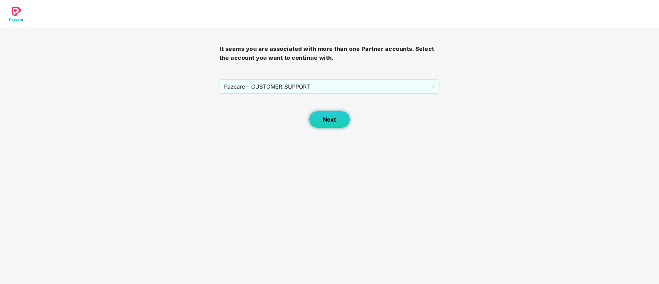
click at [324, 116] on span "Next" at bounding box center [329, 119] width 13 height 7
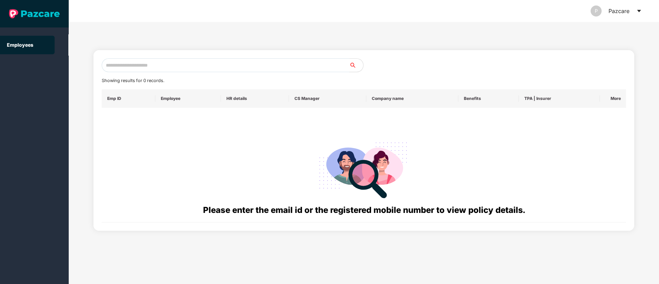
click at [143, 70] on input "text" at bounding box center [226, 65] width 248 height 14
paste input "**********"
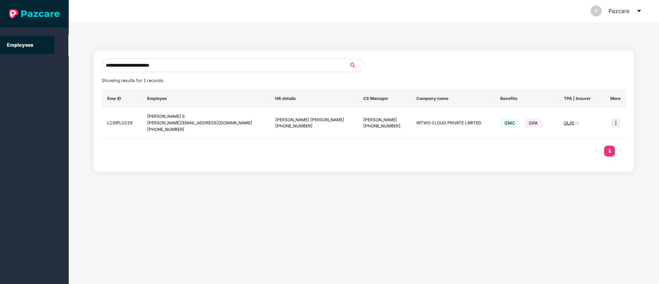
click at [583, 178] on div "**********" at bounding box center [364, 153] width 590 height 262
click at [174, 67] on input "**********" at bounding box center [226, 65] width 248 height 14
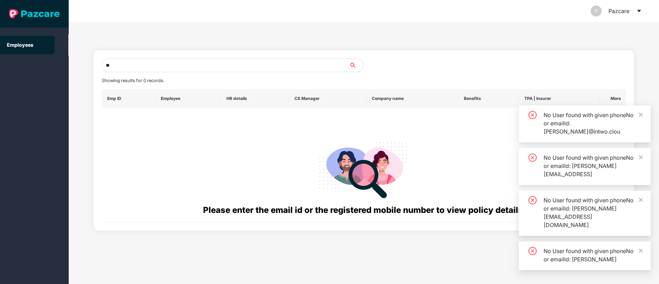
type input "*"
paste input "**********"
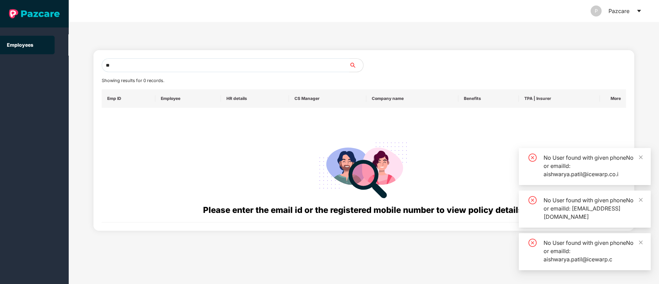
type input "*"
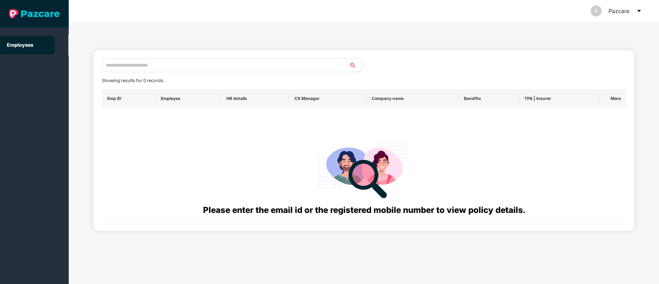
click at [595, 140] on div at bounding box center [364, 169] width 514 height 70
click at [126, 62] on input "text" at bounding box center [226, 65] width 248 height 14
paste input "**********"
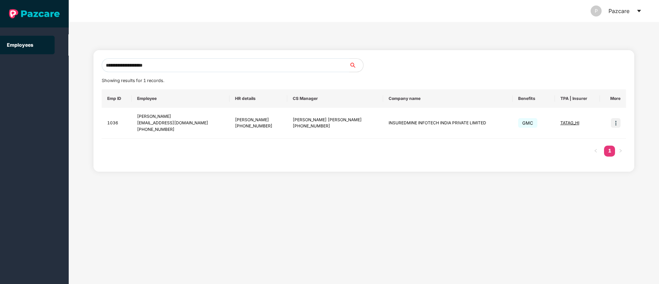
click at [171, 63] on input "**********" at bounding box center [226, 65] width 248 height 14
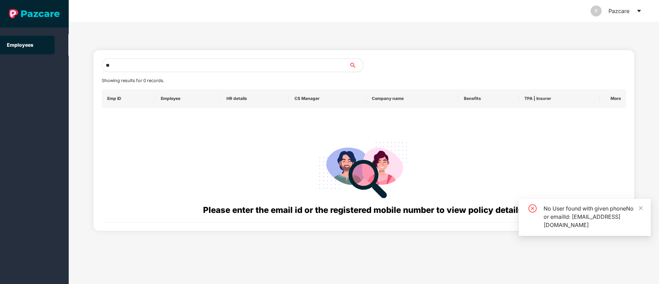
type input "*"
paste input "**********"
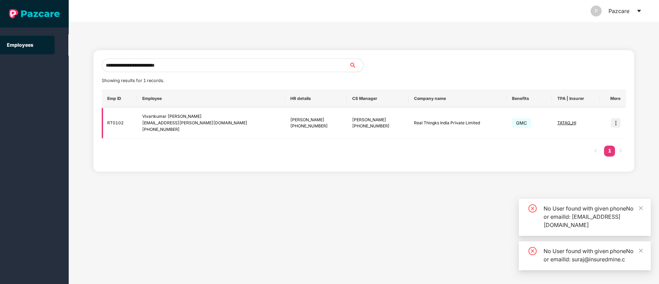
type input "**********"
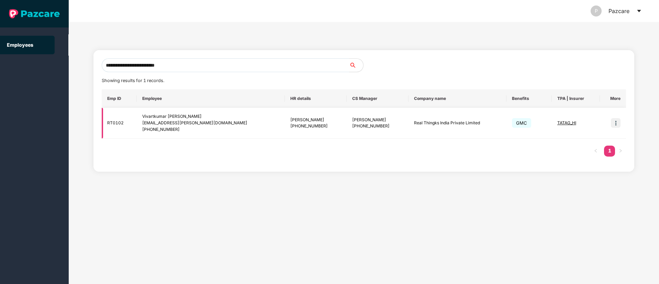
click at [615, 122] on img at bounding box center [616, 123] width 10 height 10
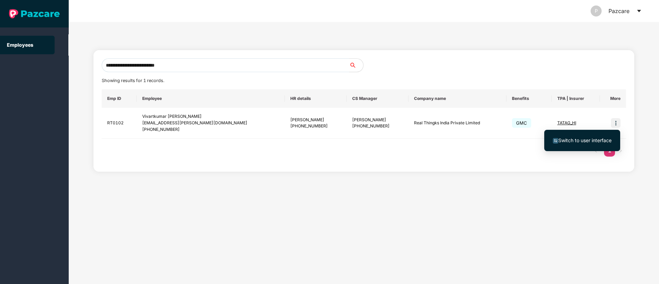
click at [578, 139] on span "Switch to user interface" at bounding box center [584, 140] width 53 height 6
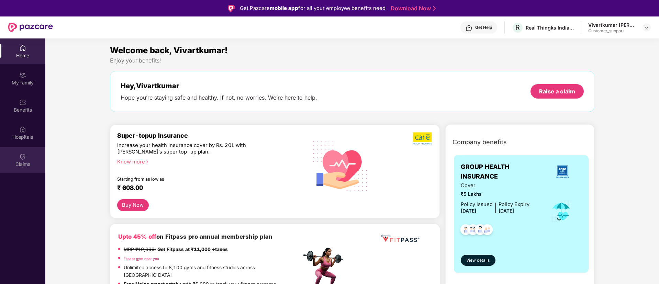
click at [26, 161] on div "Claims" at bounding box center [22, 164] width 45 height 7
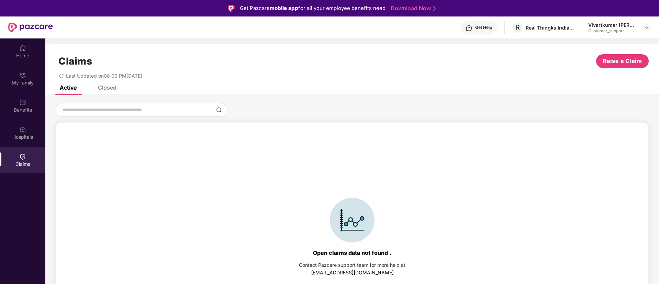
click at [109, 85] on div "Closed" at bounding box center [107, 87] width 19 height 7
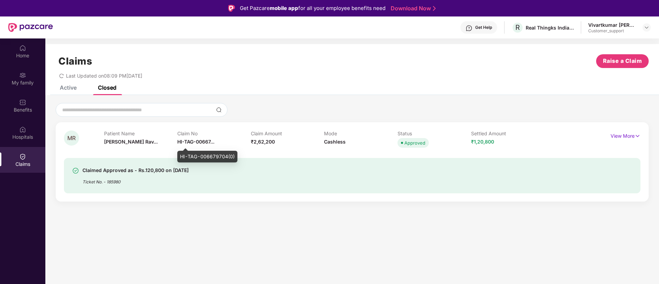
click at [223, 158] on div "HI-TAG-006679704(0)" at bounding box center [207, 157] width 60 height 12
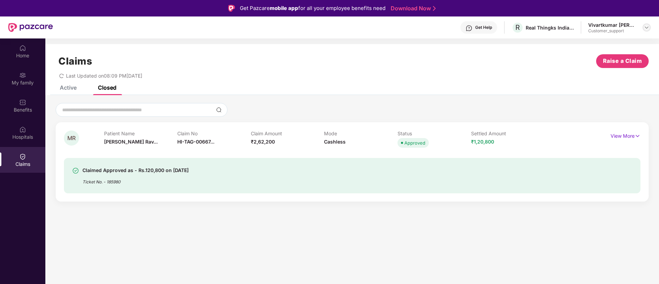
click at [647, 24] on div at bounding box center [647, 27] width 8 height 8
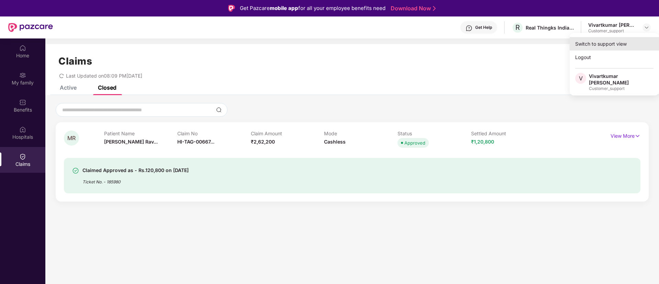
click at [604, 38] on div "Switch to support view" at bounding box center [614, 43] width 89 height 13
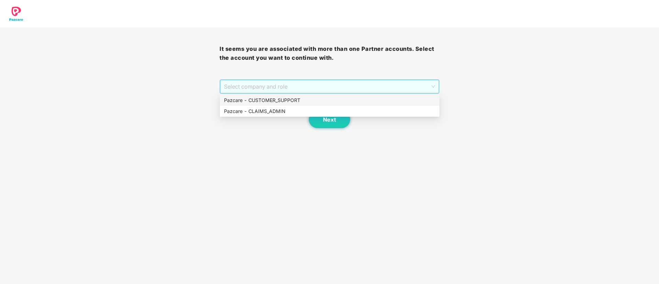
click at [321, 87] on span "Select company and role" at bounding box center [329, 86] width 211 height 13
click at [244, 102] on div "Pazcare - CUSTOMER_SUPPORT" at bounding box center [329, 101] width 211 height 8
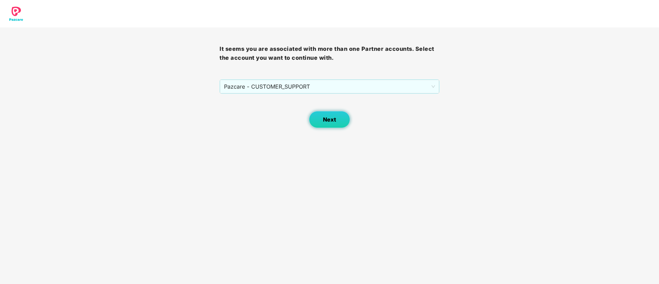
click at [332, 121] on span "Next" at bounding box center [329, 119] width 13 height 7
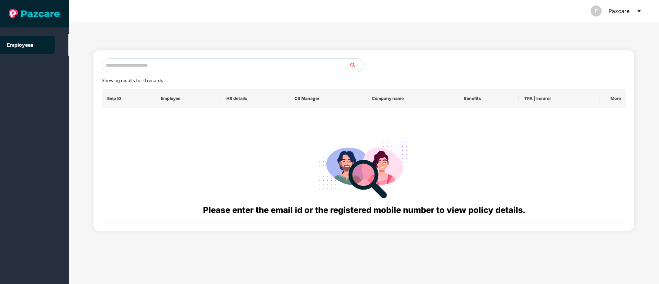
click at [129, 67] on input "text" at bounding box center [226, 65] width 248 height 14
paste input "**********"
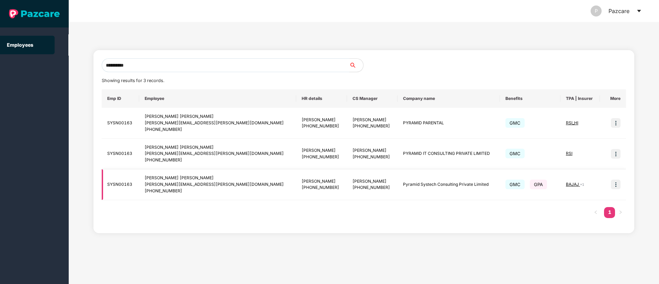
type input "**********"
click at [615, 185] on img at bounding box center [616, 185] width 10 height 10
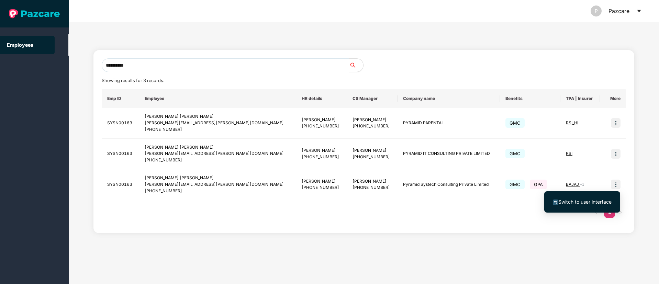
click at [583, 198] on li "Switch to user interface" at bounding box center [582, 202] width 76 height 14
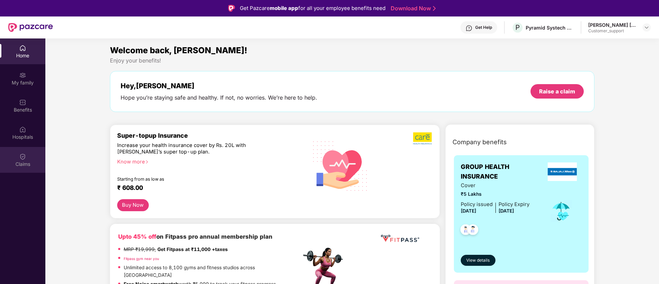
click at [27, 163] on div "Claims" at bounding box center [22, 164] width 45 height 7
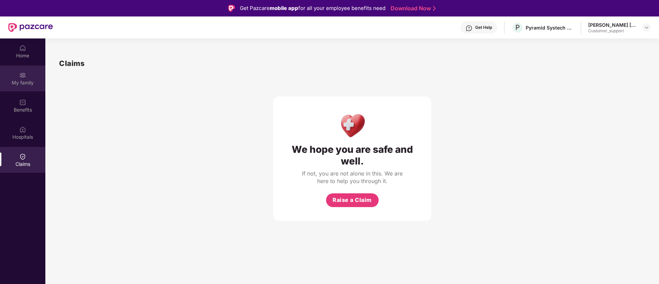
click at [19, 77] on div "My family" at bounding box center [22, 79] width 45 height 26
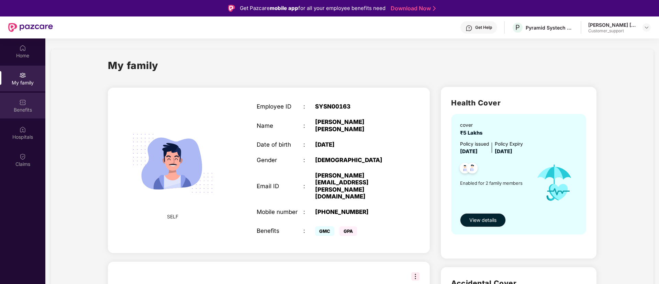
click at [28, 113] on div "Benefits" at bounding box center [22, 106] width 45 height 26
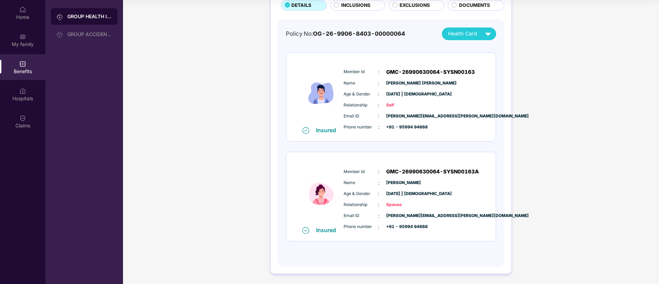
scroll to position [50, 0]
click at [21, 12] on img at bounding box center [22, 9] width 7 height 7
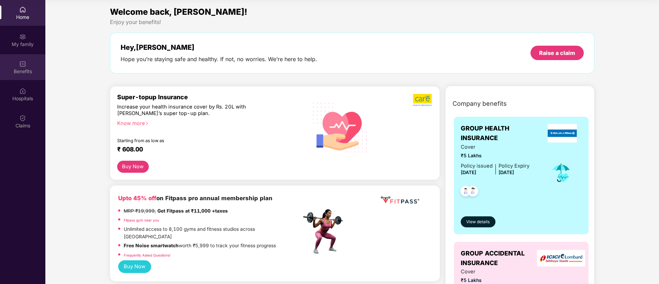
click at [26, 68] on div "Benefits" at bounding box center [22, 71] width 45 height 7
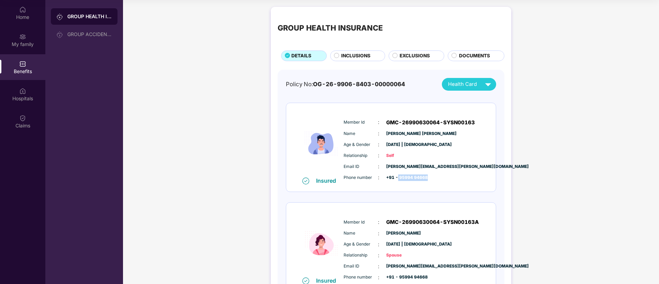
drag, startPoint x: 426, startPoint y: 177, endPoint x: 397, endPoint y: 178, distance: 28.9
click at [397, 178] on span "+91 - 95994 94668" at bounding box center [403, 178] width 34 height 7
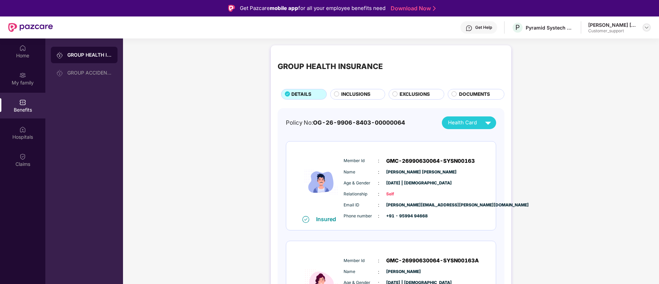
click at [643, 28] on div at bounding box center [647, 27] width 8 height 8
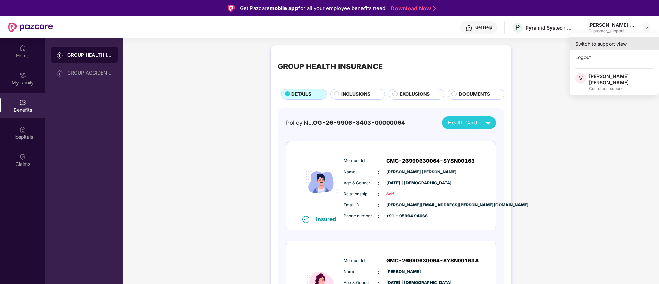
click at [606, 45] on div "Switch to support view" at bounding box center [614, 43] width 89 height 13
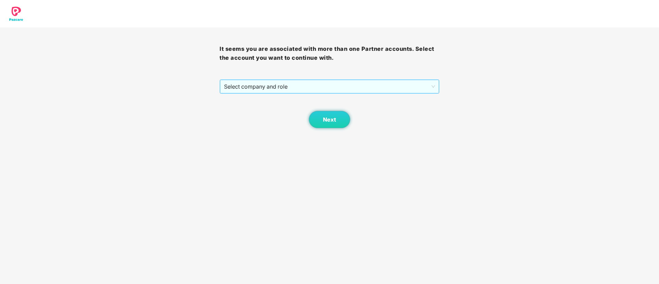
click at [264, 86] on span "Select company and role" at bounding box center [329, 86] width 211 height 13
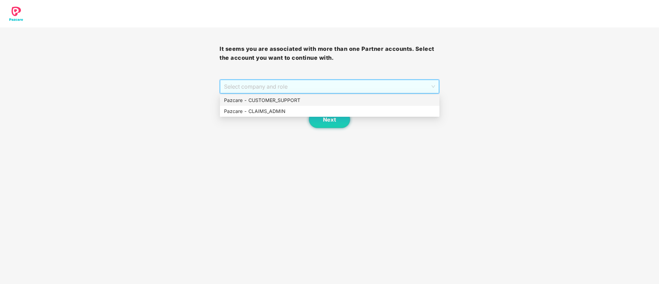
click at [288, 100] on div "Pazcare - CUSTOMER_SUPPORT" at bounding box center [329, 101] width 211 height 8
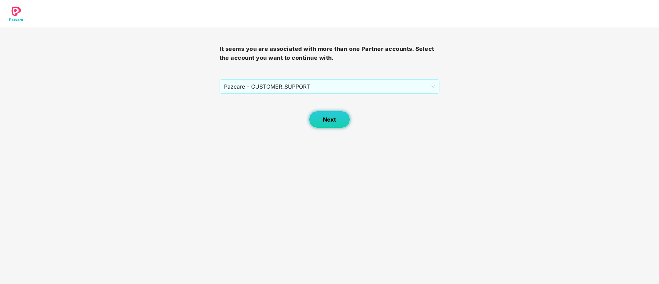
click at [327, 119] on span "Next" at bounding box center [329, 119] width 13 height 7
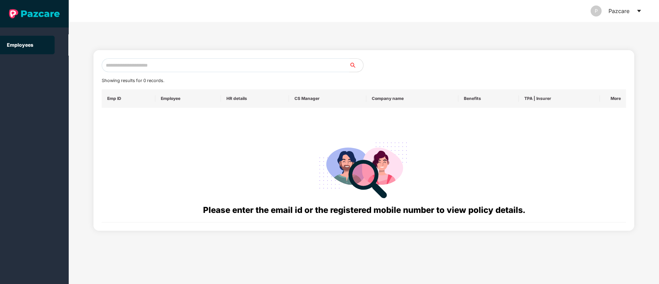
click at [119, 64] on input "text" at bounding box center [226, 65] width 248 height 14
paste input "**********"
type input "*"
paste input "**********"
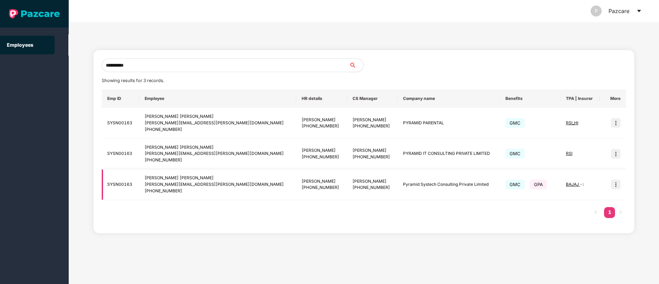
type input "**********"
click at [570, 185] on span "BAJAJ" at bounding box center [573, 184] width 14 height 5
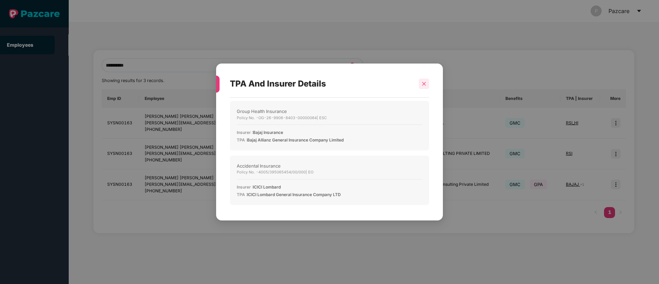
click at [424, 81] on div at bounding box center [424, 84] width 10 height 10
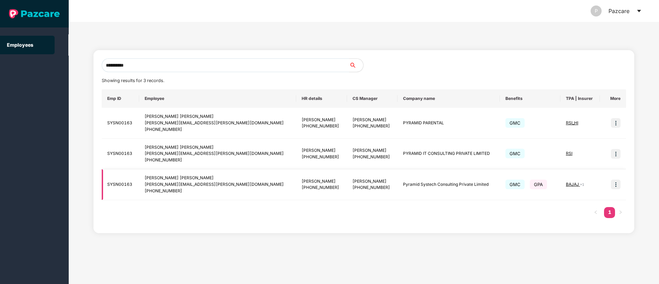
click at [576, 185] on div "BAJAJ + 1" at bounding box center [580, 184] width 29 height 7
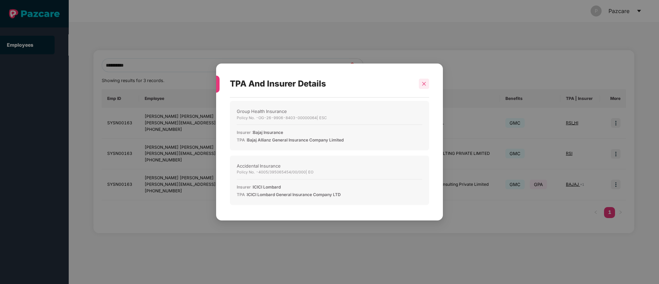
click at [423, 84] on icon "close" at bounding box center [424, 83] width 5 height 5
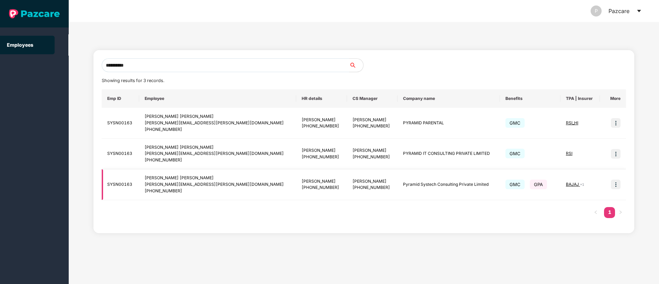
click at [615, 186] on img at bounding box center [616, 185] width 10 height 10
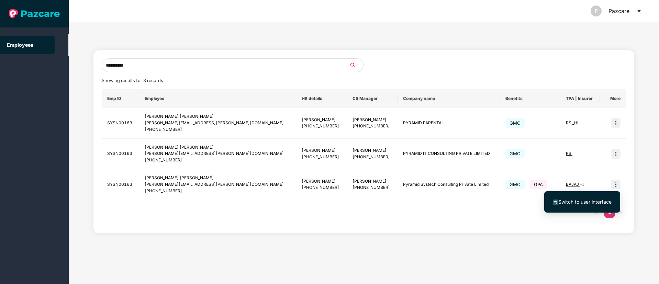
click at [578, 203] on span "Switch to user interface" at bounding box center [584, 202] width 53 height 6
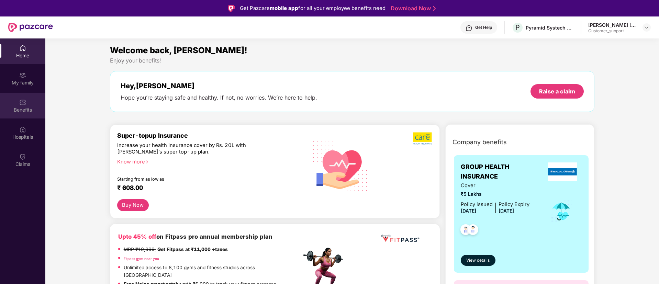
click at [19, 107] on div "Benefits" at bounding box center [22, 110] width 45 height 7
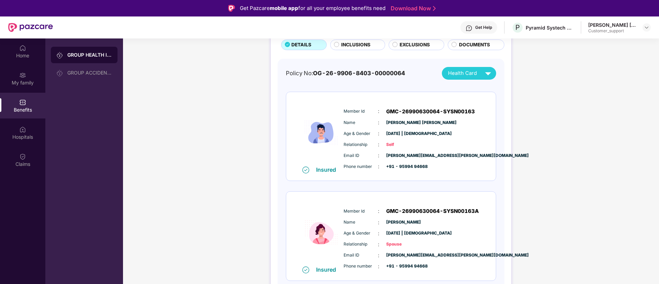
scroll to position [51, 0]
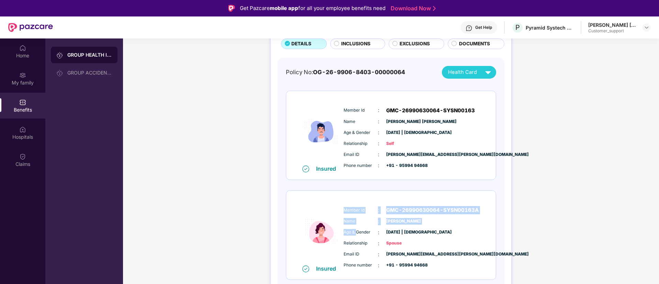
drag, startPoint x: 342, startPoint y: 204, endPoint x: 357, endPoint y: 226, distance: 26.9
click at [357, 226] on div "Member Id : GMC-26990630064-SYSN00163A Name : [PERSON_NAME] Age & Gender : [DAT…" at bounding box center [412, 238] width 140 height 70
click at [442, 220] on div "Name : [PERSON_NAME]" at bounding box center [412, 222] width 136 height 8
drag, startPoint x: 480, startPoint y: 211, endPoint x: 384, endPoint y: 211, distance: 95.9
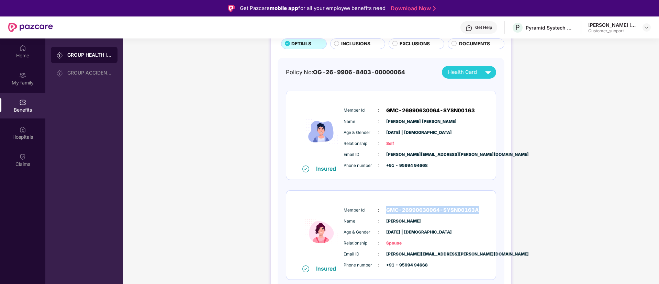
click at [384, 211] on div "Member Id : GMC-26990630064-SYSN00163A Name : [PERSON_NAME] Age & Gender : [DAT…" at bounding box center [412, 238] width 140 height 70
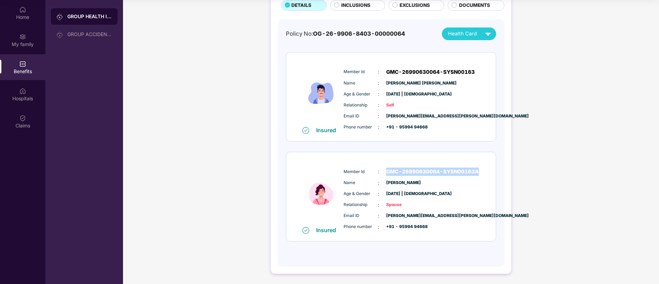
scroll to position [37, 0]
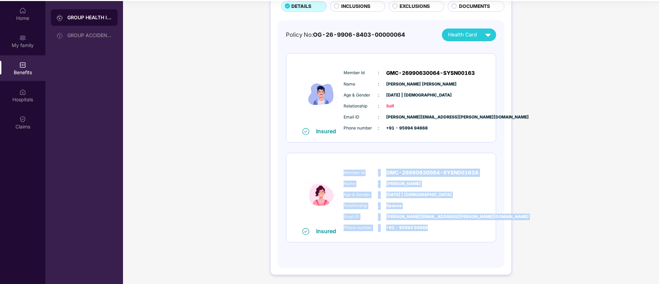
drag, startPoint x: 343, startPoint y: 172, endPoint x: 428, endPoint y: 230, distance: 102.3
click at [428, 230] on div "Member Id : GMC-26990630064-SYSN00163A Name : [PERSON_NAME] Age & Gender : [DAT…" at bounding box center [412, 200] width 140 height 70
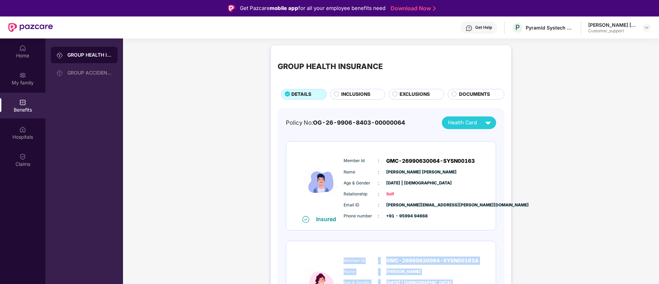
scroll to position [1, 0]
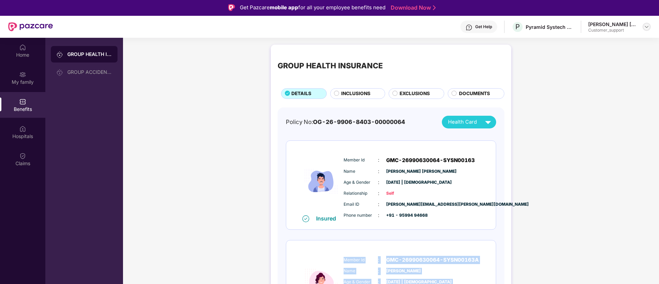
click at [647, 26] on img at bounding box center [646, 26] width 5 height 5
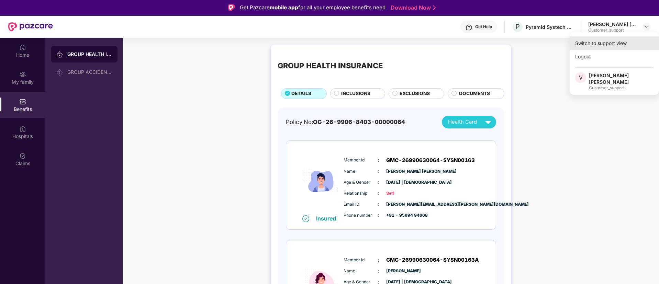
click at [600, 43] on div "Switch to support view" at bounding box center [614, 42] width 89 height 13
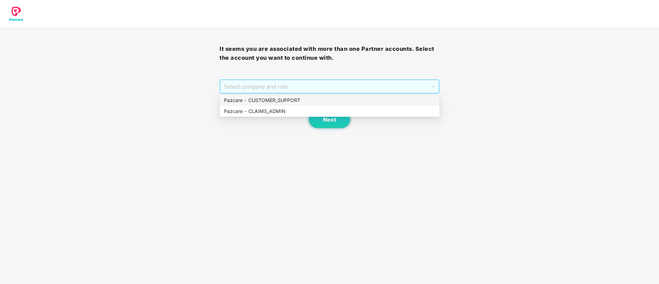
click at [326, 88] on span "Select company and role" at bounding box center [329, 86] width 211 height 13
click at [282, 101] on div "Pazcare - CUSTOMER_SUPPORT" at bounding box center [329, 101] width 211 height 8
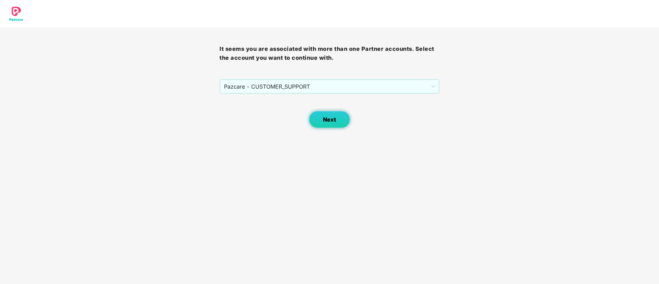
click at [321, 119] on button "Next" at bounding box center [329, 119] width 41 height 17
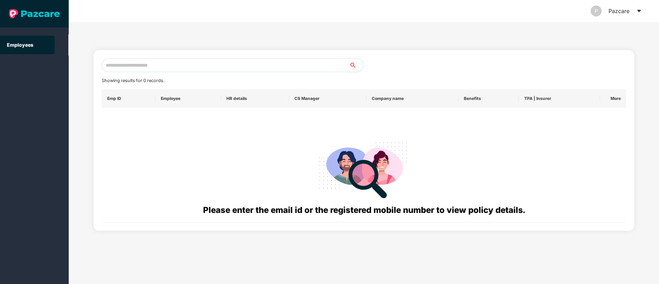
click at [120, 63] on input "text" at bounding box center [226, 65] width 248 height 14
paste input "**********"
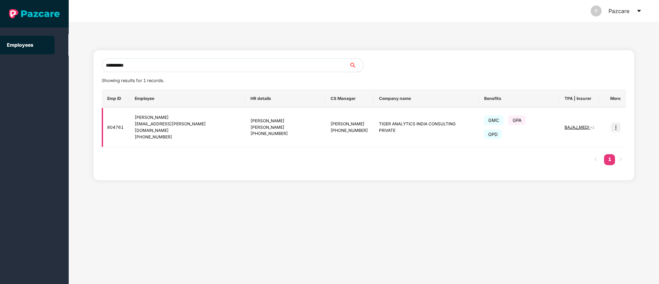
type input "**********"
click at [616, 125] on img at bounding box center [616, 128] width 10 height 10
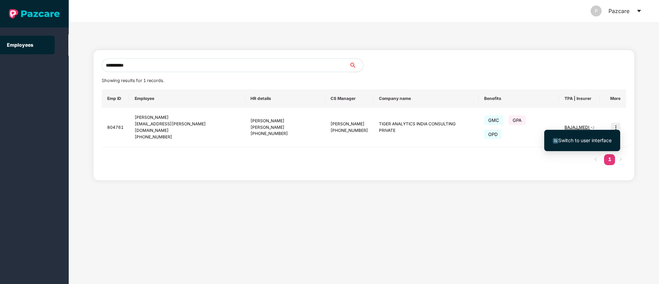
click at [579, 135] on li "Switch to user interface" at bounding box center [582, 140] width 76 height 14
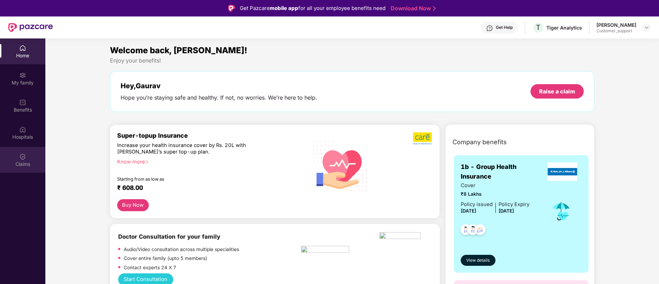
click at [21, 157] on img at bounding box center [22, 156] width 7 height 7
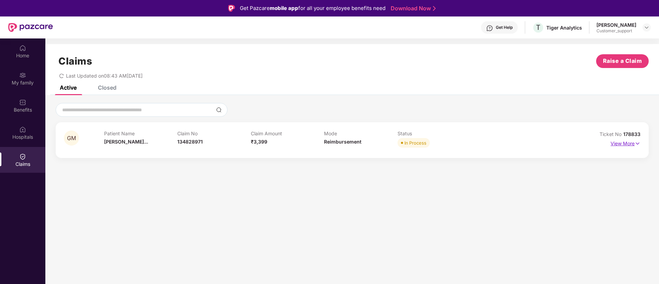
click at [636, 144] on img at bounding box center [638, 144] width 6 height 8
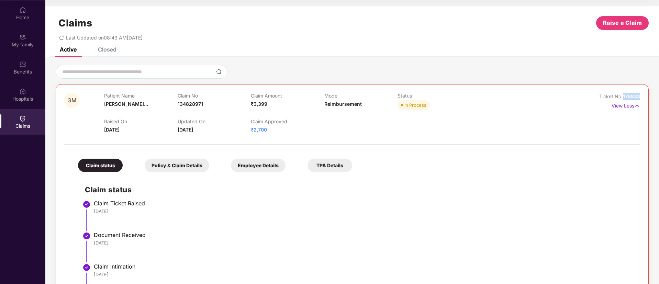
drag, startPoint x: 639, startPoint y: 98, endPoint x: 621, endPoint y: 97, distance: 18.2
click at [621, 97] on div "Ticket No 178833" at bounding box center [619, 97] width 41 height 8
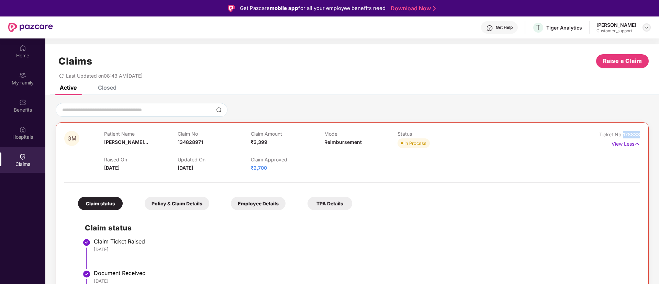
click at [645, 26] on img at bounding box center [646, 27] width 5 height 5
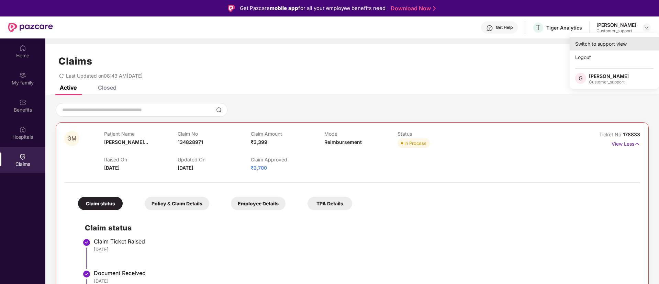
click at [593, 40] on div "Switch to support view" at bounding box center [614, 43] width 89 height 13
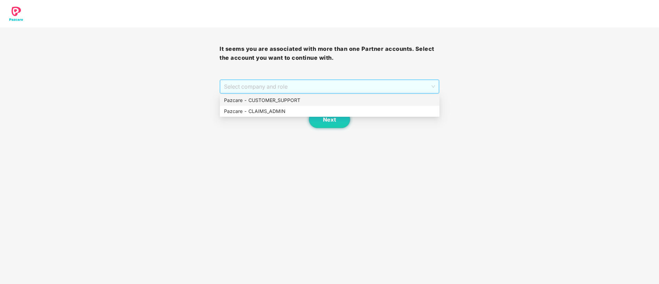
click at [310, 84] on span "Select company and role" at bounding box center [329, 86] width 211 height 13
click at [280, 98] on div "Pazcare - CUSTOMER_SUPPORT" at bounding box center [329, 101] width 211 height 8
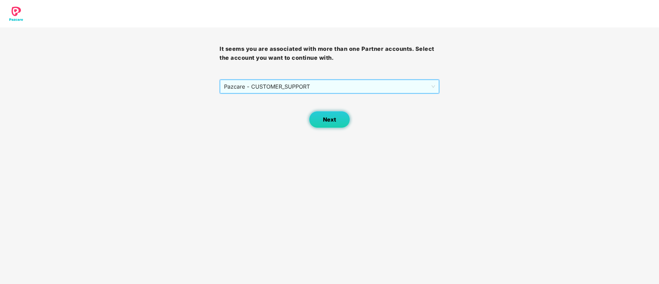
click at [322, 117] on button "Next" at bounding box center [329, 119] width 41 height 17
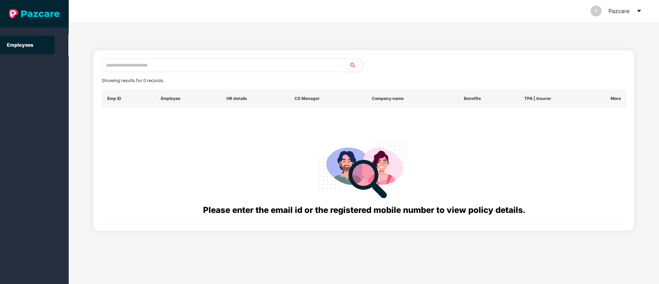
click at [124, 66] on input "text" at bounding box center [226, 65] width 248 height 14
paste input "**********"
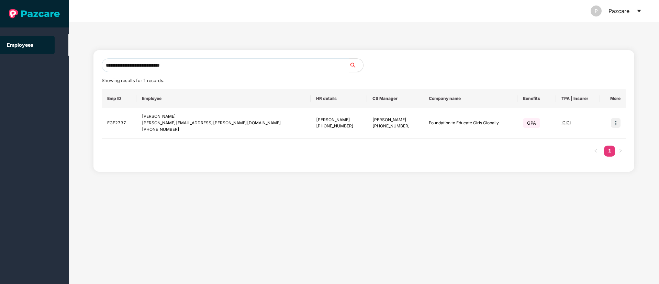
type input "**********"
click at [612, 121] on img at bounding box center [616, 123] width 10 height 10
click at [586, 137] on span "Switch to user interface" at bounding box center [584, 140] width 53 height 6
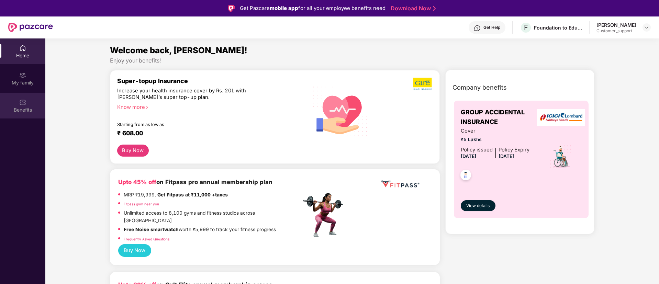
click at [19, 101] on div "Benefits" at bounding box center [22, 106] width 45 height 26
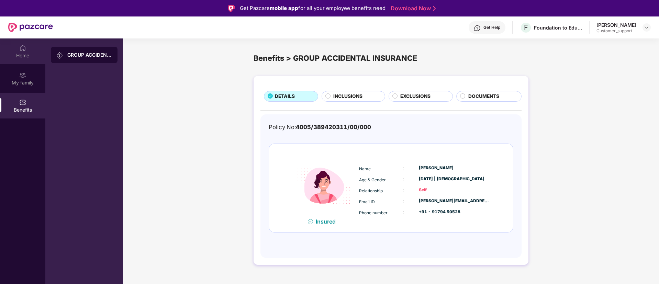
click at [23, 50] on img at bounding box center [22, 48] width 7 height 7
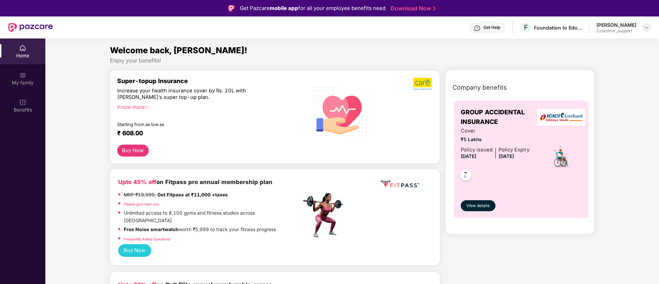
click at [648, 24] on div at bounding box center [647, 27] width 8 height 8
click at [598, 47] on div "Switch to support view" at bounding box center [614, 43] width 89 height 13
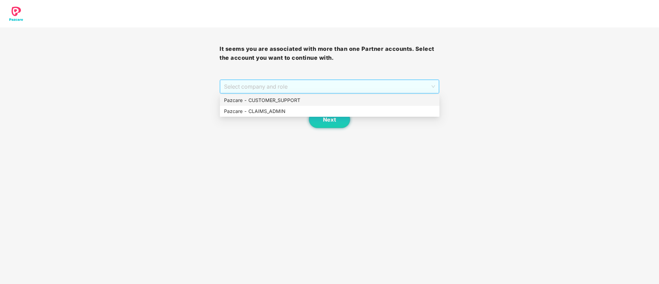
click at [330, 87] on span "Select company and role" at bounding box center [329, 86] width 211 height 13
click at [292, 103] on div "Pazcare - CUSTOMER_SUPPORT" at bounding box center [329, 101] width 211 height 8
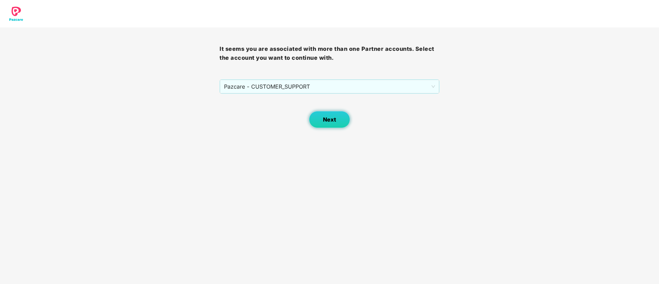
click at [325, 117] on span "Next" at bounding box center [329, 119] width 13 height 7
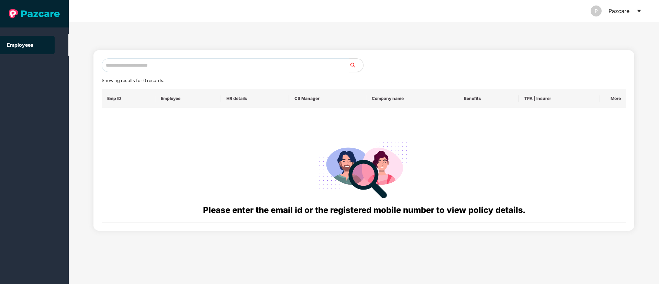
click at [136, 63] on input "text" at bounding box center [226, 65] width 248 height 14
paste input "**********"
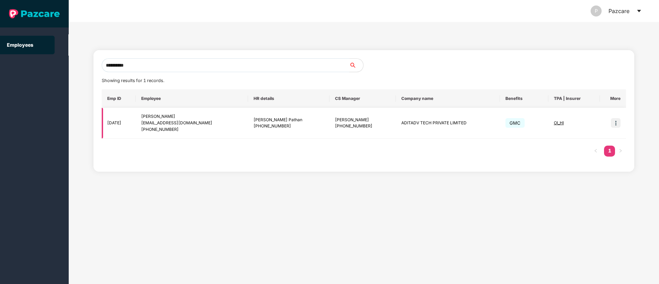
type input "**********"
click at [554, 122] on span "OI_HI" at bounding box center [559, 122] width 10 height 5
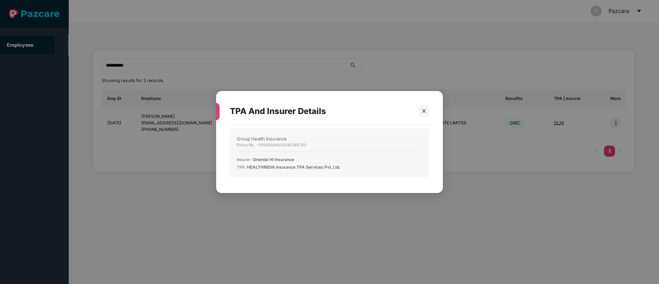
click at [418, 111] on div at bounding box center [421, 111] width 16 height 10
click at [422, 107] on div at bounding box center [424, 111] width 10 height 10
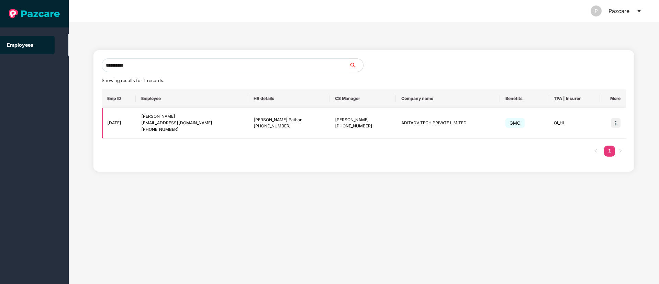
click at [614, 124] on img at bounding box center [616, 123] width 10 height 10
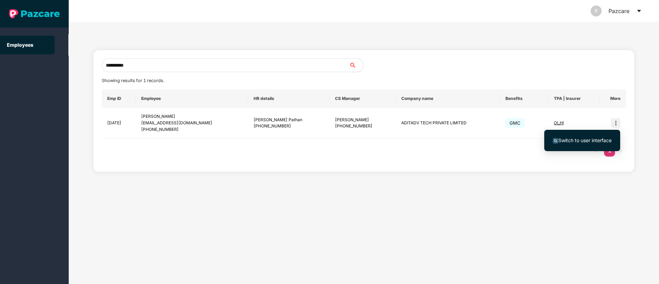
click at [584, 142] on span "Switch to user interface" at bounding box center [584, 140] width 53 height 6
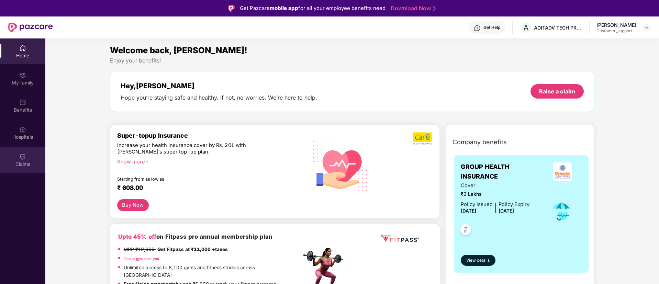
click at [29, 161] on div "Claims" at bounding box center [22, 164] width 45 height 7
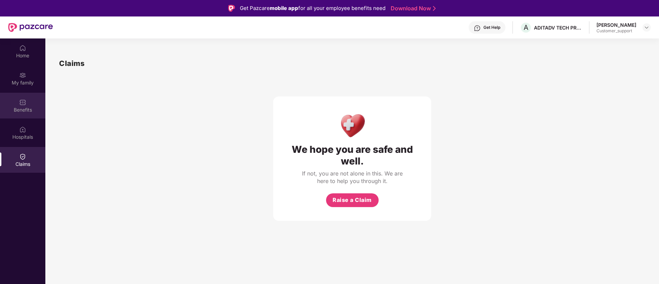
click at [23, 105] on img at bounding box center [22, 102] width 7 height 7
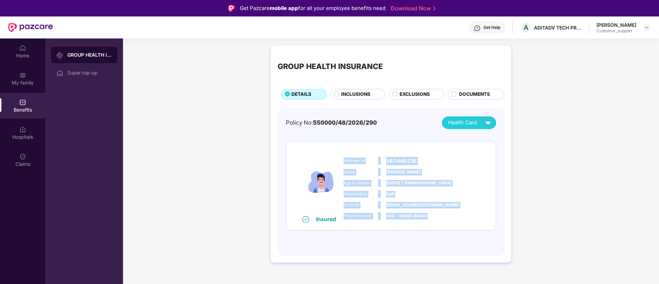
drag, startPoint x: 343, startPoint y: 162, endPoint x: 440, endPoint y: 216, distance: 111.7
click at [440, 216] on div "Member Id : 16744523E Name : [PERSON_NAME] Age & Gender : [DATE] | [DEMOGRAPHIC…" at bounding box center [412, 189] width 140 height 70
click at [646, 26] on img at bounding box center [646, 27] width 5 height 5
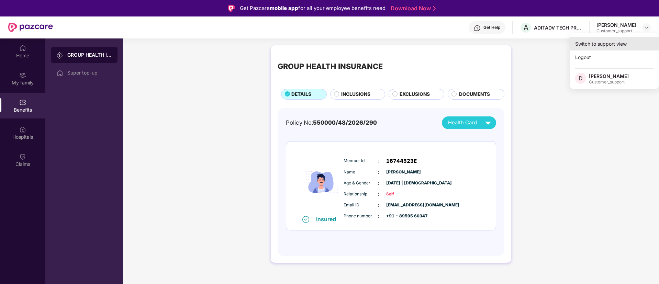
click at [607, 42] on div "Switch to support view" at bounding box center [614, 43] width 89 height 13
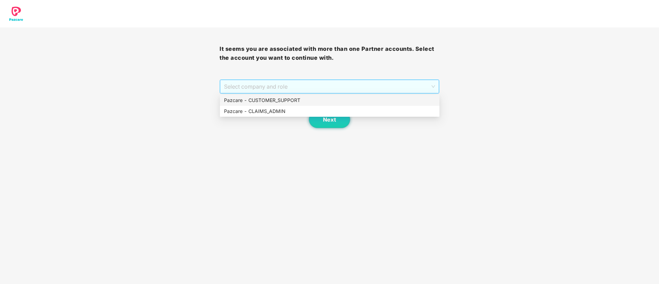
click at [356, 83] on span "Select company and role" at bounding box center [329, 86] width 211 height 13
click at [303, 97] on div "Pazcare - CUSTOMER_SUPPORT" at bounding box center [329, 101] width 211 height 8
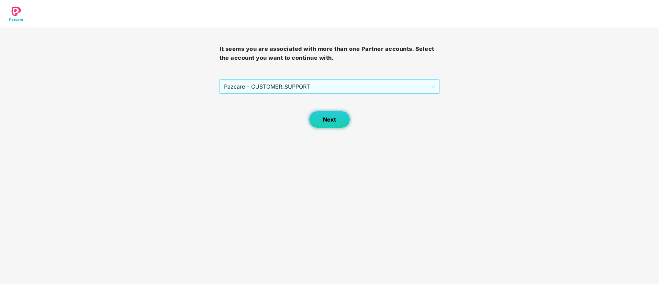
click at [327, 119] on span "Next" at bounding box center [329, 119] width 13 height 7
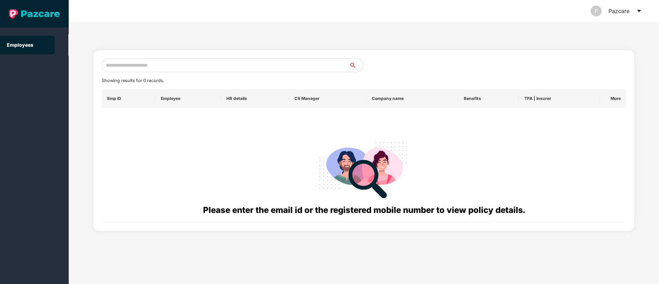
click at [132, 68] on input "text" at bounding box center [226, 65] width 248 height 14
paste input "**********"
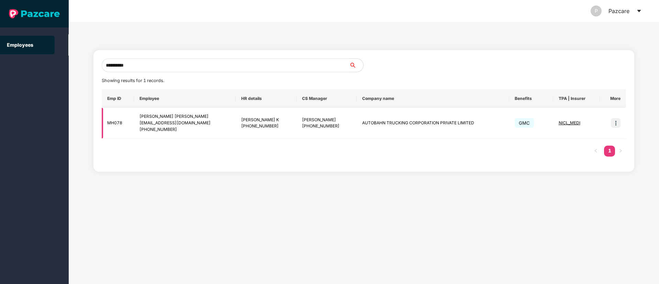
type input "**********"
click at [615, 123] on img at bounding box center [616, 123] width 10 height 10
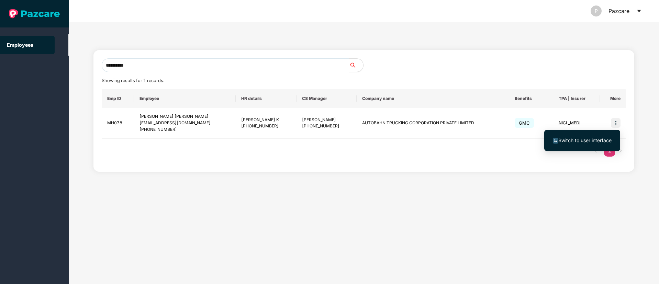
click at [597, 140] on span "Switch to user interface" at bounding box center [584, 140] width 53 height 6
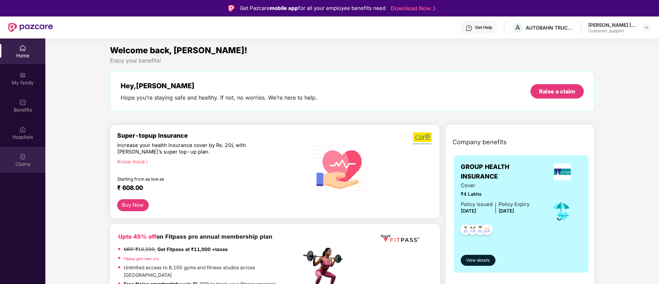
click at [21, 155] on img at bounding box center [22, 156] width 7 height 7
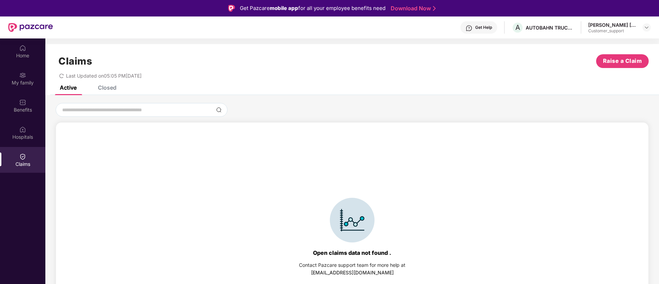
click at [108, 89] on div "Closed" at bounding box center [107, 87] width 19 height 7
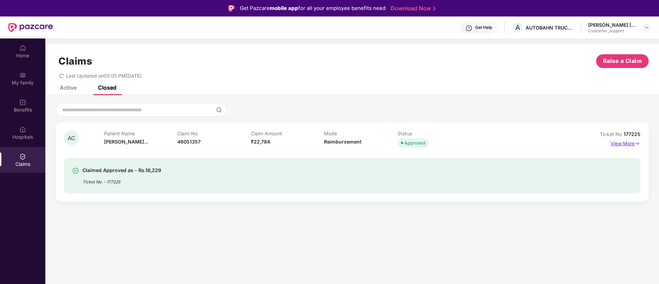
click at [639, 141] on img at bounding box center [638, 144] width 6 height 8
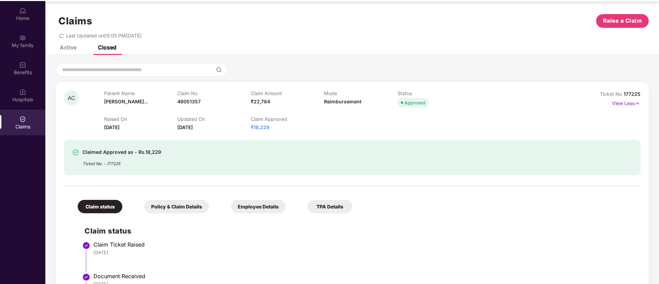
scroll to position [2, 0]
drag, startPoint x: 639, startPoint y: 92, endPoint x: 622, endPoint y: 92, distance: 17.9
click at [622, 92] on div "Ticket No 177225" at bounding box center [620, 95] width 41 height 8
